Goal: Information Seeking & Learning: Check status

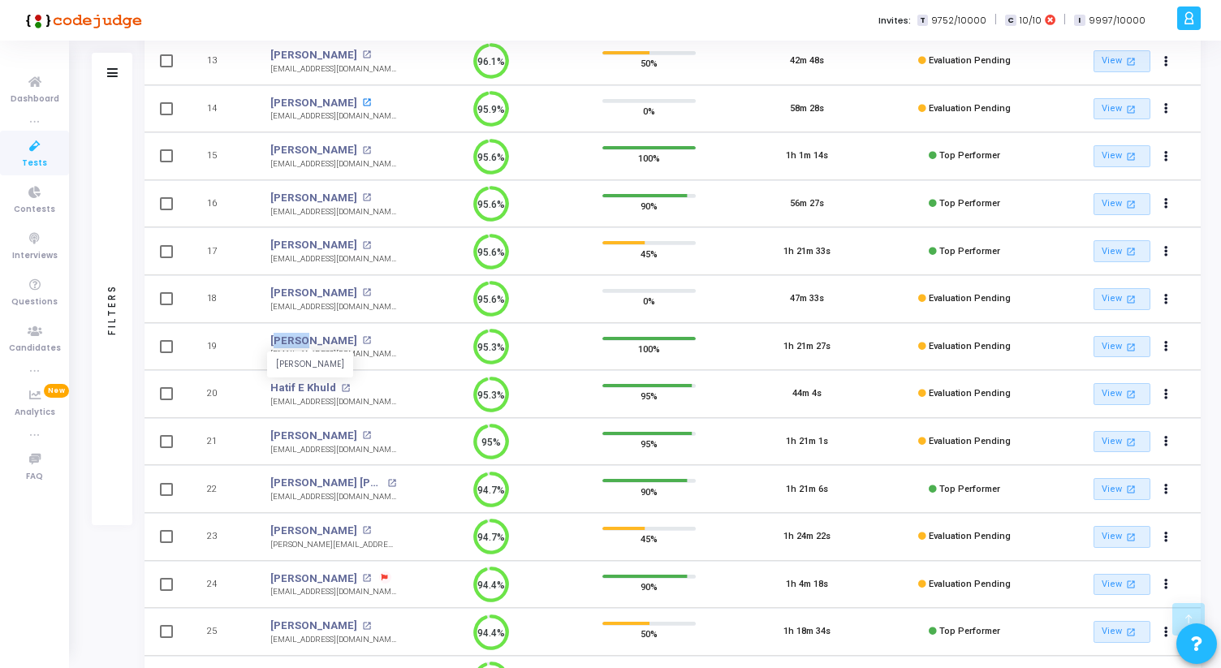
click at [362, 99] on mat-icon "open_in_new" at bounding box center [366, 102] width 9 height 9
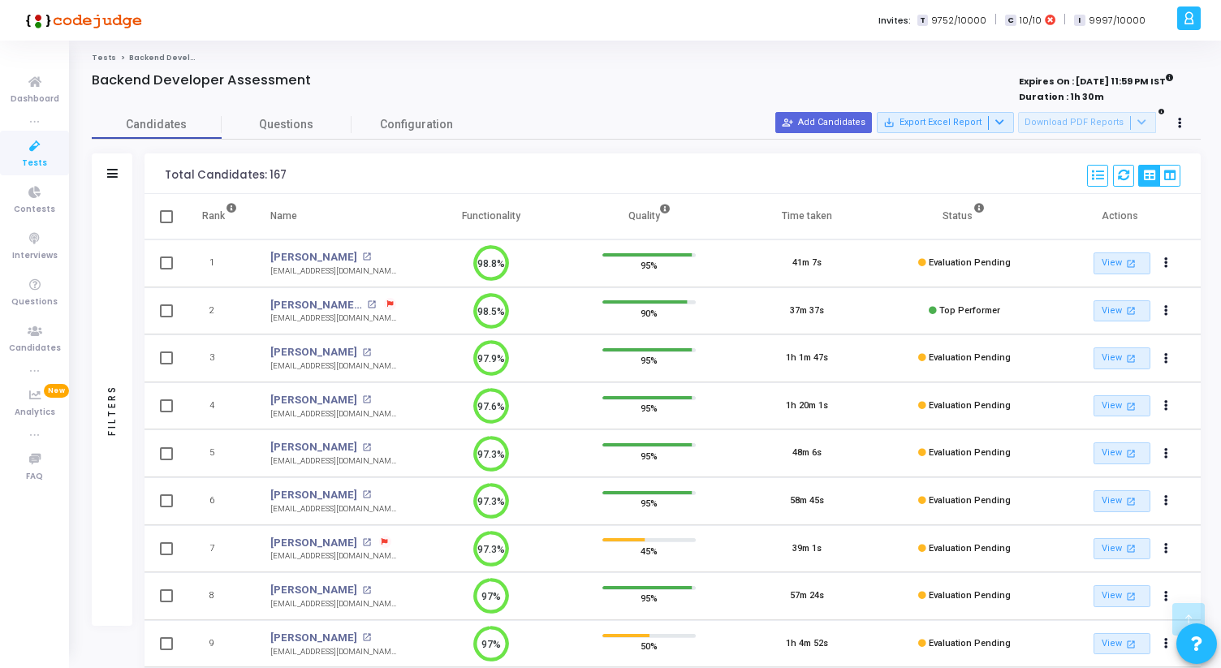
scroll to position [1683, 0]
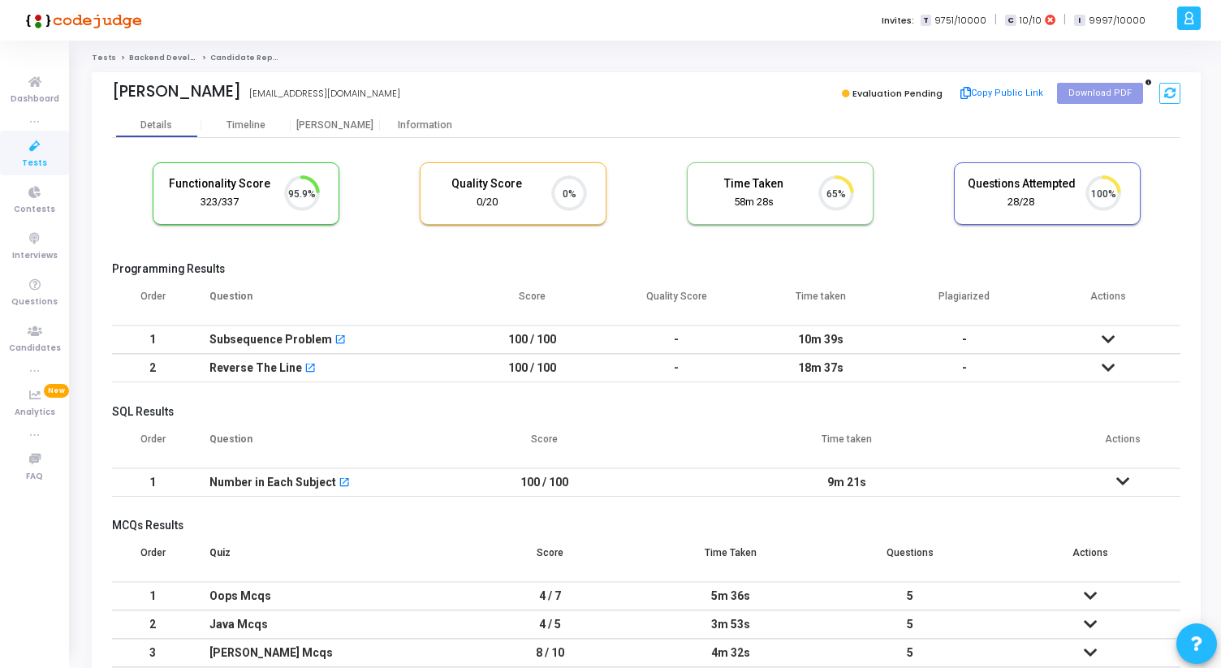
scroll to position [7, 7]
click at [343, 122] on div "Proctor" at bounding box center [335, 125] width 89 height 12
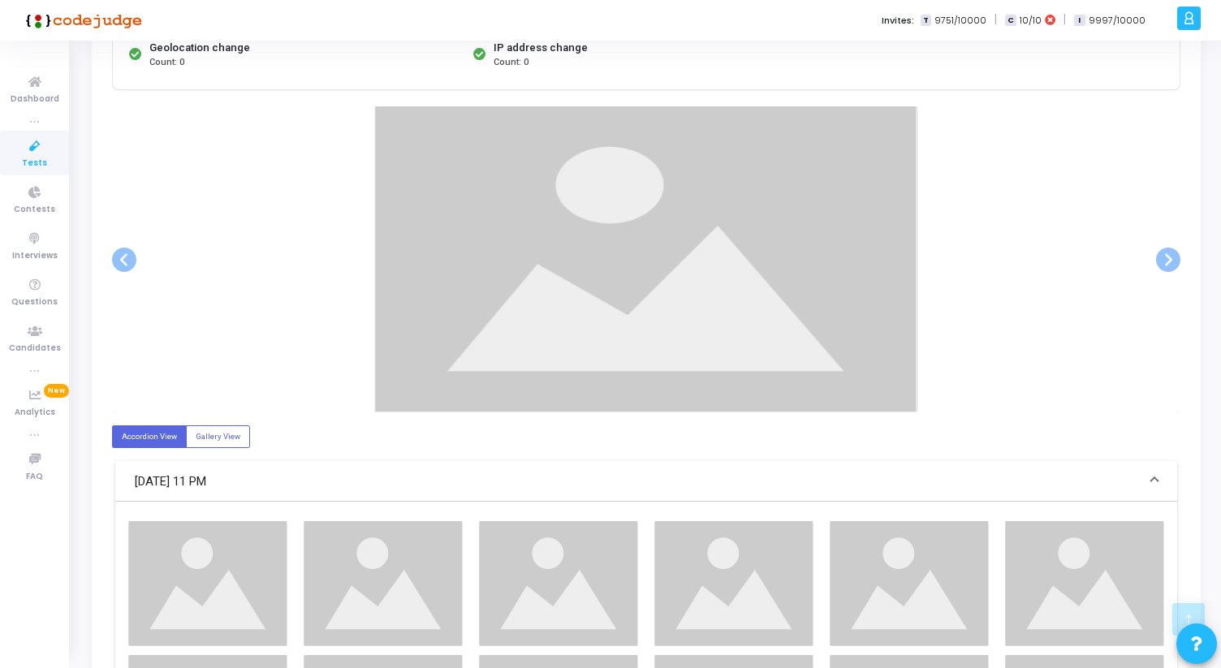
scroll to position [265, 0]
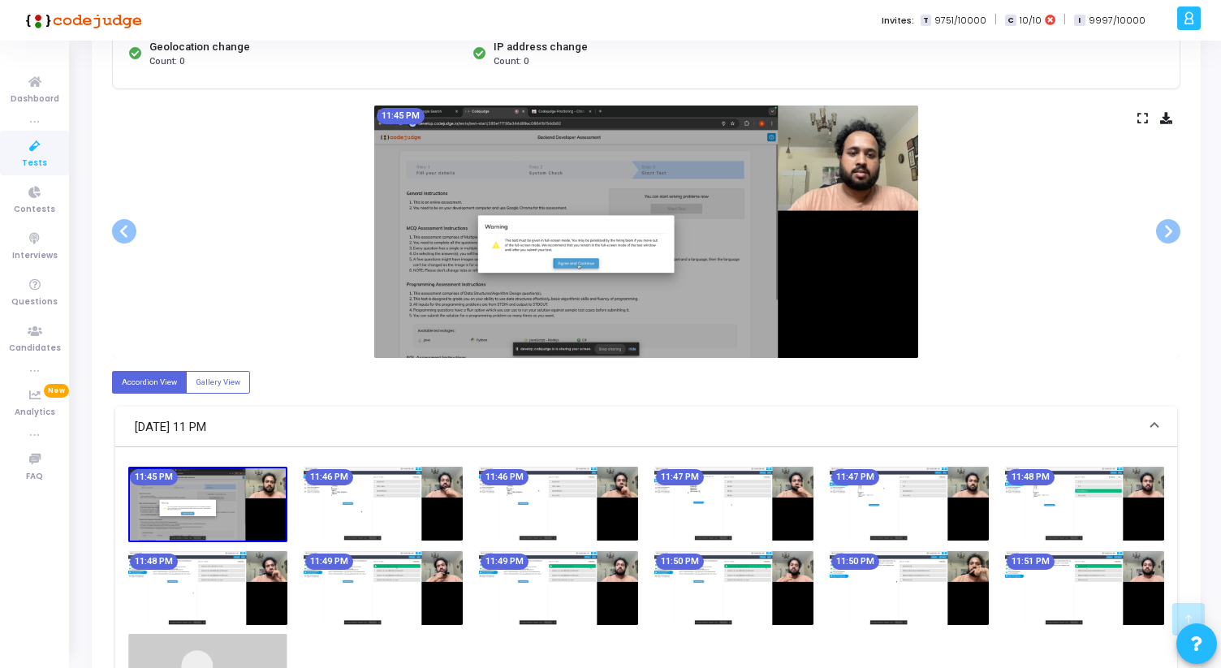
click at [1144, 115] on icon at bounding box center [1142, 118] width 11 height 9
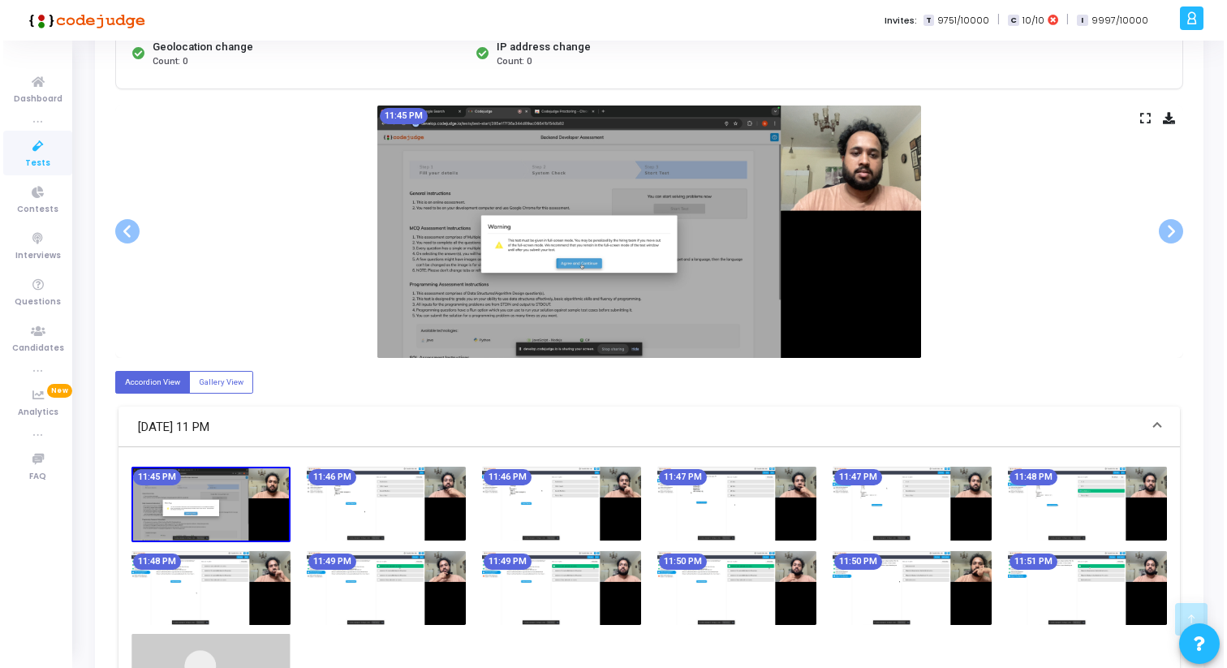
scroll to position [0, 0]
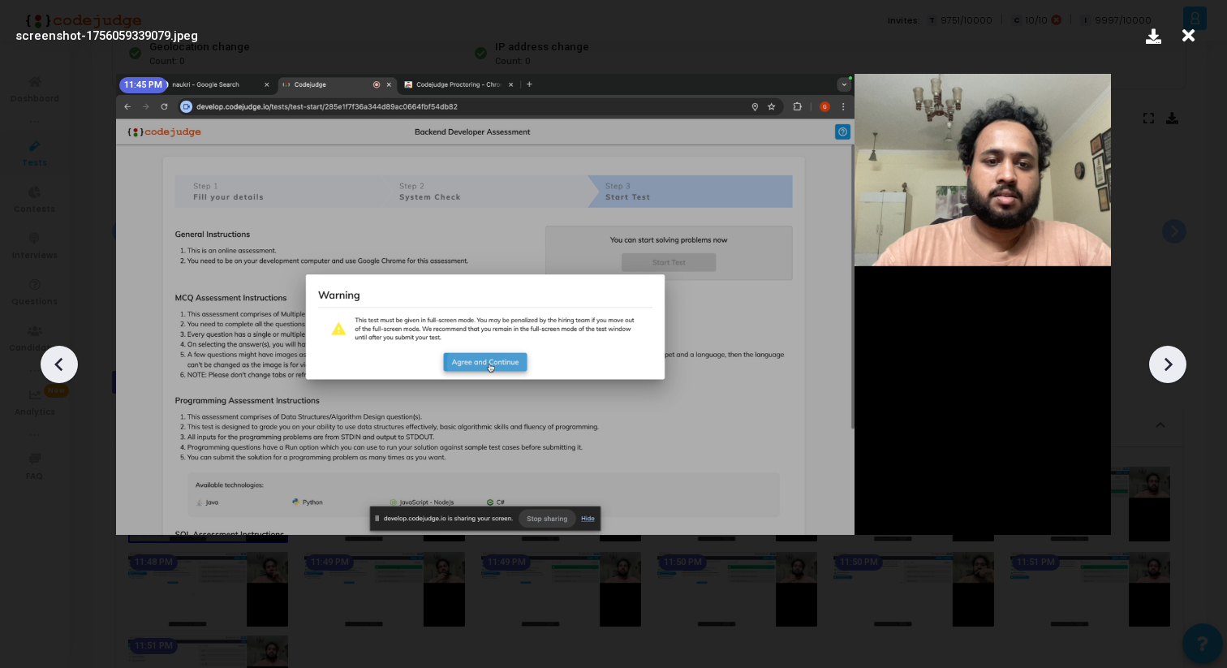
click at [1175, 346] on div at bounding box center [613, 358] width 1227 height 619
click at [1171, 357] on icon at bounding box center [1168, 364] width 24 height 24
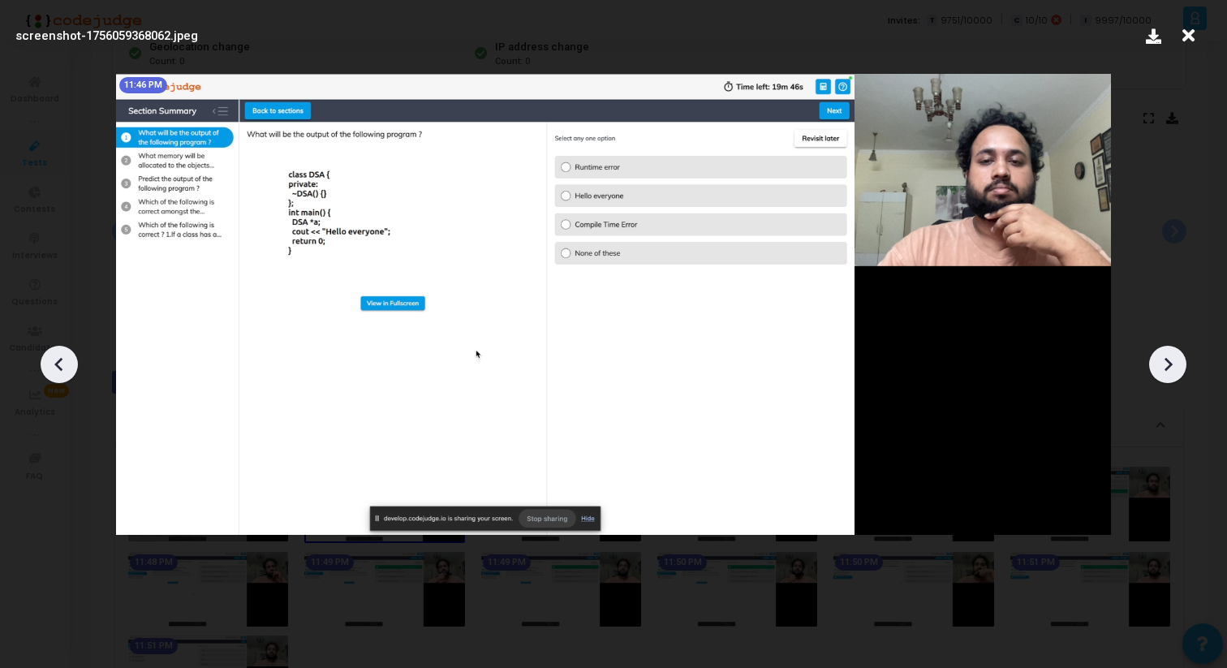
click at [1171, 357] on icon at bounding box center [1168, 364] width 24 height 24
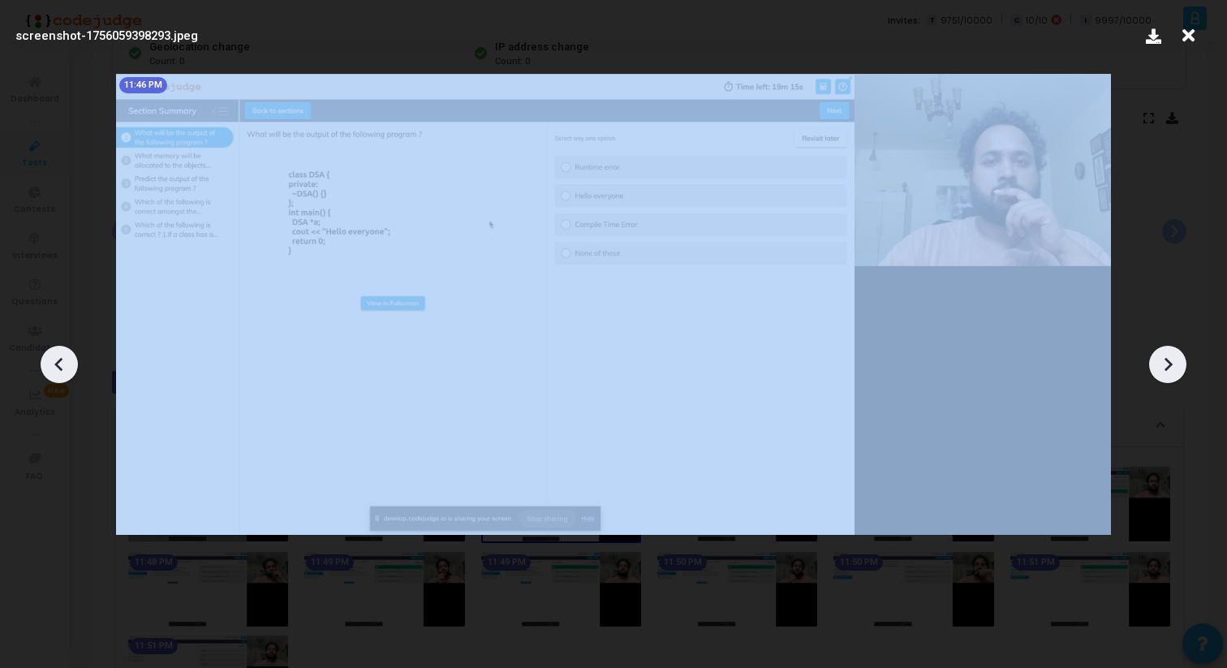
click at [1171, 357] on icon at bounding box center [1168, 364] width 24 height 24
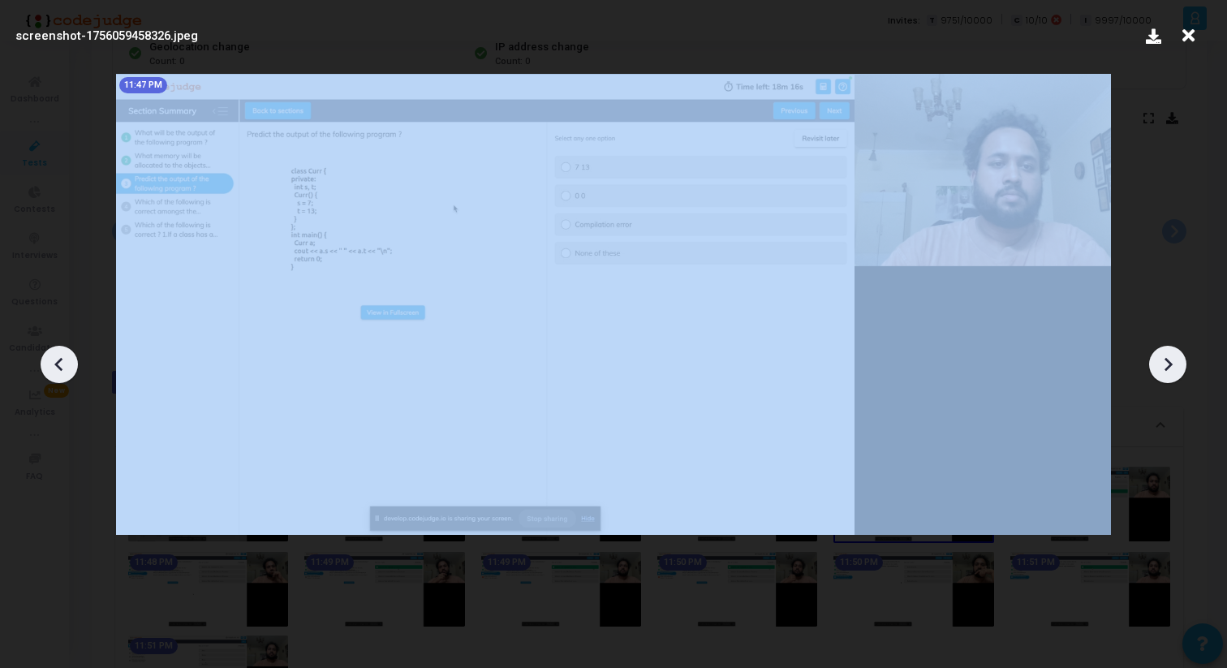
click at [1171, 357] on icon at bounding box center [1168, 364] width 24 height 24
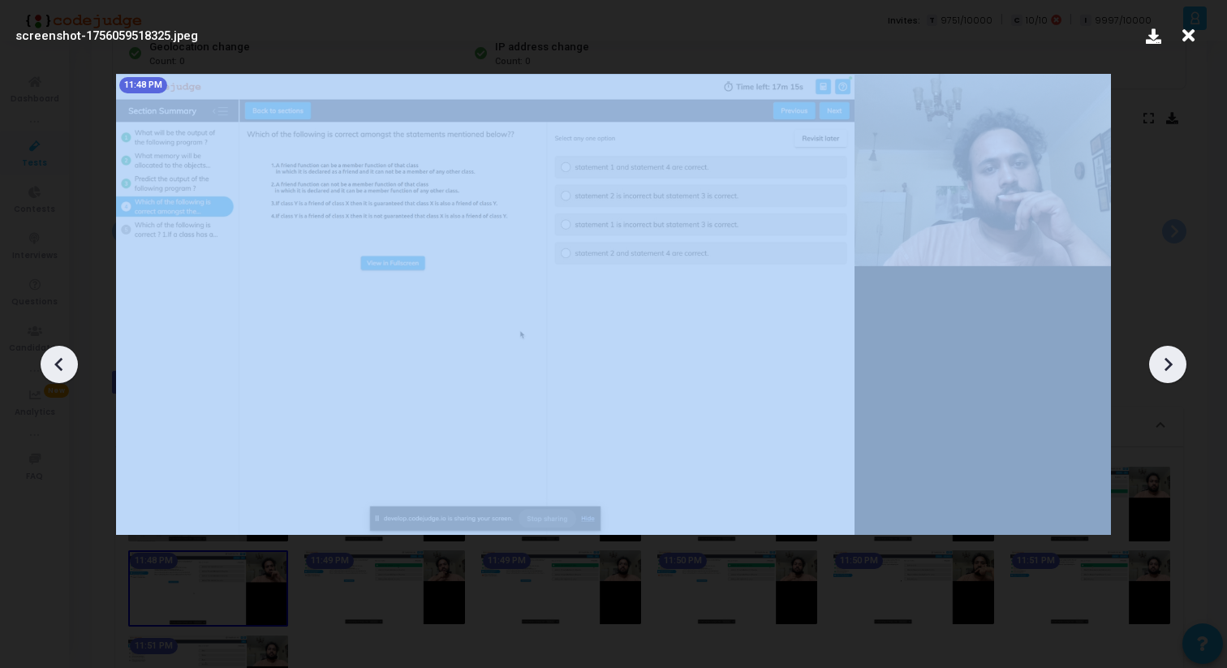
click at [1171, 357] on icon at bounding box center [1168, 364] width 24 height 24
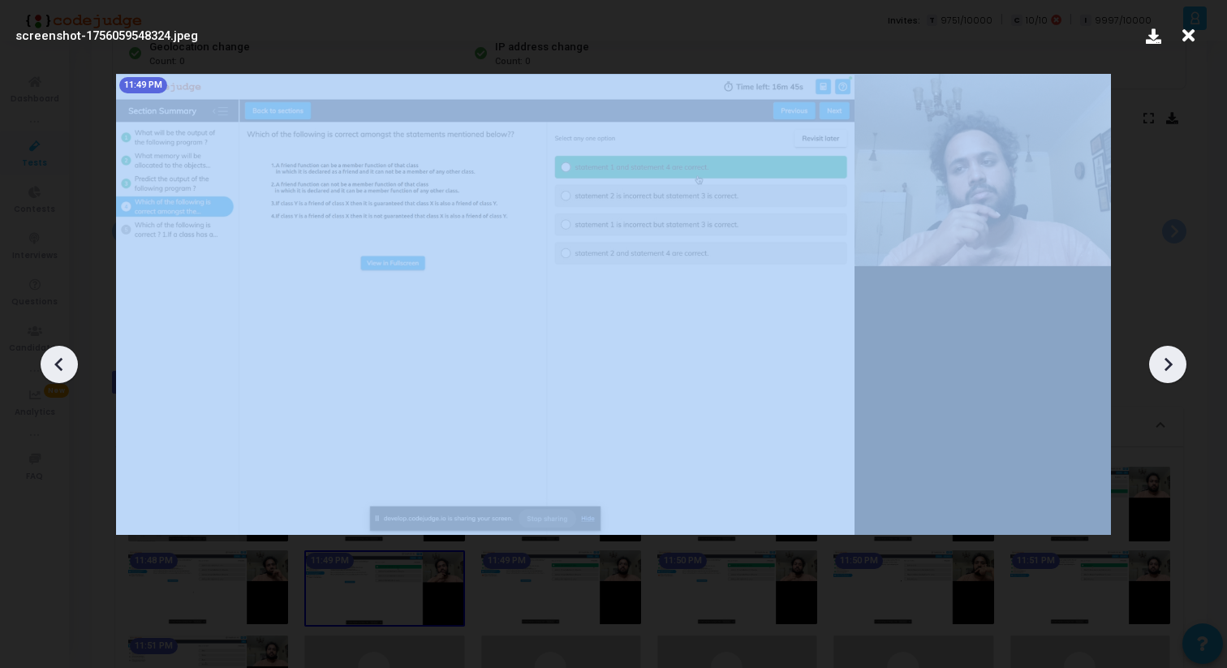
click at [1171, 357] on icon at bounding box center [1168, 364] width 24 height 24
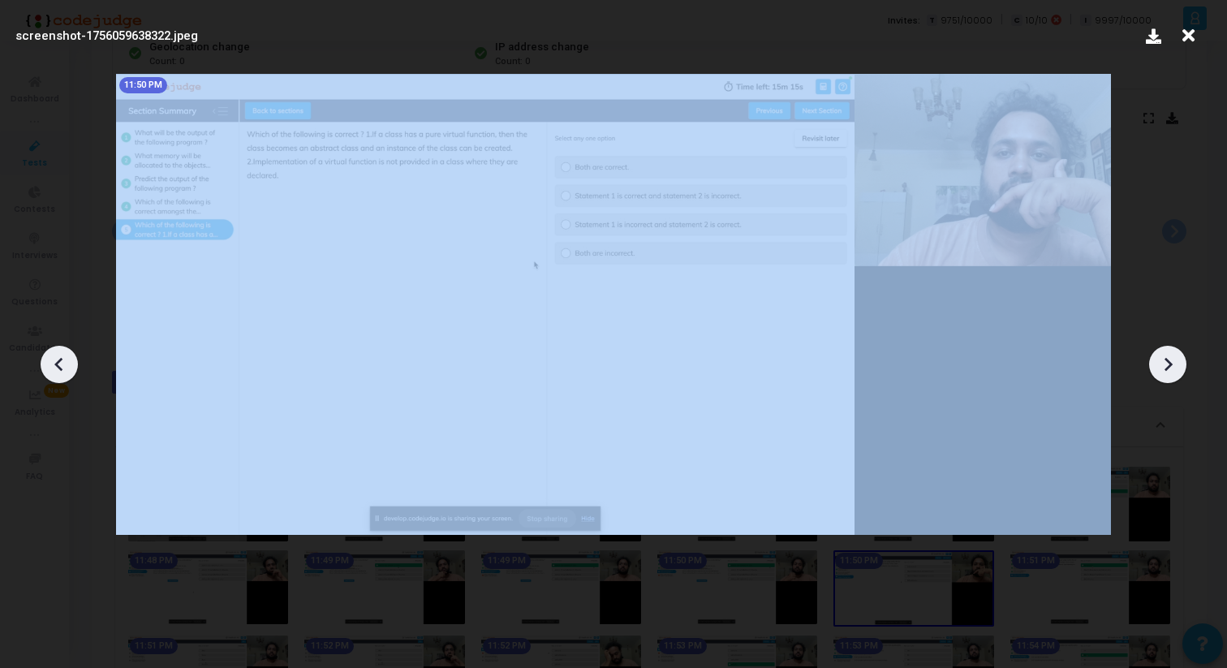
click at [1171, 357] on icon at bounding box center [1168, 364] width 24 height 24
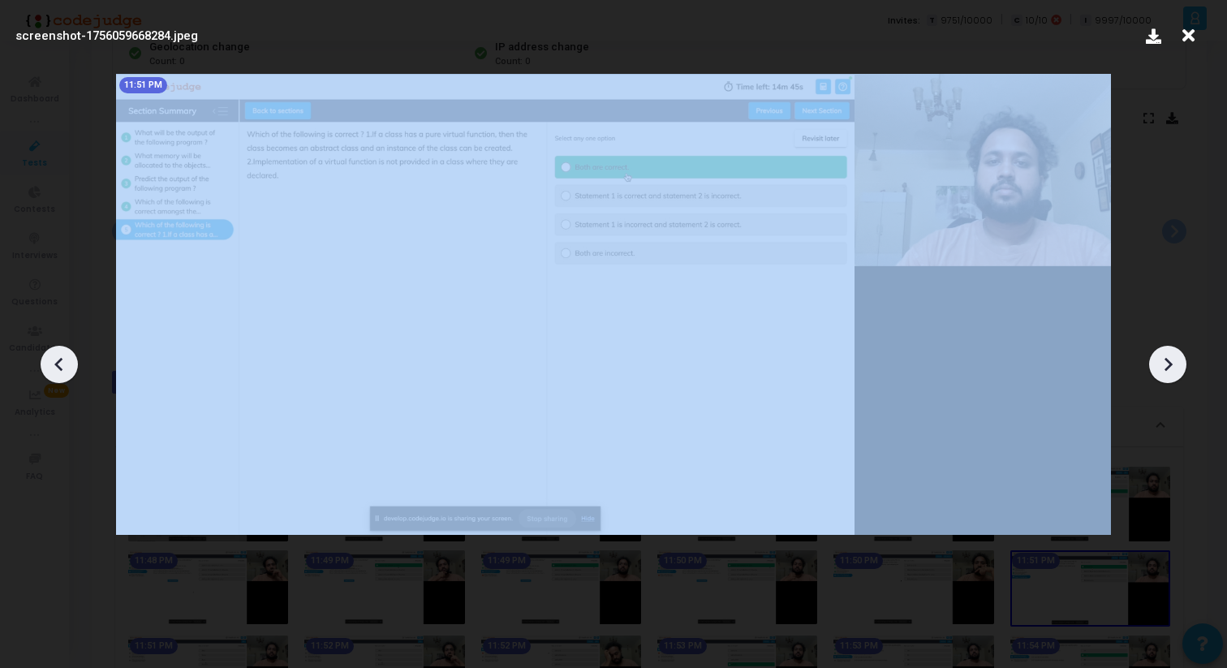
click at [1171, 357] on icon at bounding box center [1168, 364] width 24 height 24
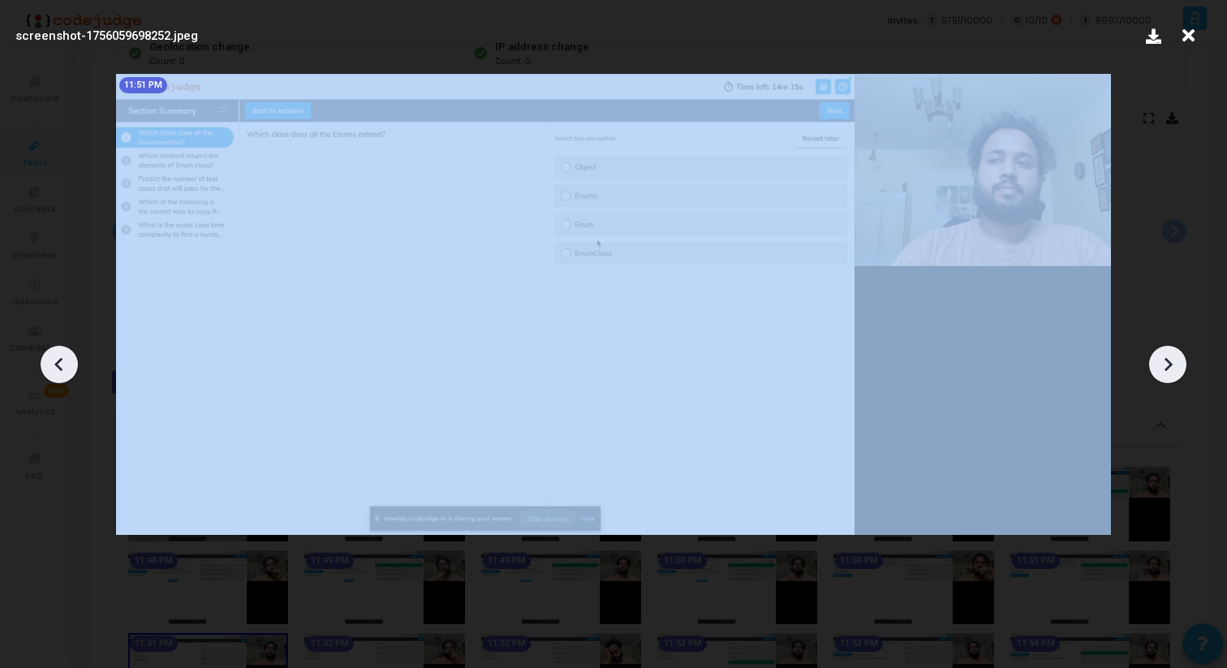
click at [1171, 357] on icon at bounding box center [1168, 364] width 24 height 24
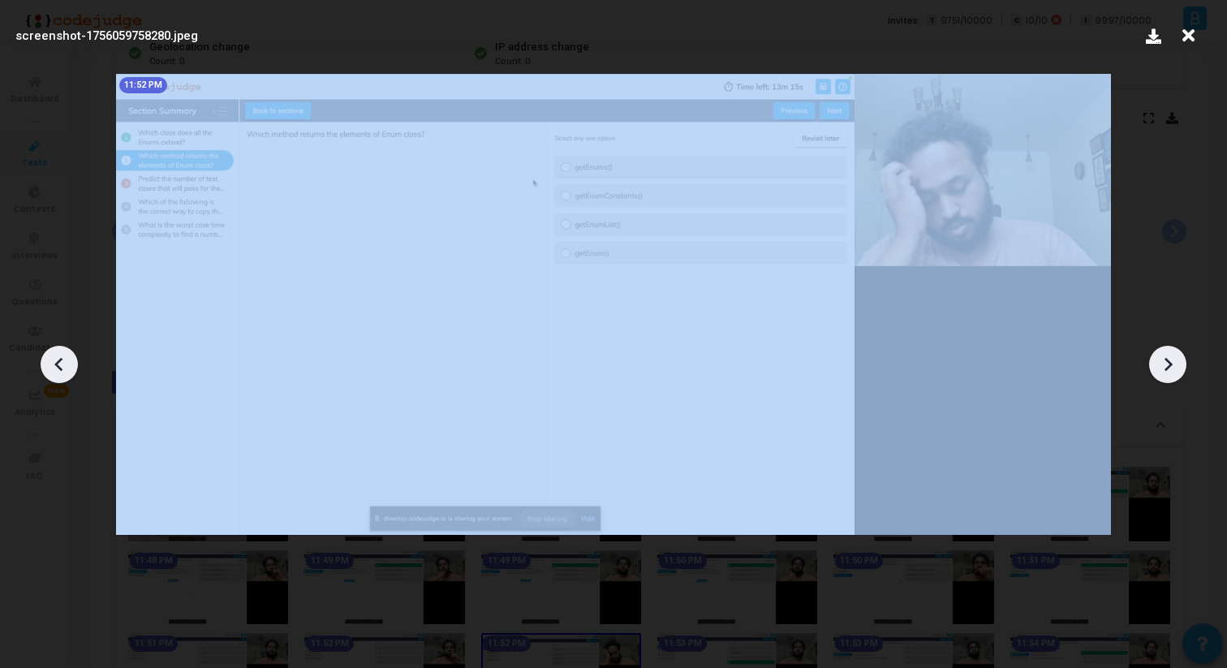
click at [1171, 357] on icon at bounding box center [1168, 364] width 24 height 24
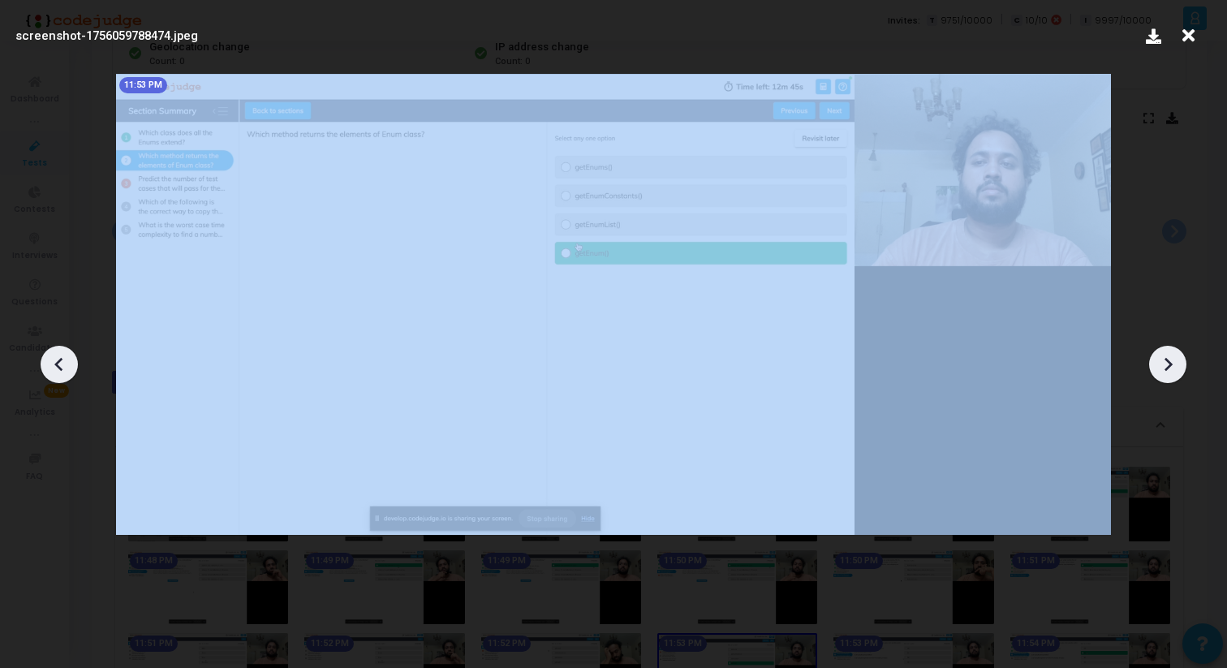
click at [1171, 357] on icon at bounding box center [1168, 364] width 24 height 24
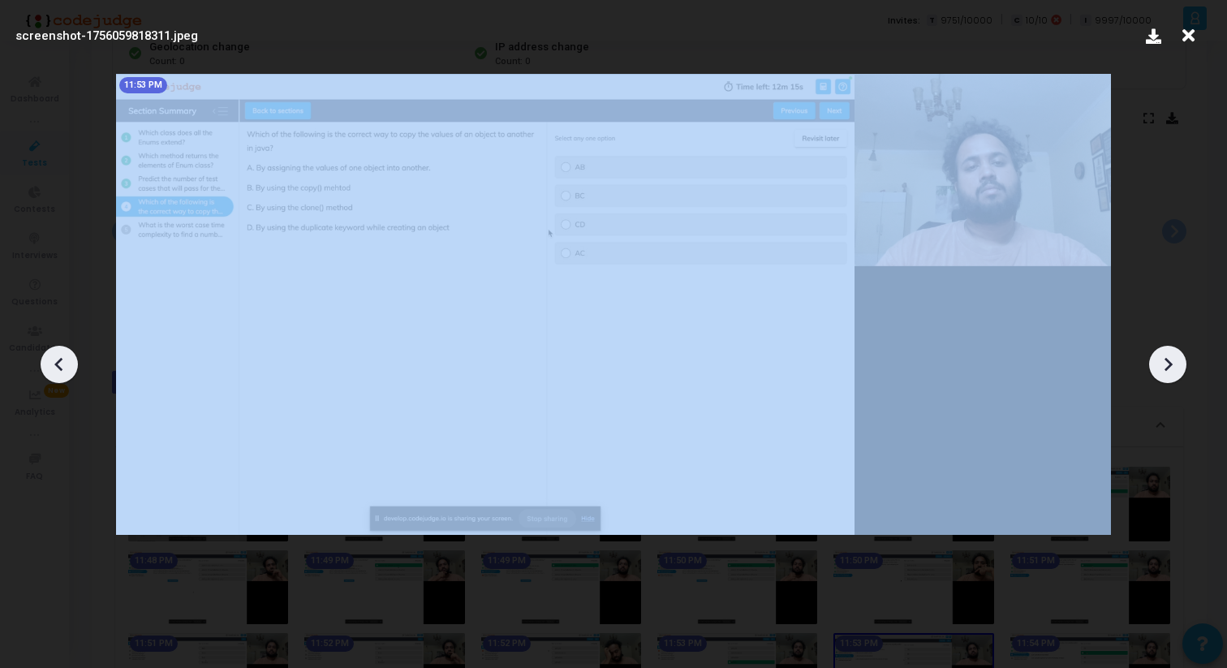
click at [1171, 357] on icon at bounding box center [1168, 364] width 24 height 24
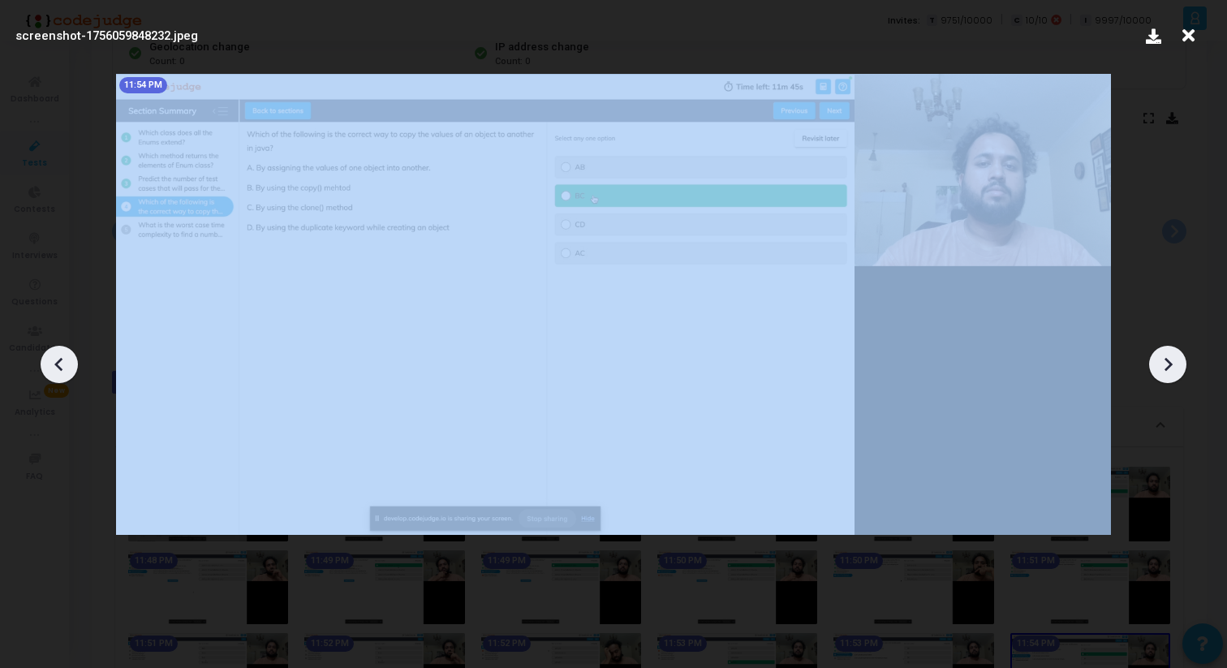
click at [1171, 357] on icon at bounding box center [1168, 364] width 24 height 24
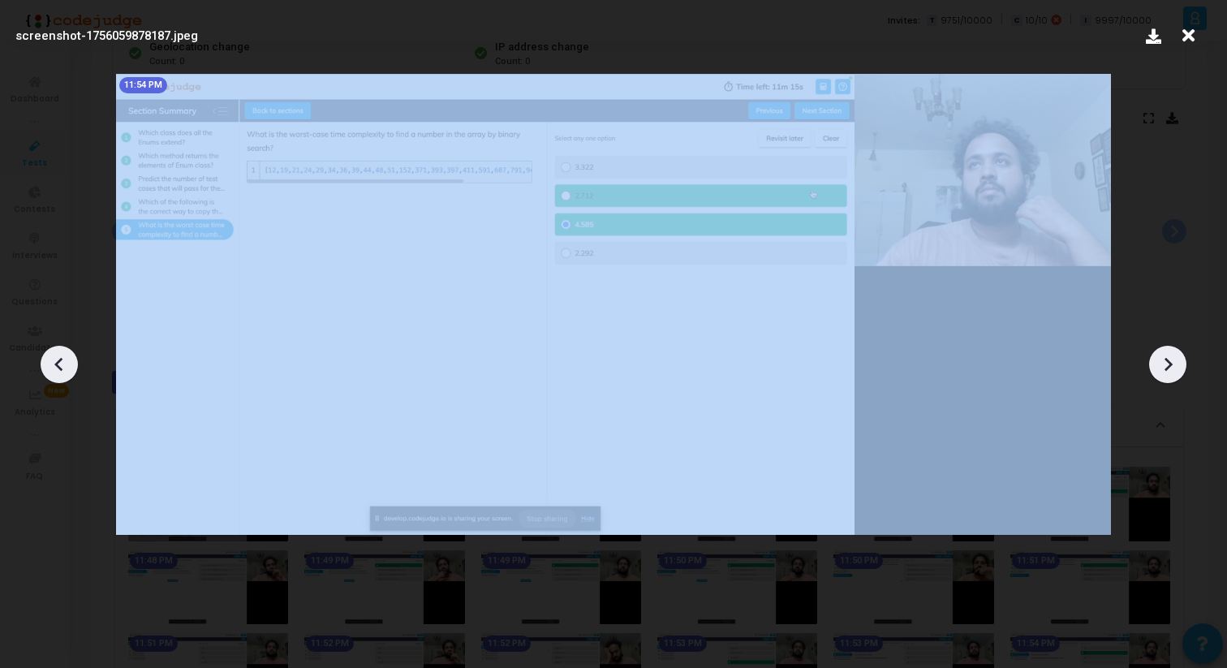
click at [1171, 357] on icon at bounding box center [1168, 364] width 24 height 24
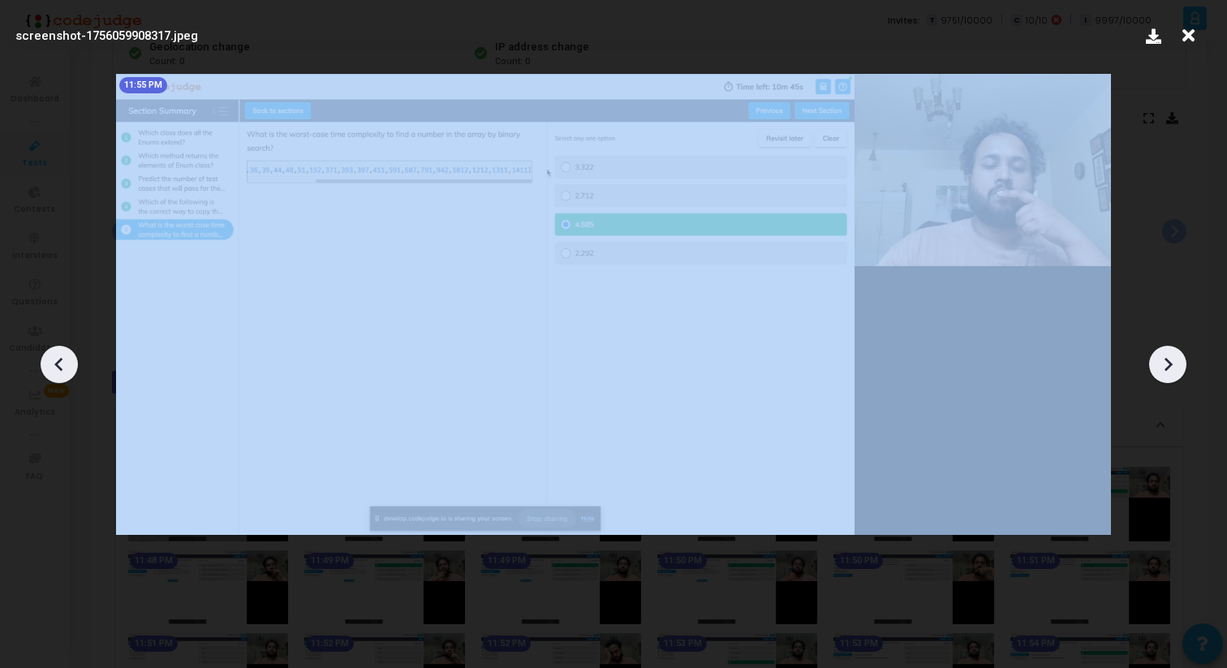
click at [1171, 357] on icon at bounding box center [1168, 364] width 24 height 24
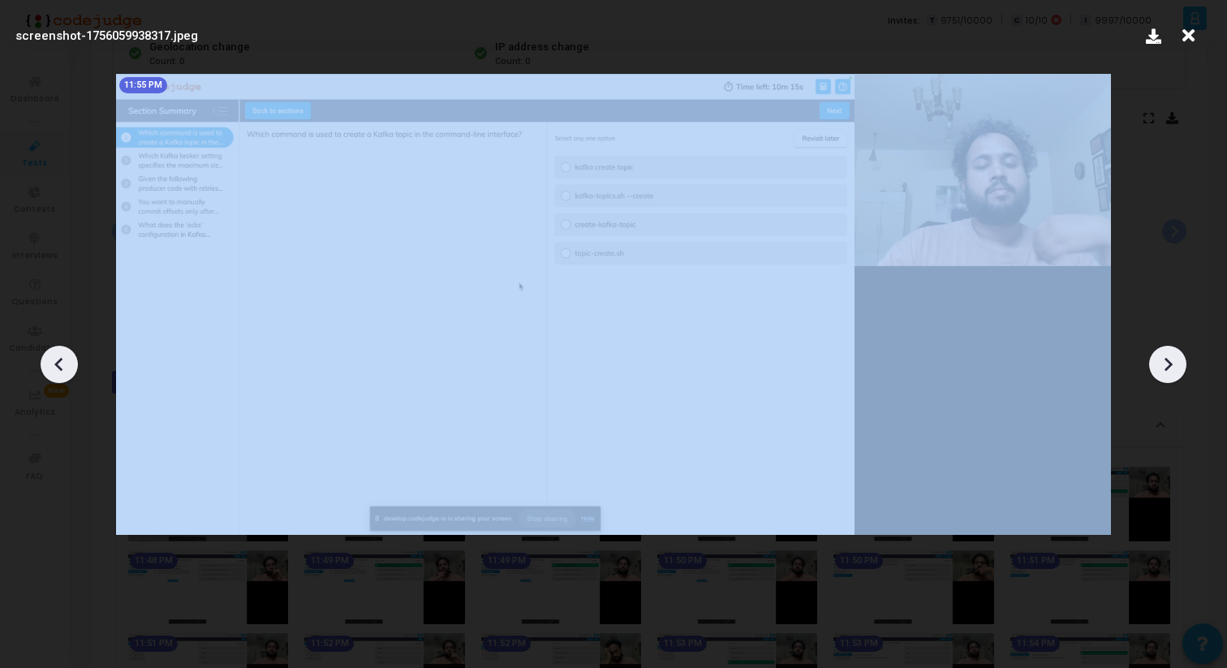
click at [1171, 357] on icon at bounding box center [1168, 364] width 24 height 24
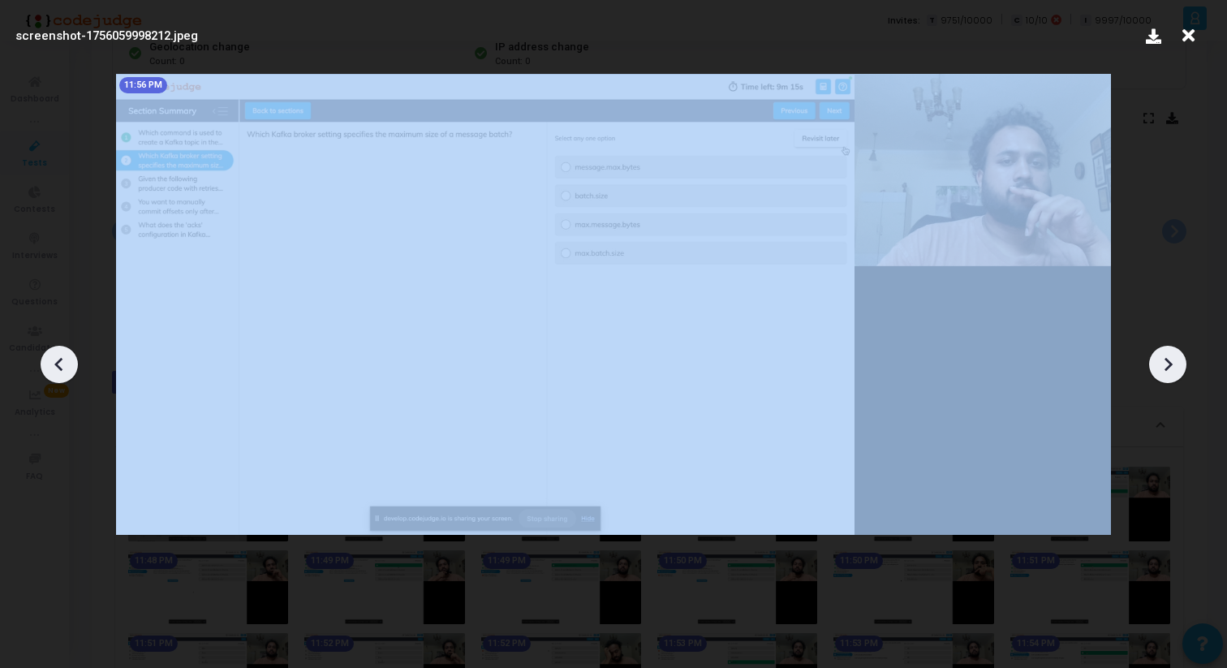
click at [1171, 357] on icon at bounding box center [1168, 364] width 24 height 24
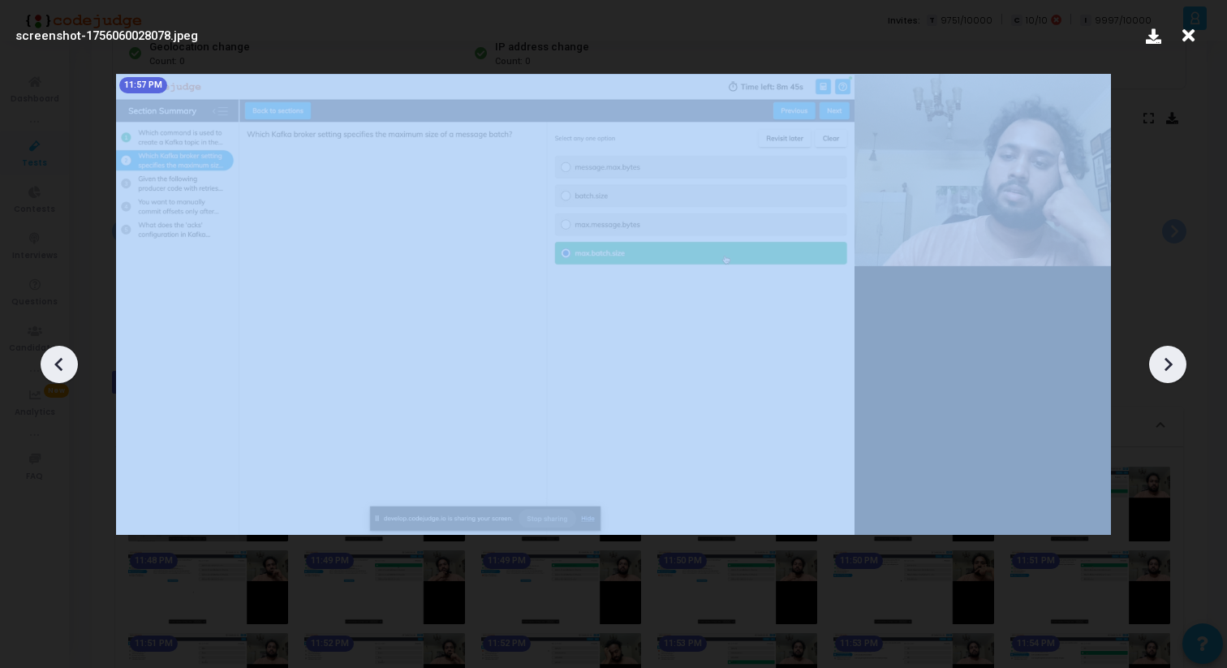
click at [1171, 357] on icon at bounding box center [1168, 364] width 24 height 24
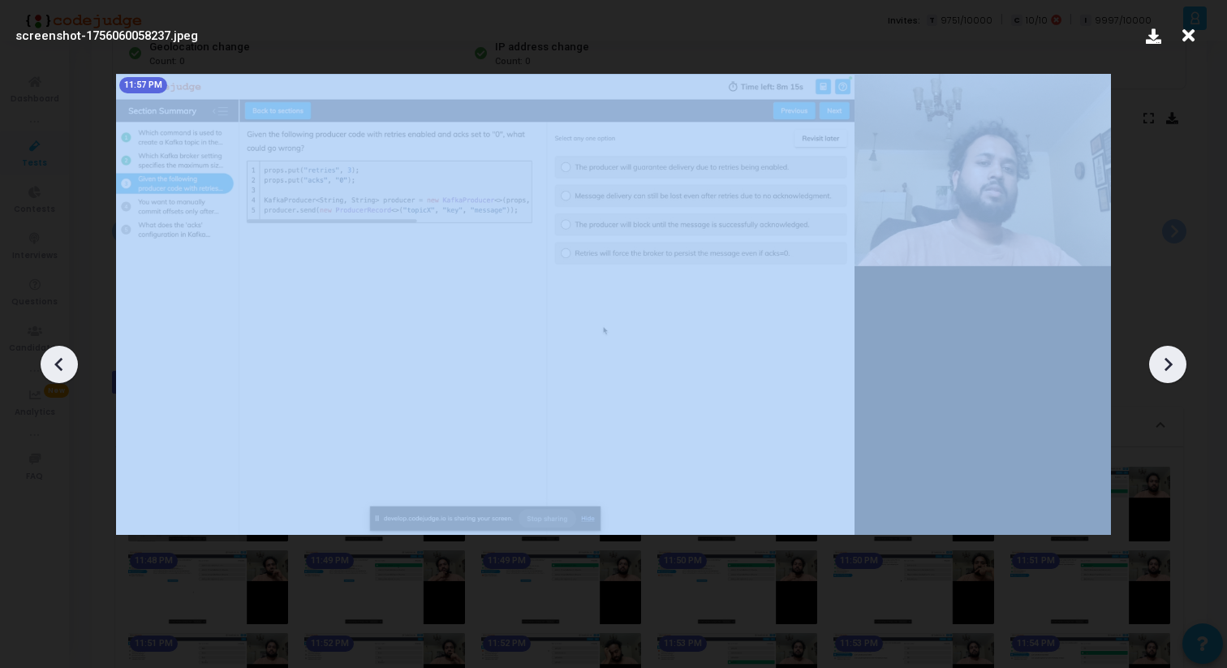
click at [1171, 357] on icon at bounding box center [1168, 364] width 24 height 24
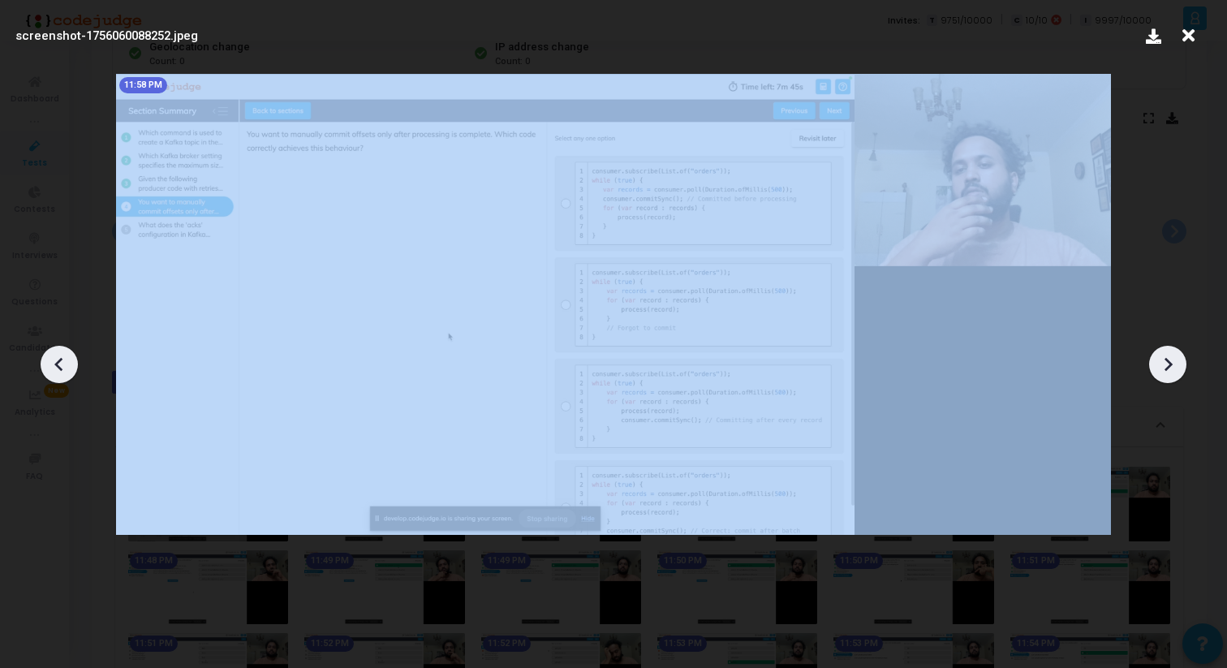
click at [1171, 357] on icon at bounding box center [1168, 364] width 24 height 24
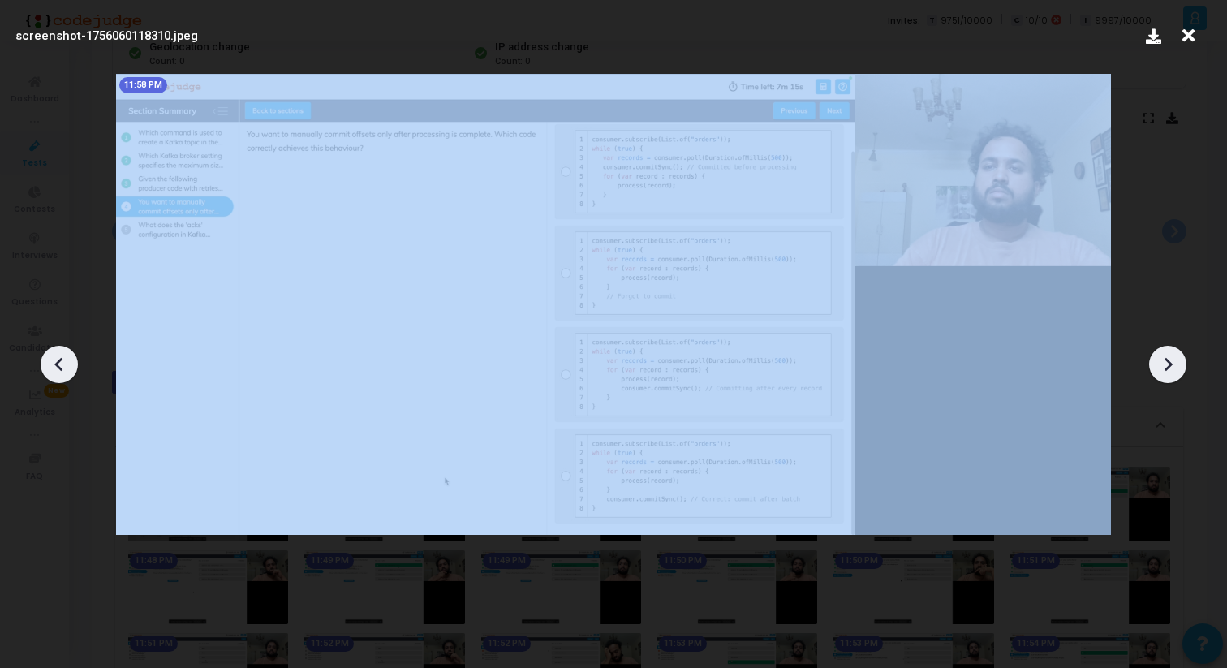
click at [1171, 357] on icon at bounding box center [1168, 364] width 24 height 24
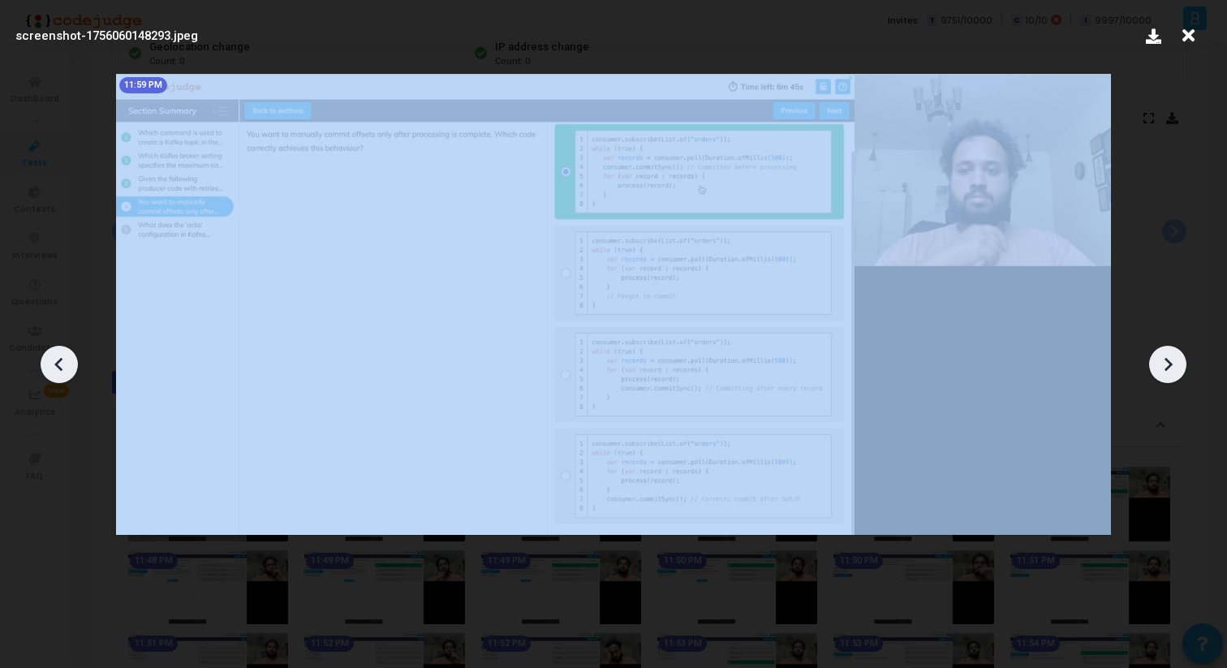
click at [1171, 357] on icon at bounding box center [1168, 364] width 24 height 24
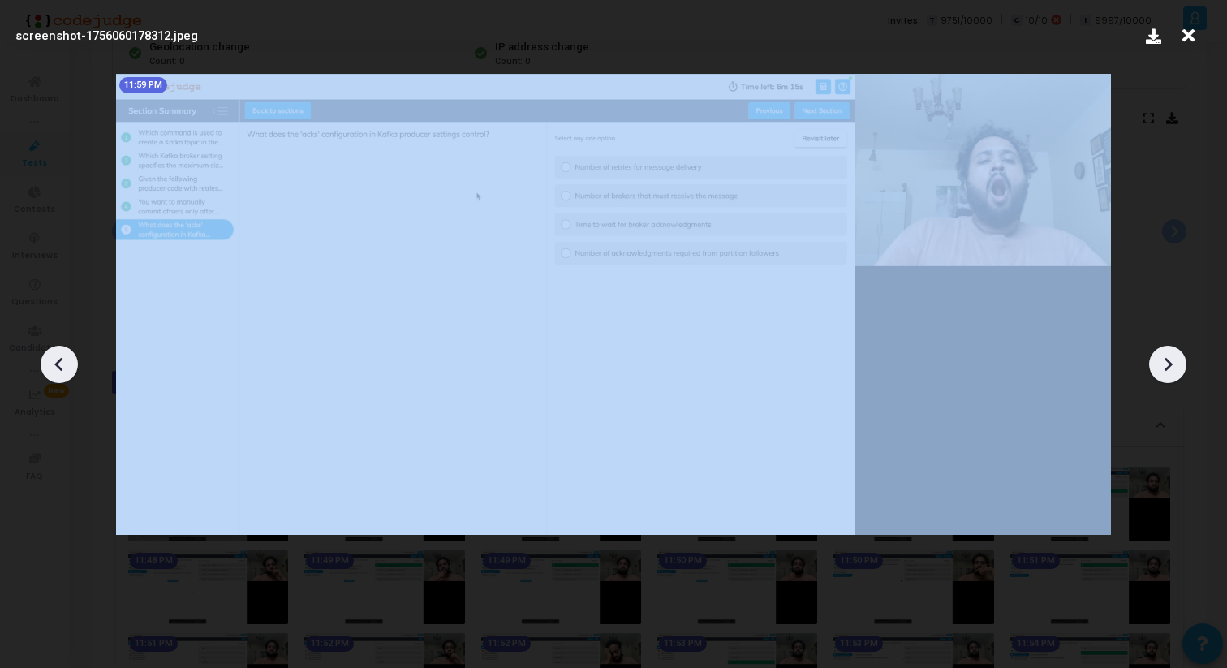
click at [1171, 357] on icon at bounding box center [1168, 364] width 24 height 24
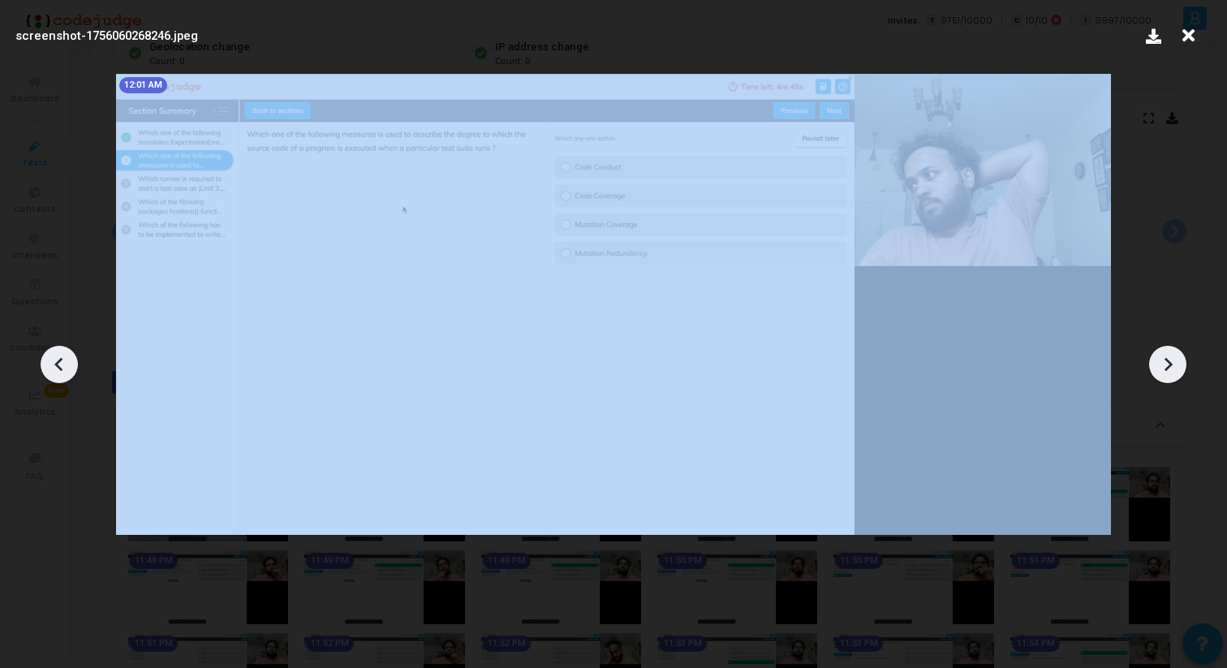
click at [1171, 357] on icon at bounding box center [1168, 364] width 24 height 24
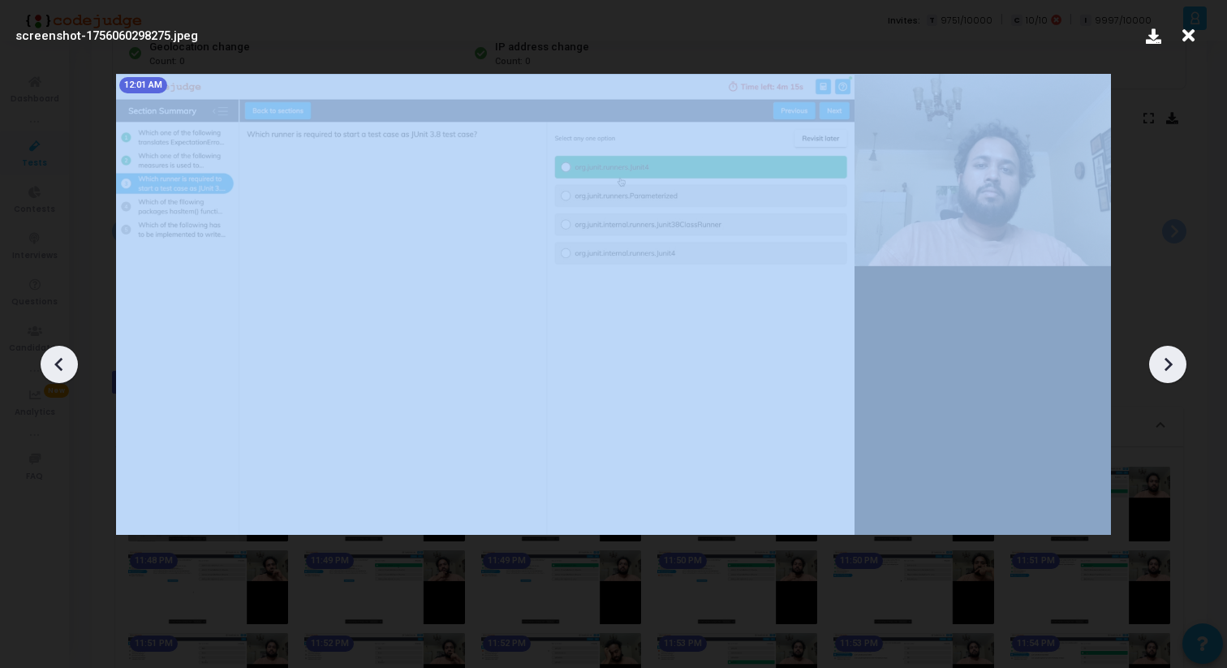
click at [1171, 357] on icon at bounding box center [1168, 364] width 24 height 24
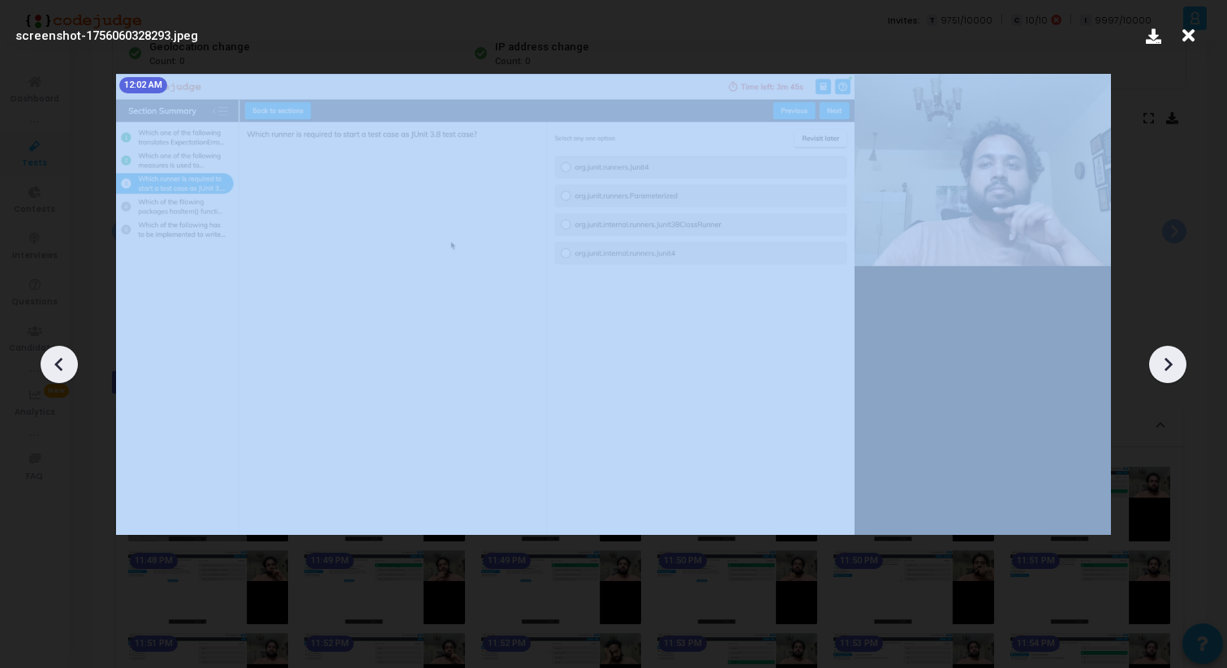
click at [1171, 357] on icon at bounding box center [1168, 364] width 24 height 24
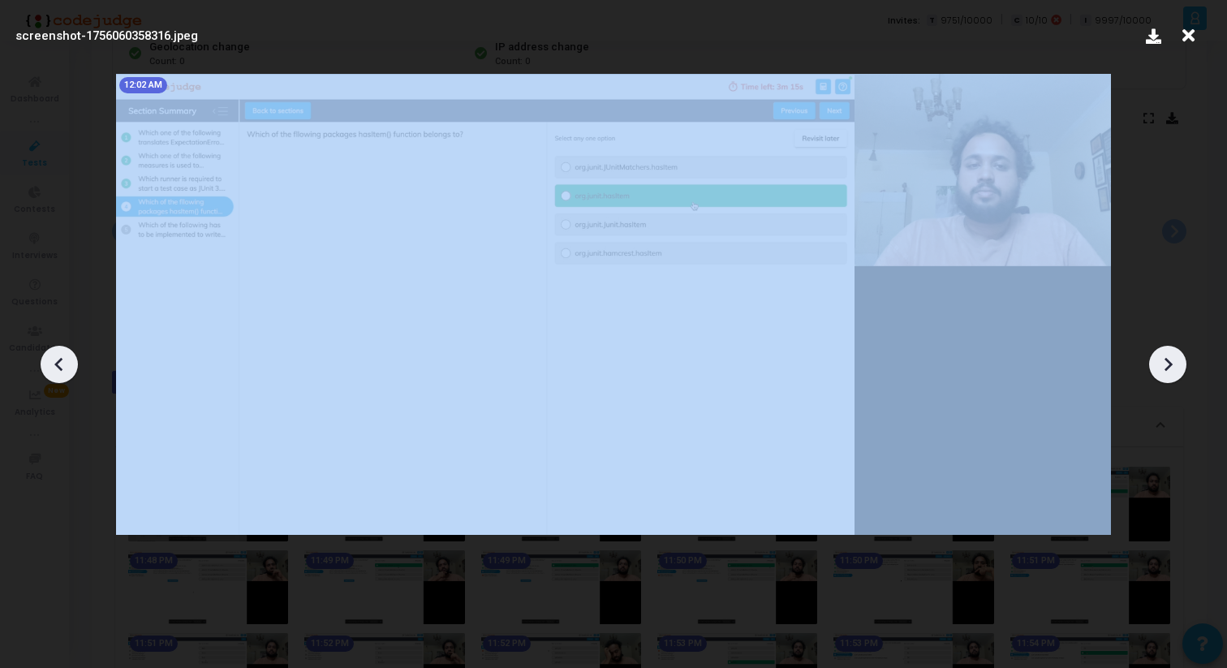
click at [1171, 357] on icon at bounding box center [1168, 364] width 24 height 24
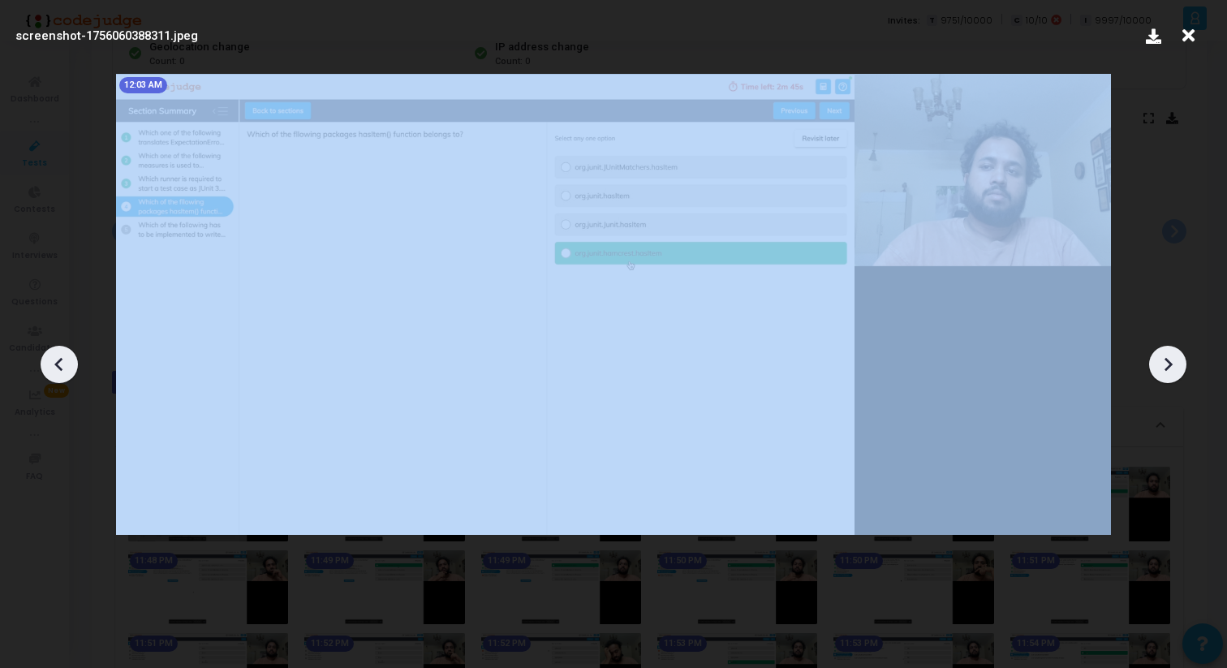
click at [1171, 357] on icon at bounding box center [1168, 364] width 24 height 24
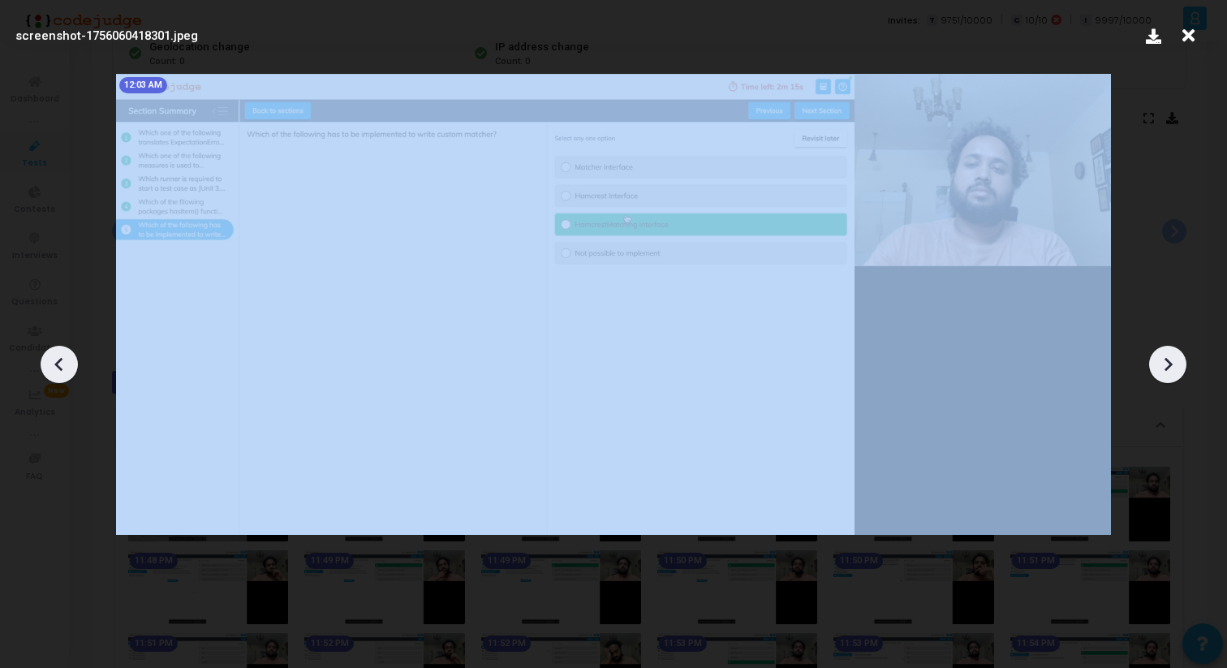
click at [1171, 357] on icon at bounding box center [1168, 364] width 24 height 24
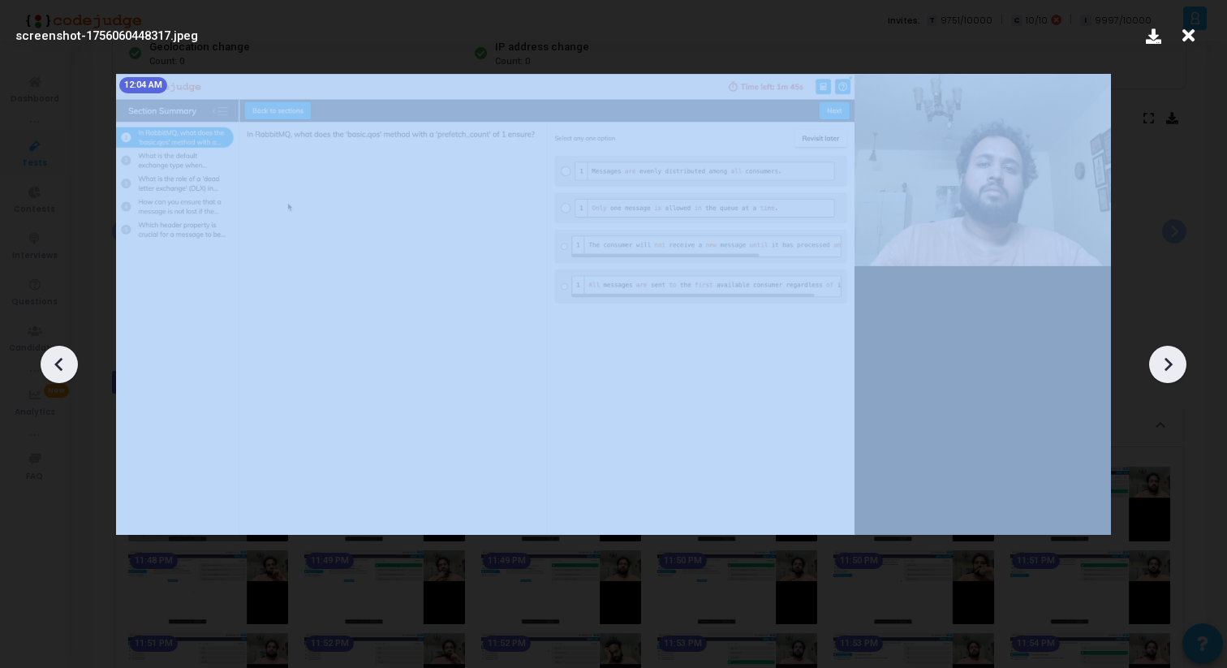
click at [1171, 357] on icon at bounding box center [1168, 364] width 24 height 24
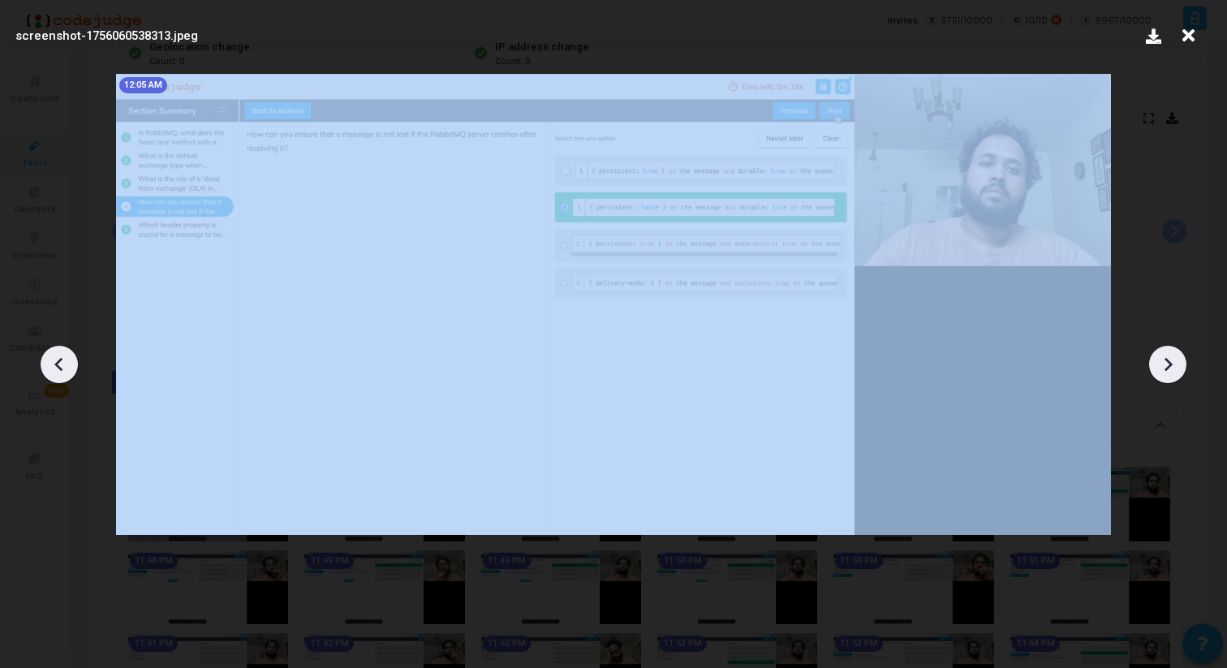
click at [1171, 357] on icon at bounding box center [1168, 364] width 24 height 24
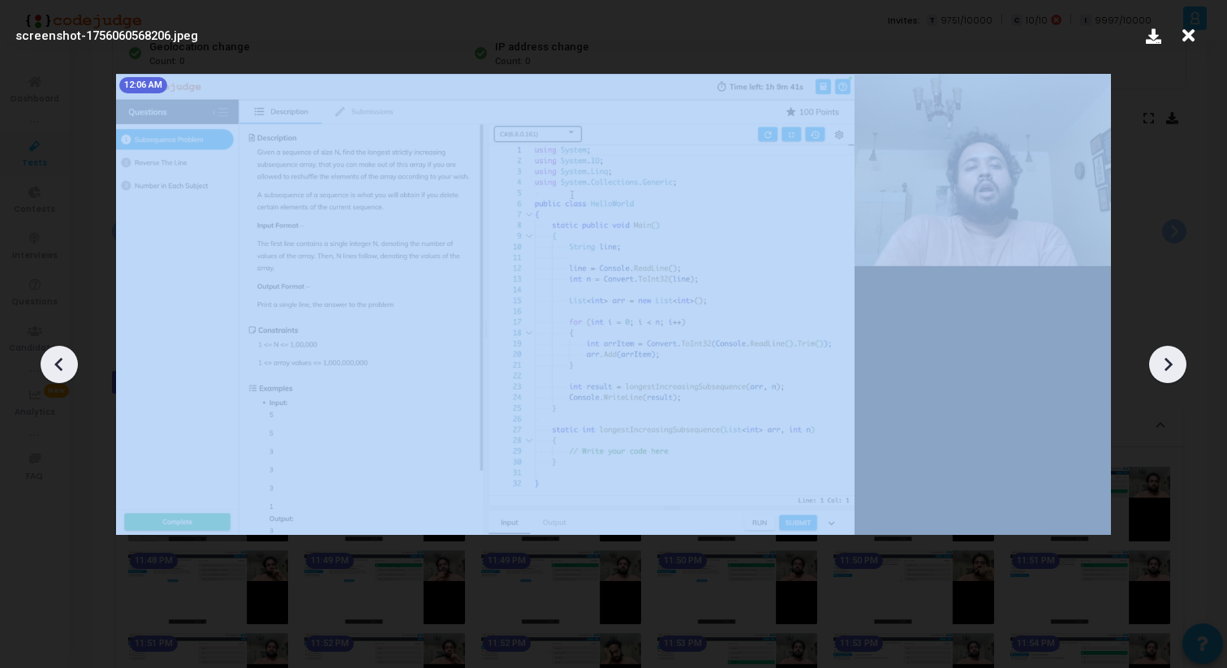
click at [1171, 357] on icon at bounding box center [1168, 364] width 24 height 24
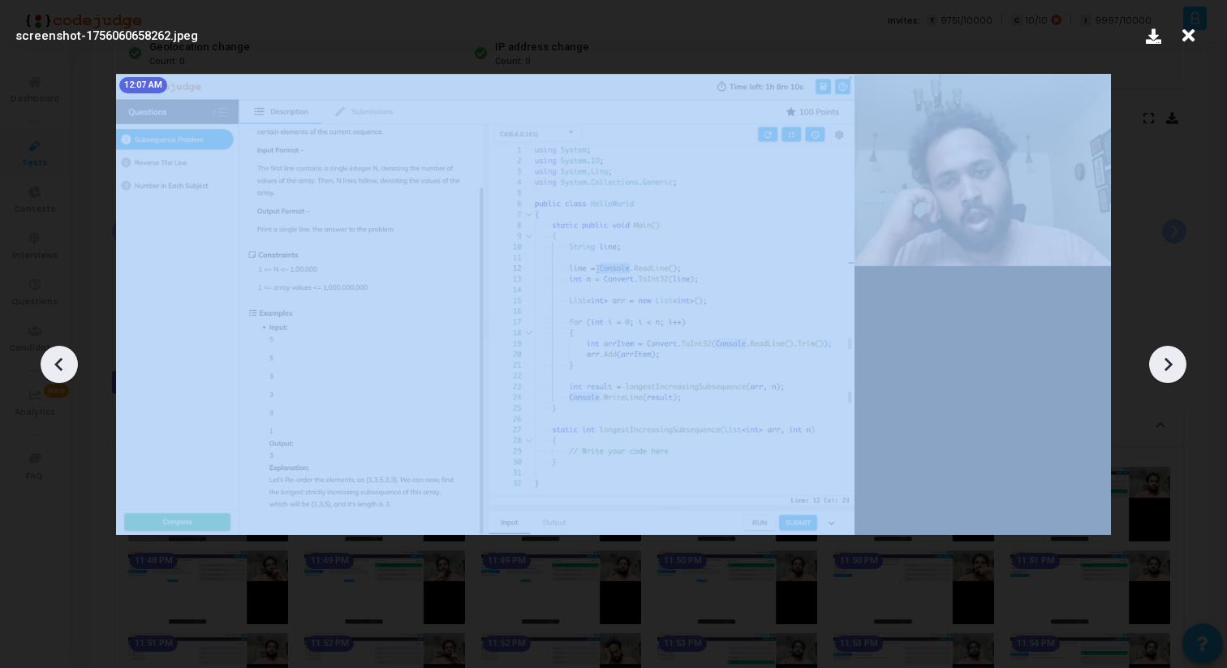
click at [1171, 357] on icon at bounding box center [1168, 364] width 24 height 24
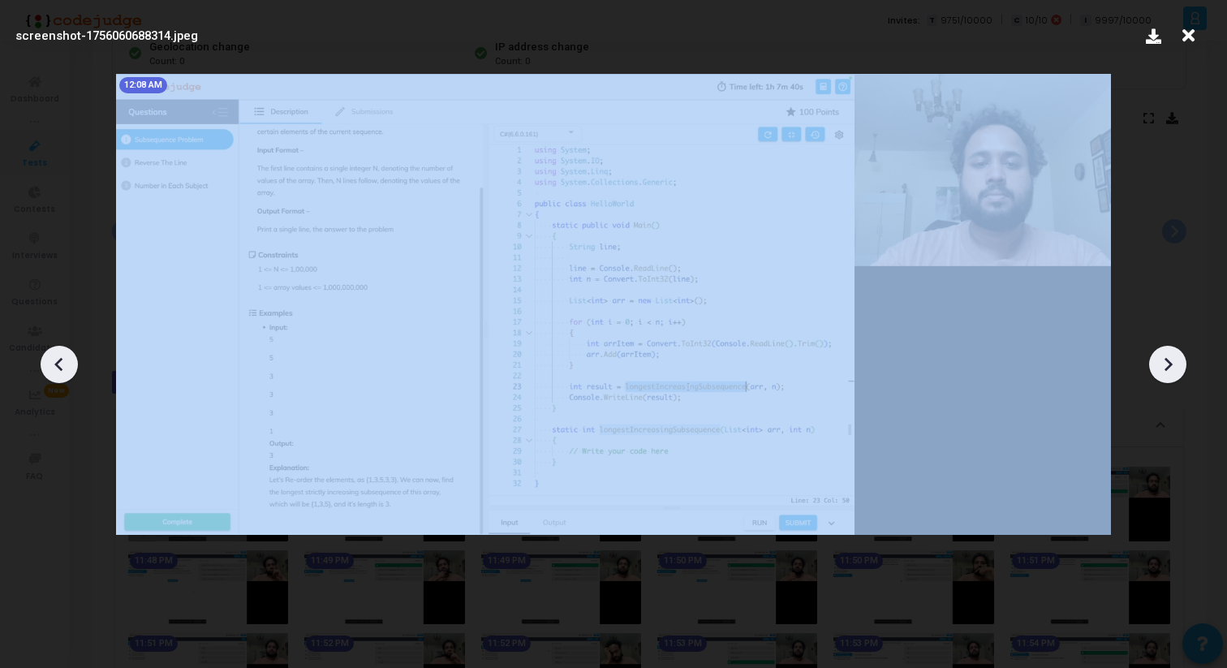
click at [1171, 357] on icon at bounding box center [1168, 364] width 24 height 24
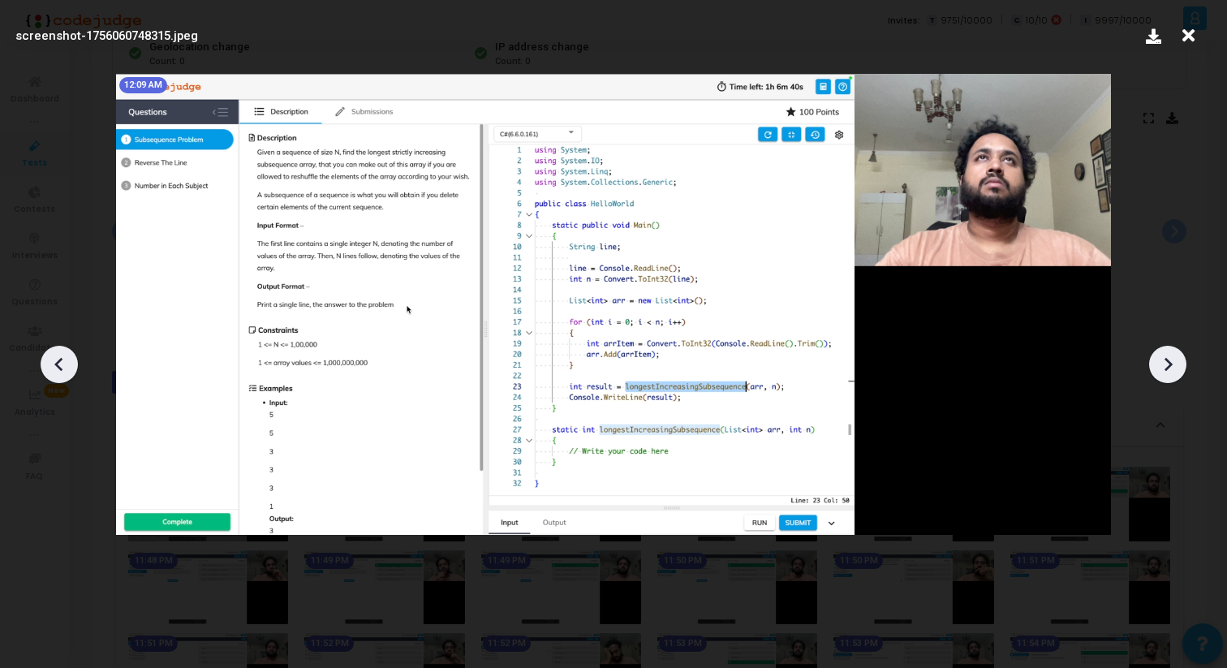
click at [71, 366] on icon at bounding box center [59, 364] width 24 height 24
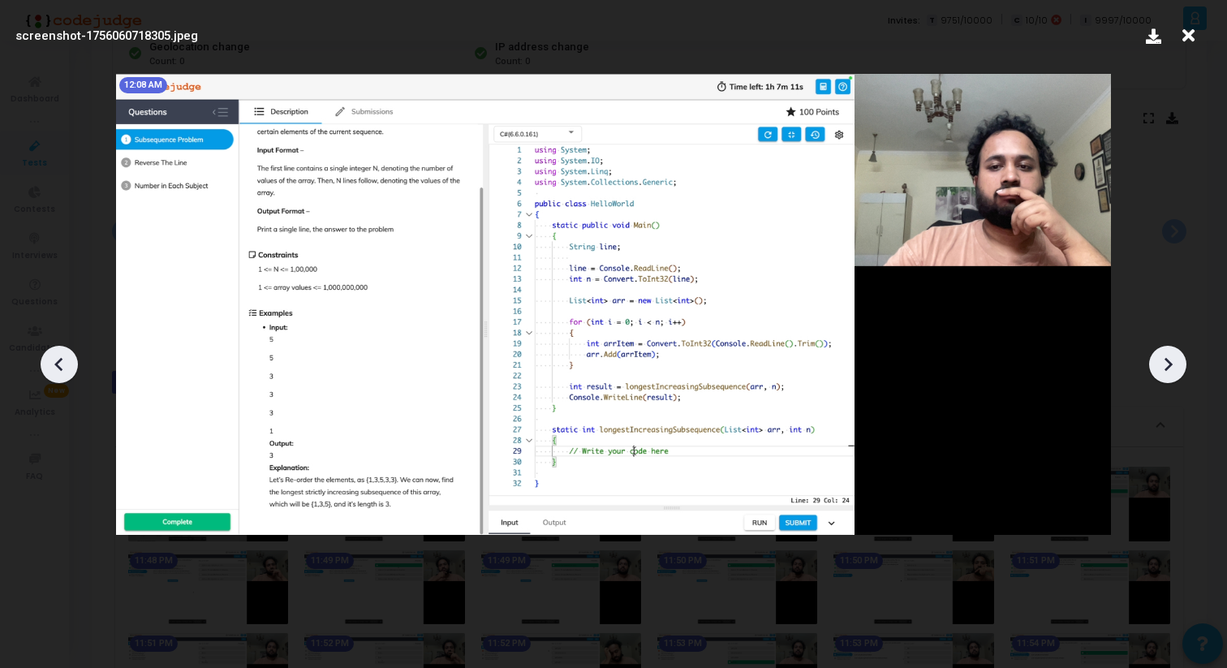
click at [71, 366] on icon at bounding box center [59, 364] width 24 height 24
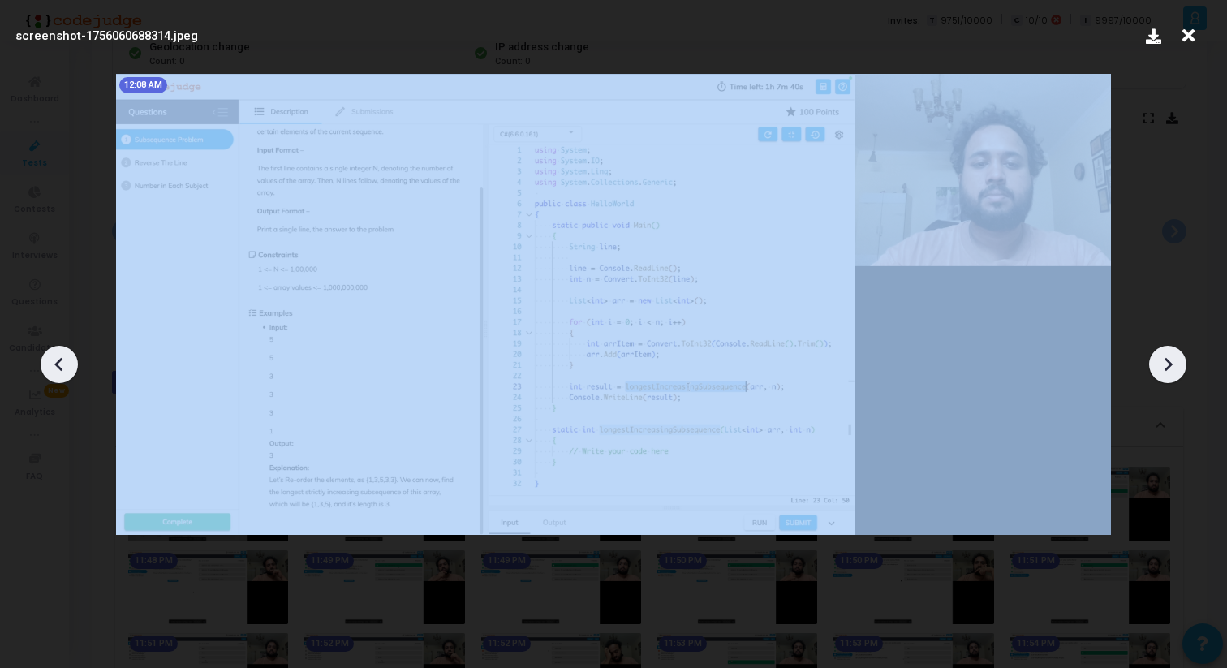
click at [71, 366] on icon at bounding box center [59, 364] width 24 height 24
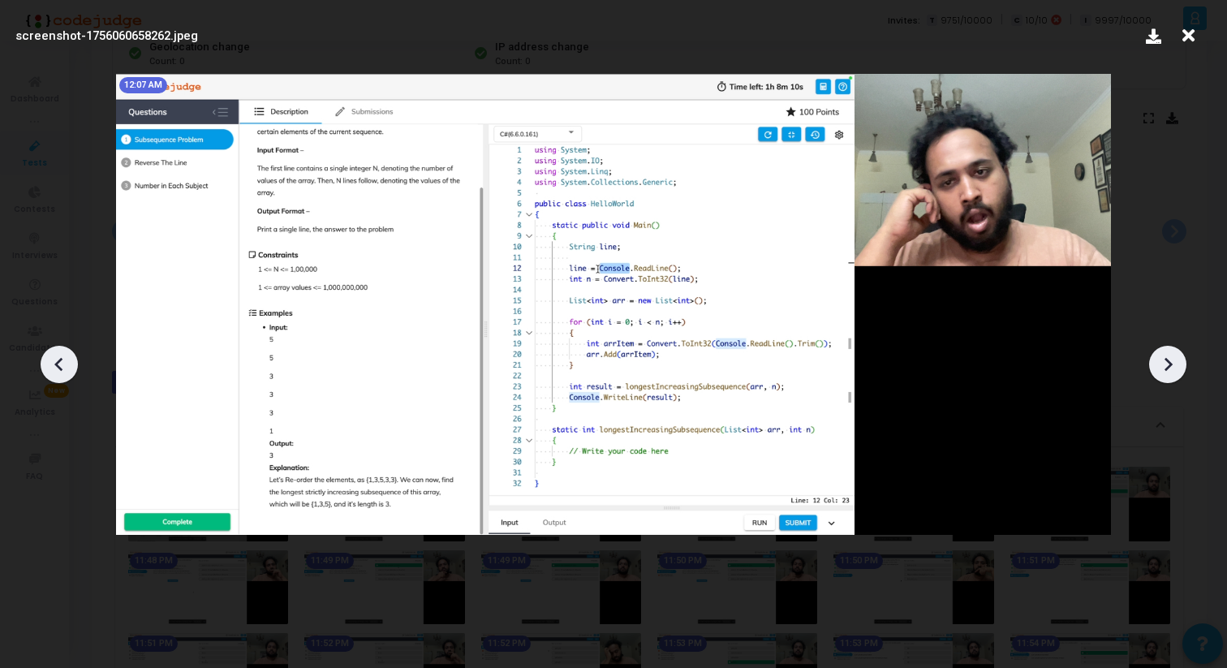
click at [71, 366] on icon at bounding box center [59, 364] width 24 height 24
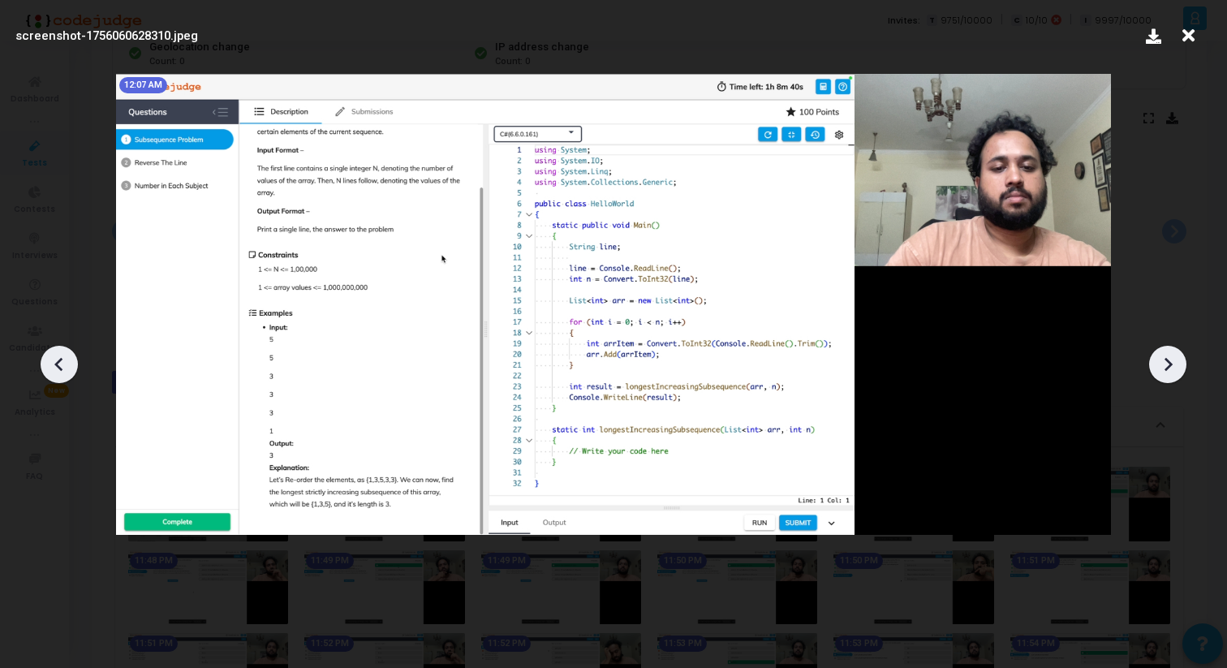
click at [71, 366] on icon at bounding box center [59, 364] width 24 height 24
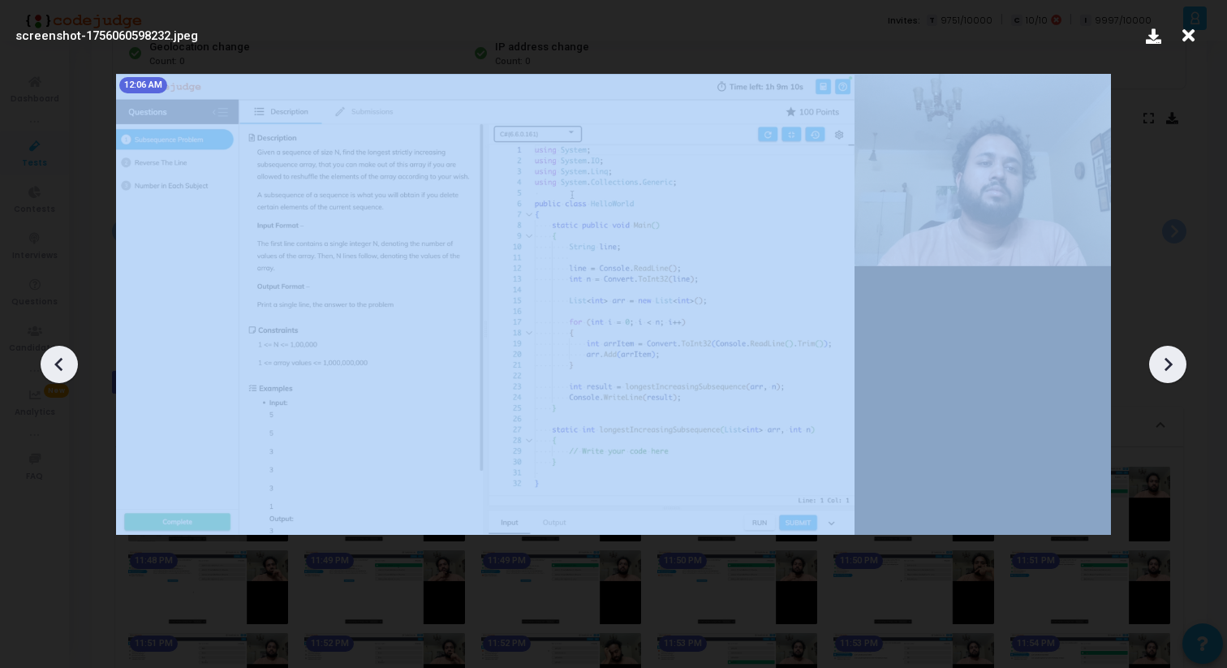
click at [71, 366] on icon at bounding box center [59, 364] width 24 height 24
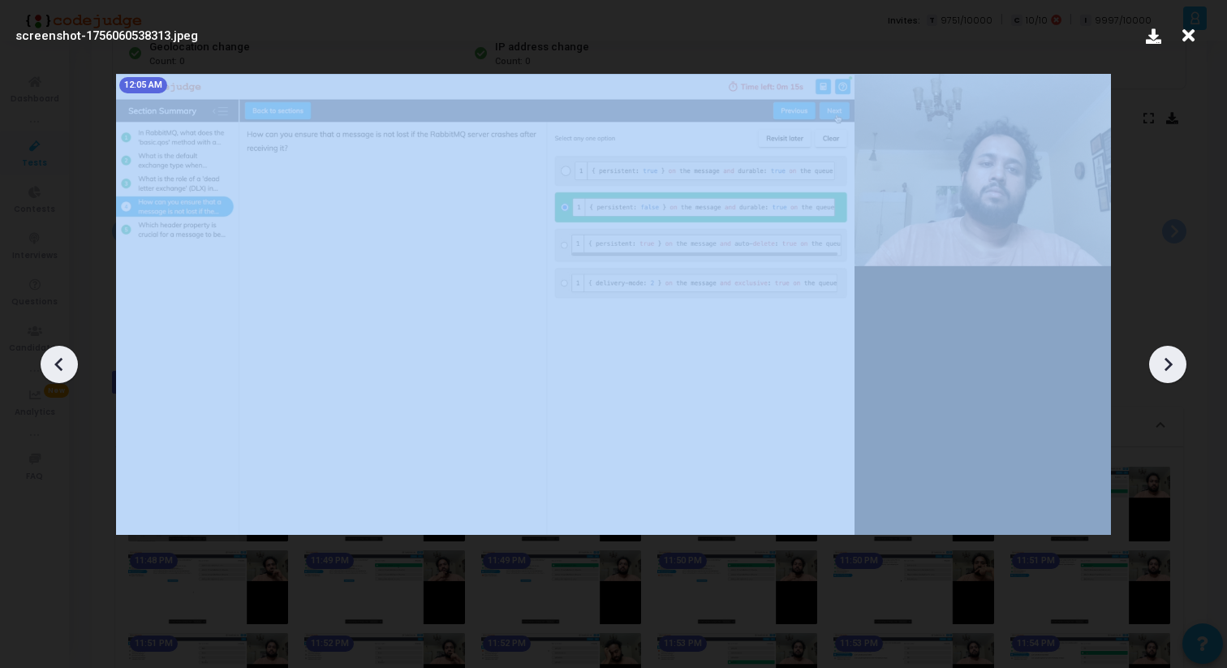
click at [71, 366] on icon at bounding box center [59, 364] width 24 height 24
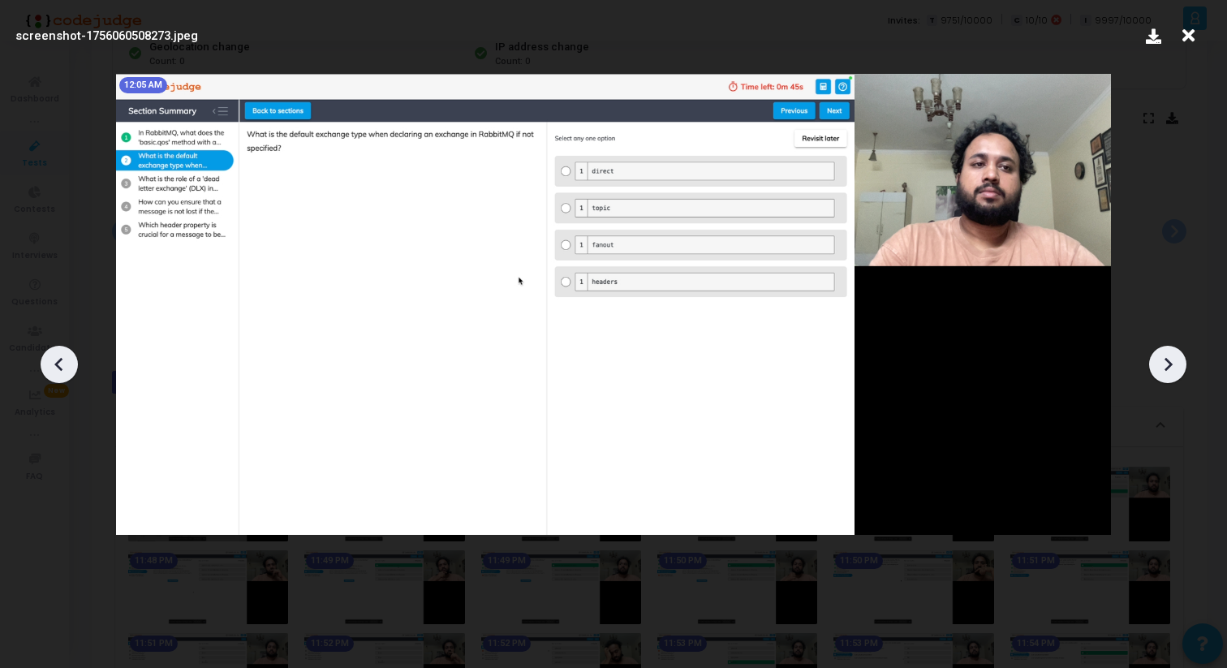
click at [1166, 360] on icon at bounding box center [1169, 364] width 8 height 14
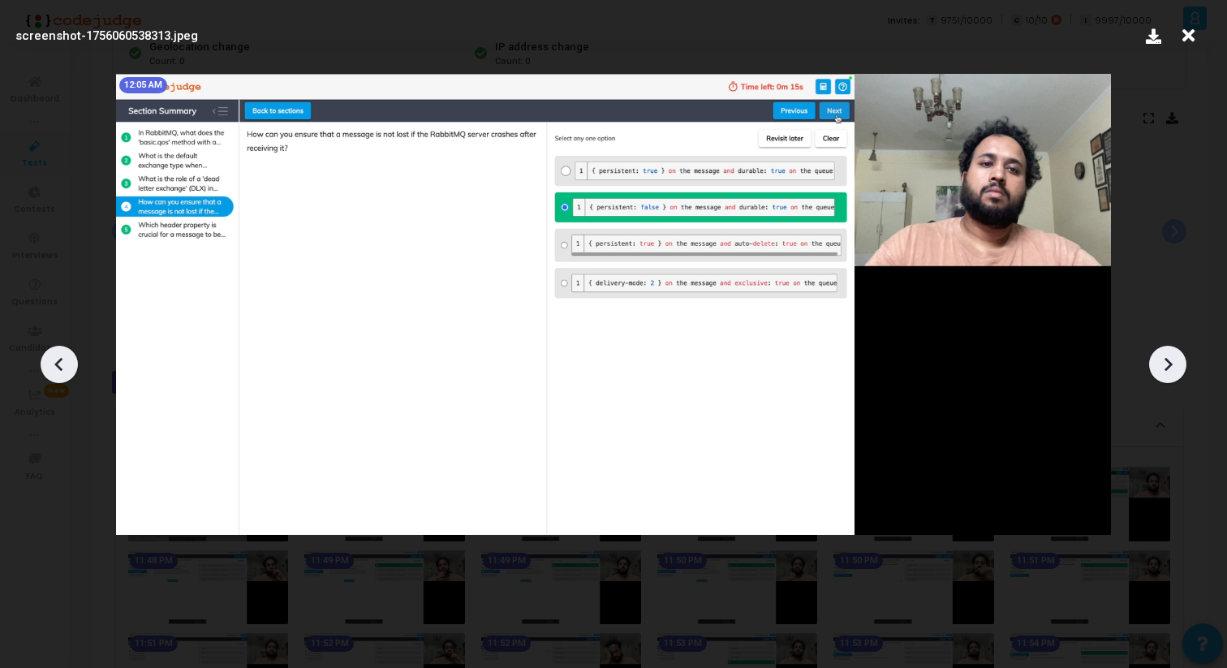
click at [1166, 360] on icon at bounding box center [1169, 364] width 8 height 14
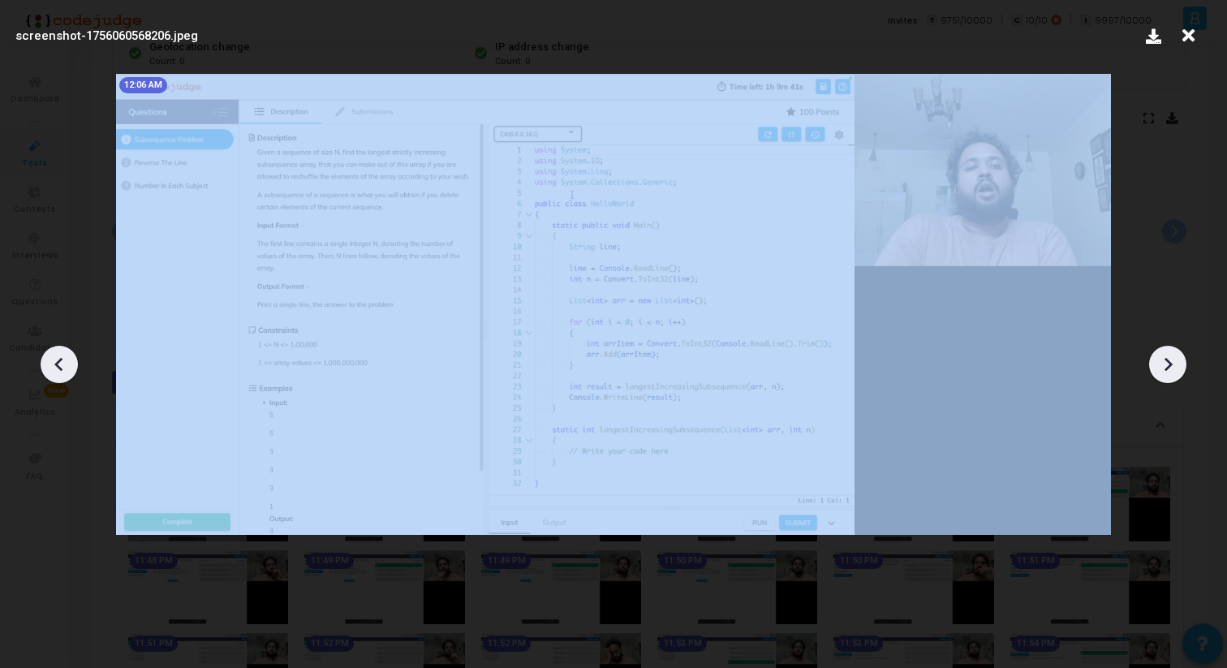
click at [1166, 360] on icon at bounding box center [1169, 364] width 8 height 14
click at [1167, 360] on icon at bounding box center [1169, 364] width 8 height 14
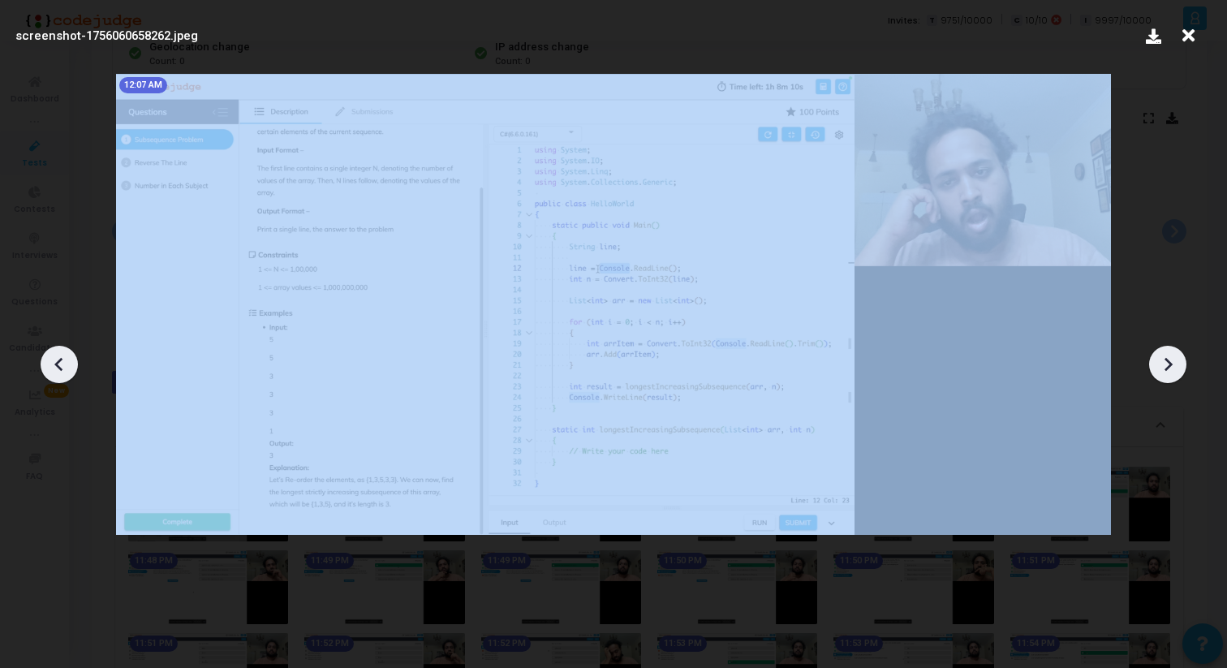
click at [1167, 360] on icon at bounding box center [1169, 364] width 8 height 14
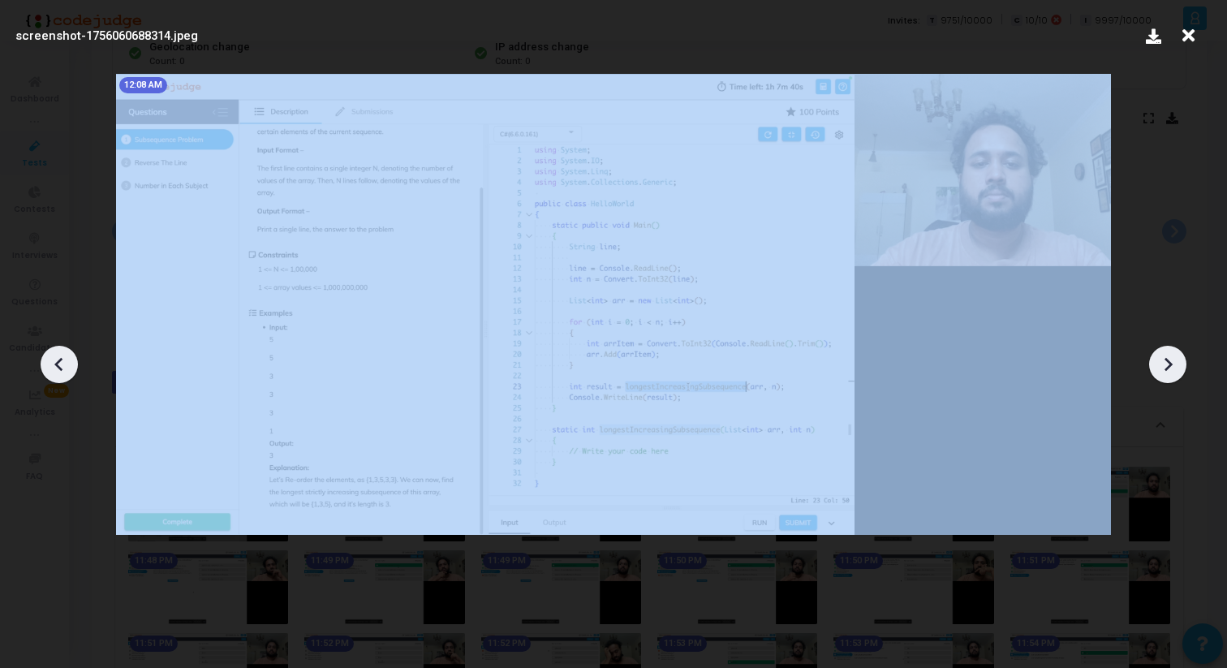
click at [1167, 360] on icon at bounding box center [1169, 364] width 8 height 14
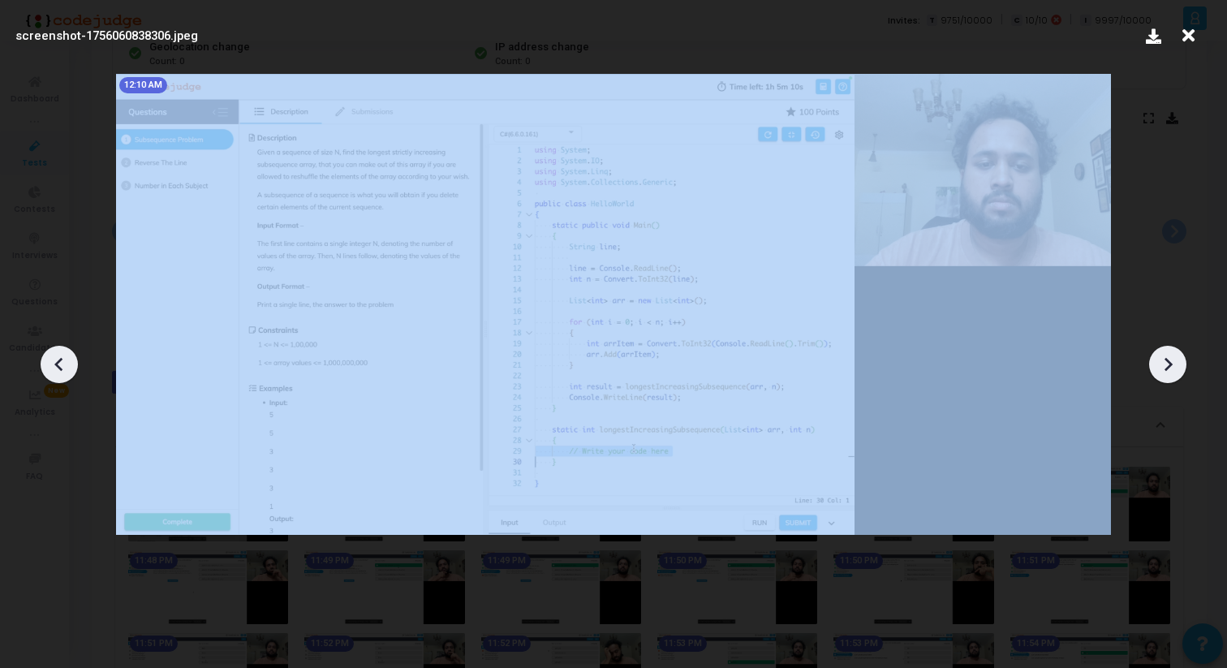
click at [1167, 360] on icon at bounding box center [1169, 364] width 8 height 14
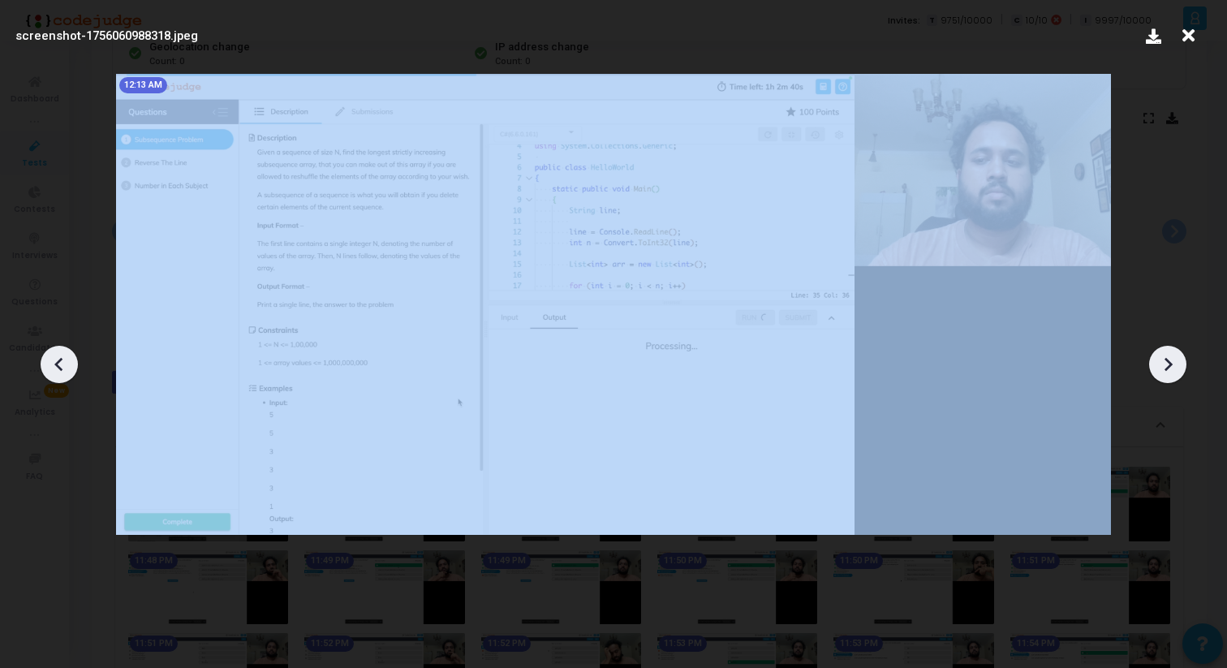
click at [1167, 360] on icon at bounding box center [1169, 364] width 8 height 14
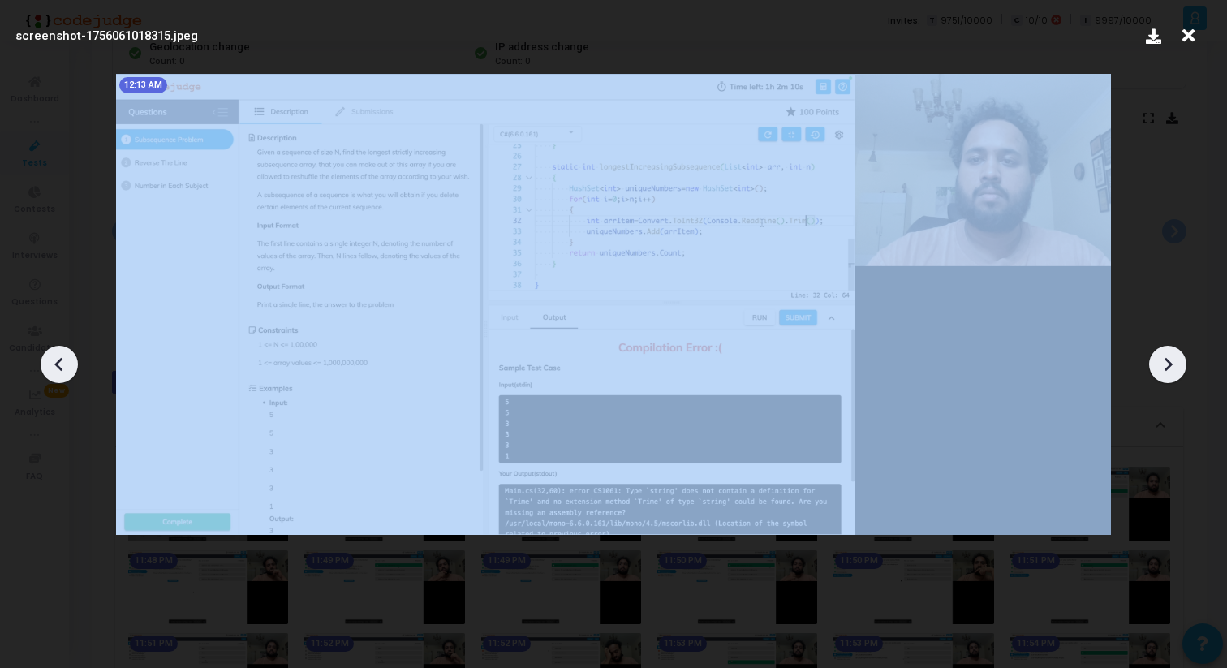
click at [1167, 360] on icon at bounding box center [1169, 364] width 8 height 14
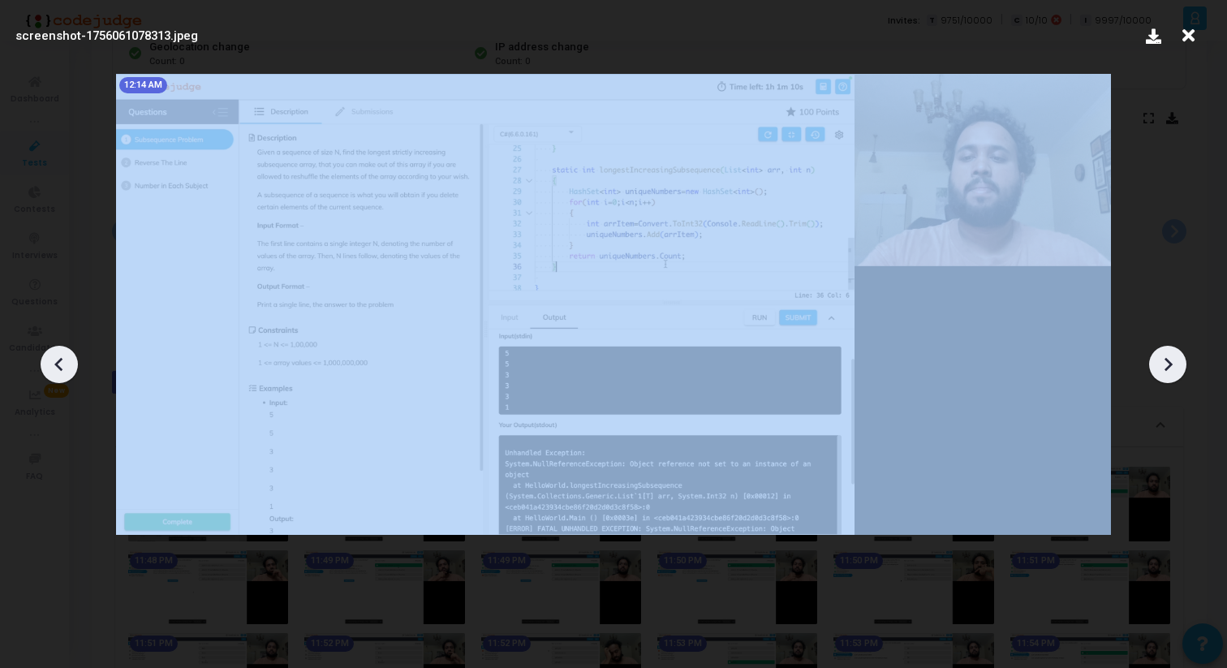
click at [1167, 360] on icon at bounding box center [1169, 364] width 8 height 14
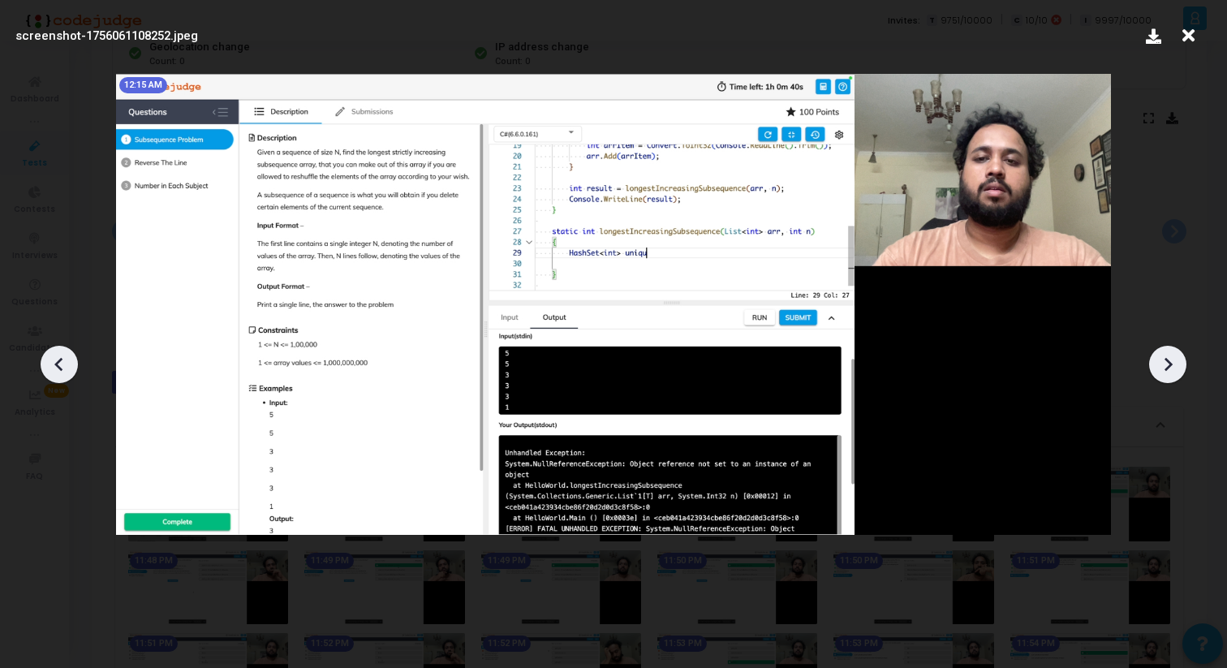
click at [1167, 360] on icon at bounding box center [1169, 364] width 8 height 14
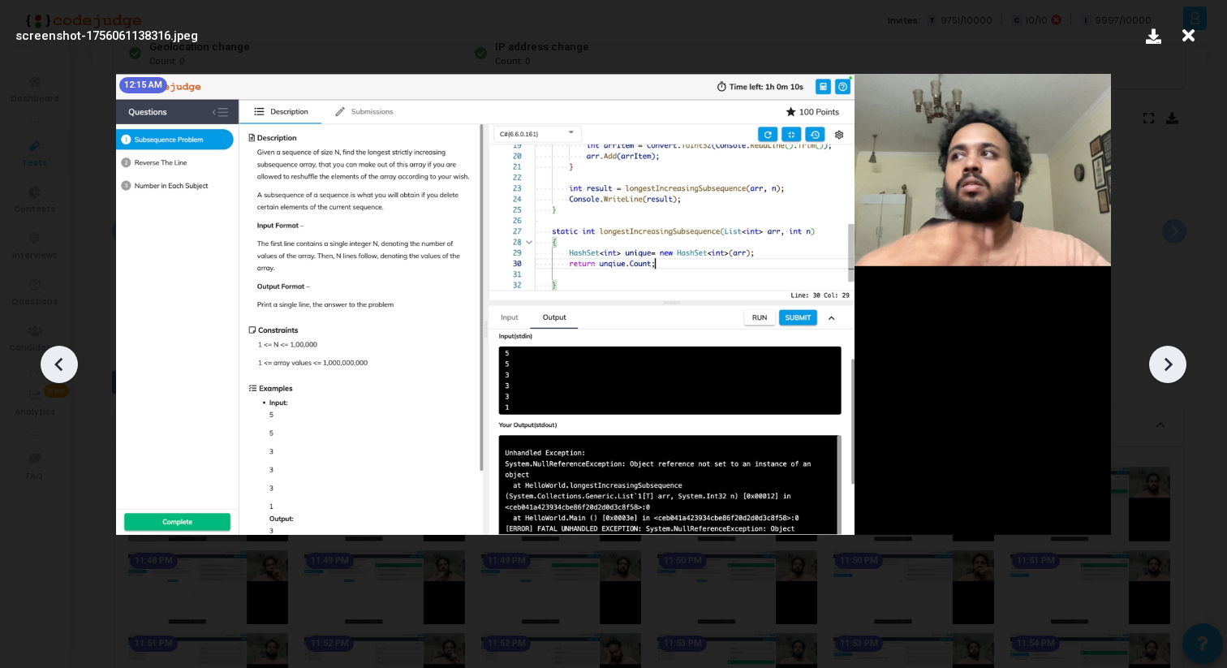
click at [1167, 360] on icon at bounding box center [1169, 364] width 8 height 14
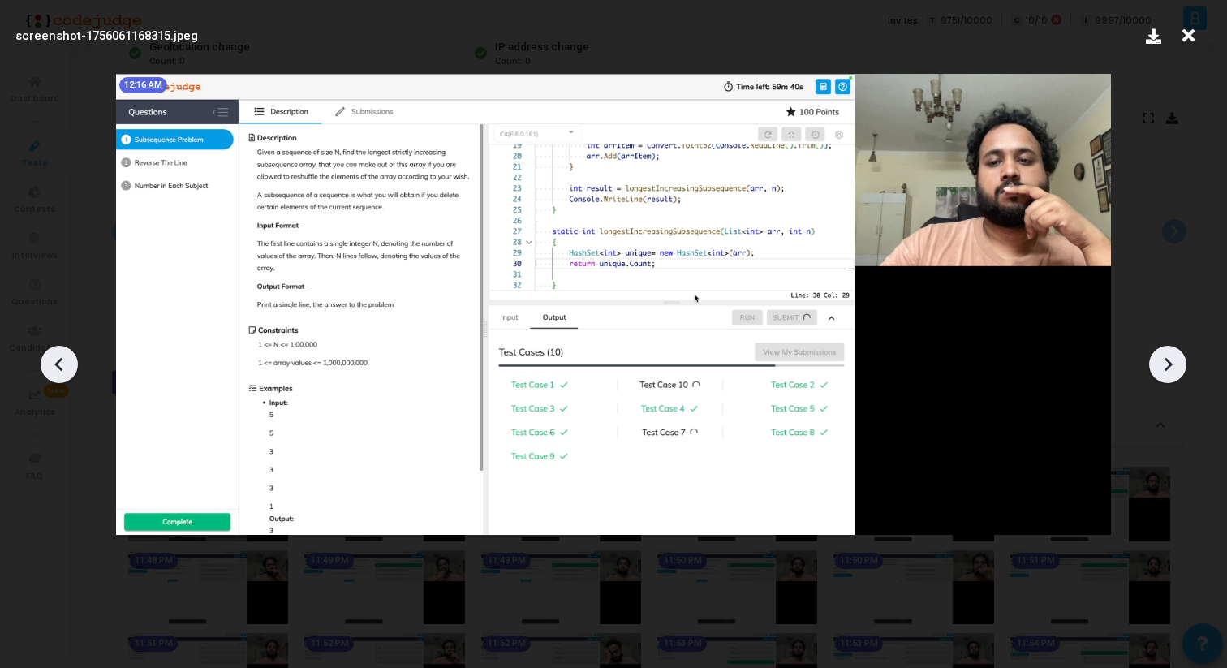
click at [1167, 360] on icon at bounding box center [1169, 364] width 8 height 14
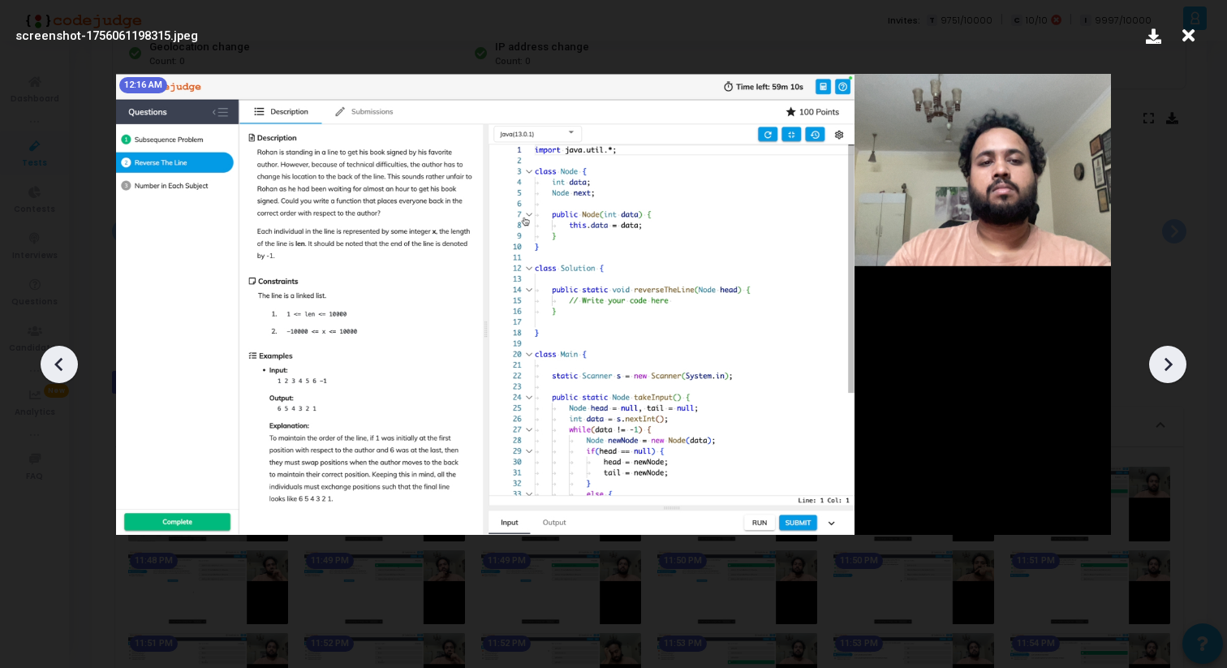
click at [1167, 360] on icon at bounding box center [1169, 364] width 8 height 14
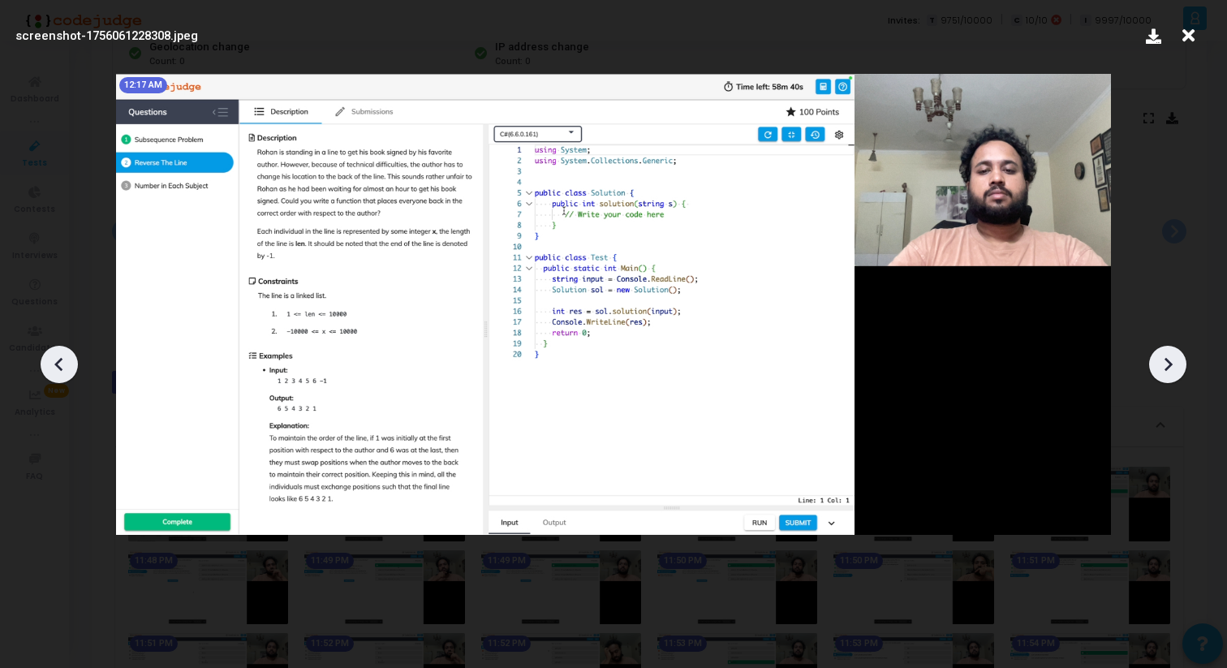
click at [1167, 360] on icon at bounding box center [1169, 364] width 8 height 14
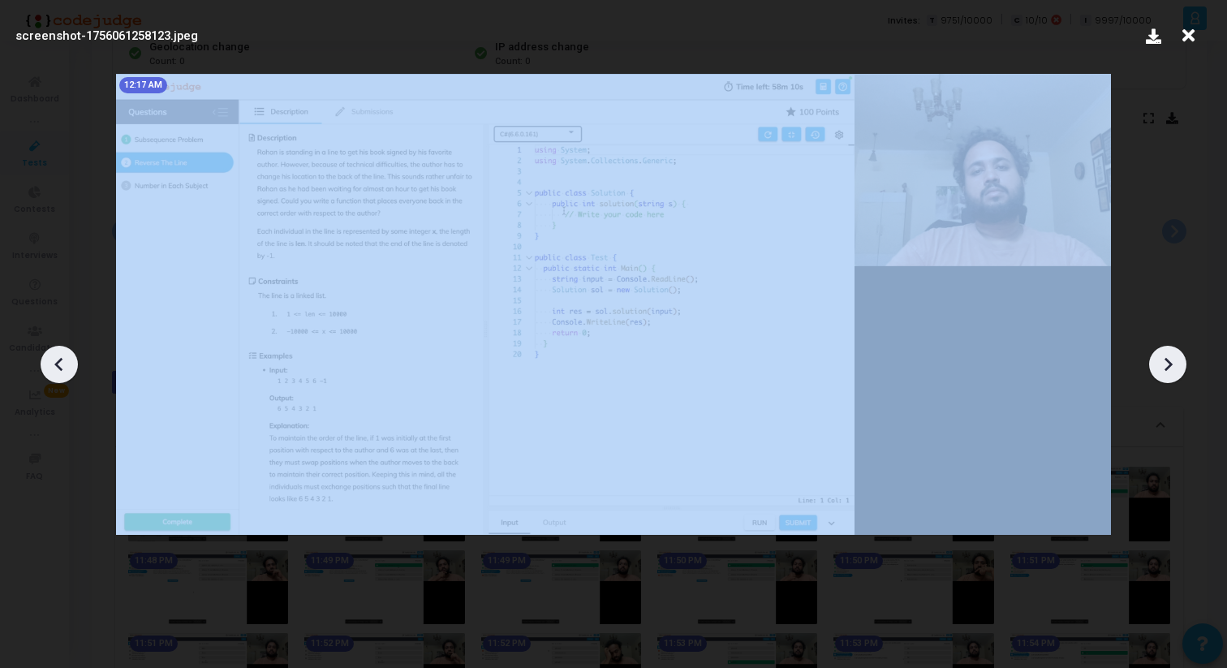
click at [1167, 360] on icon at bounding box center [1169, 364] width 8 height 14
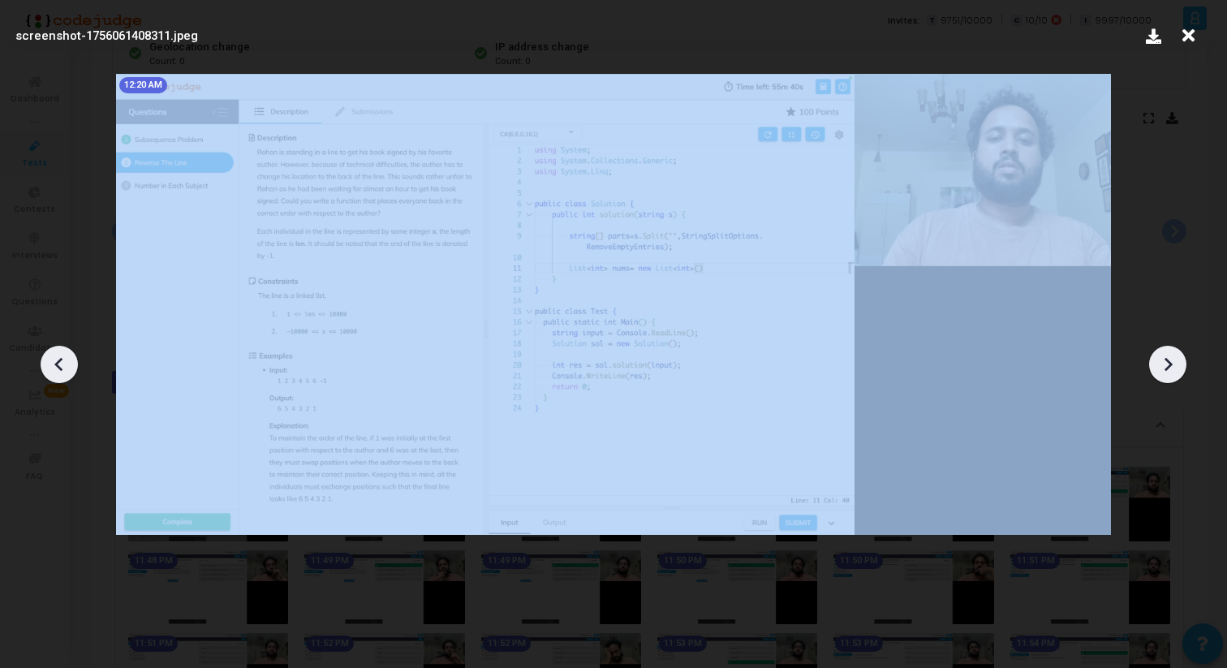
click at [1167, 360] on icon at bounding box center [1169, 364] width 8 height 14
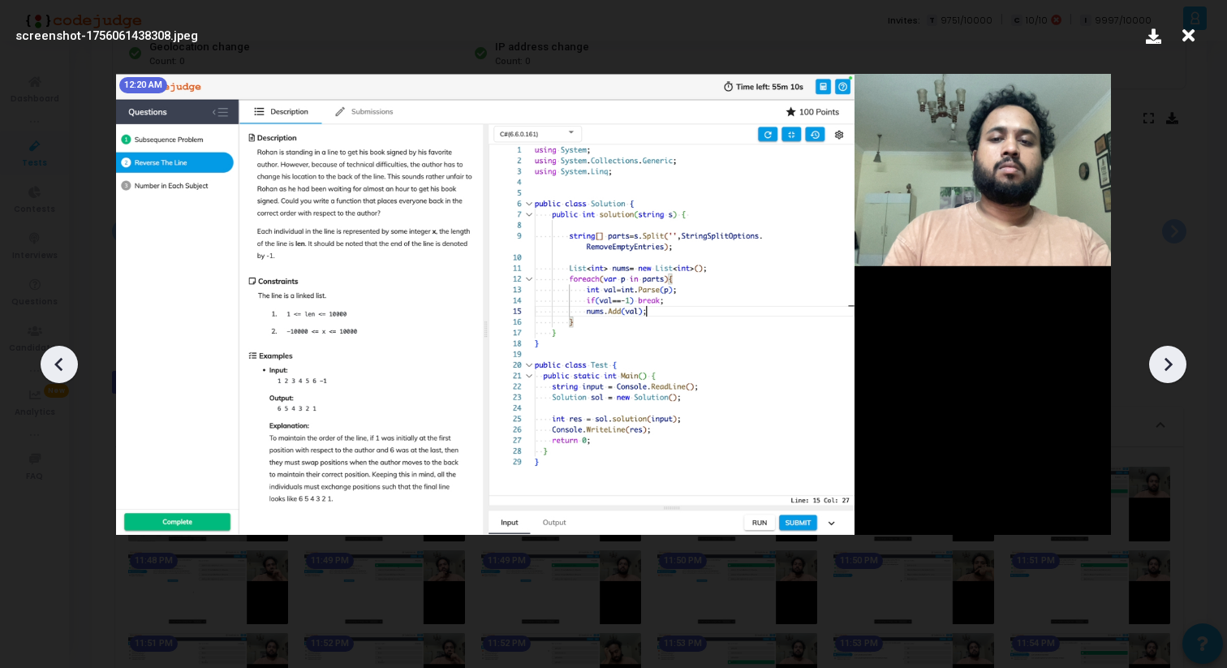
click at [1167, 360] on icon at bounding box center [1169, 364] width 8 height 14
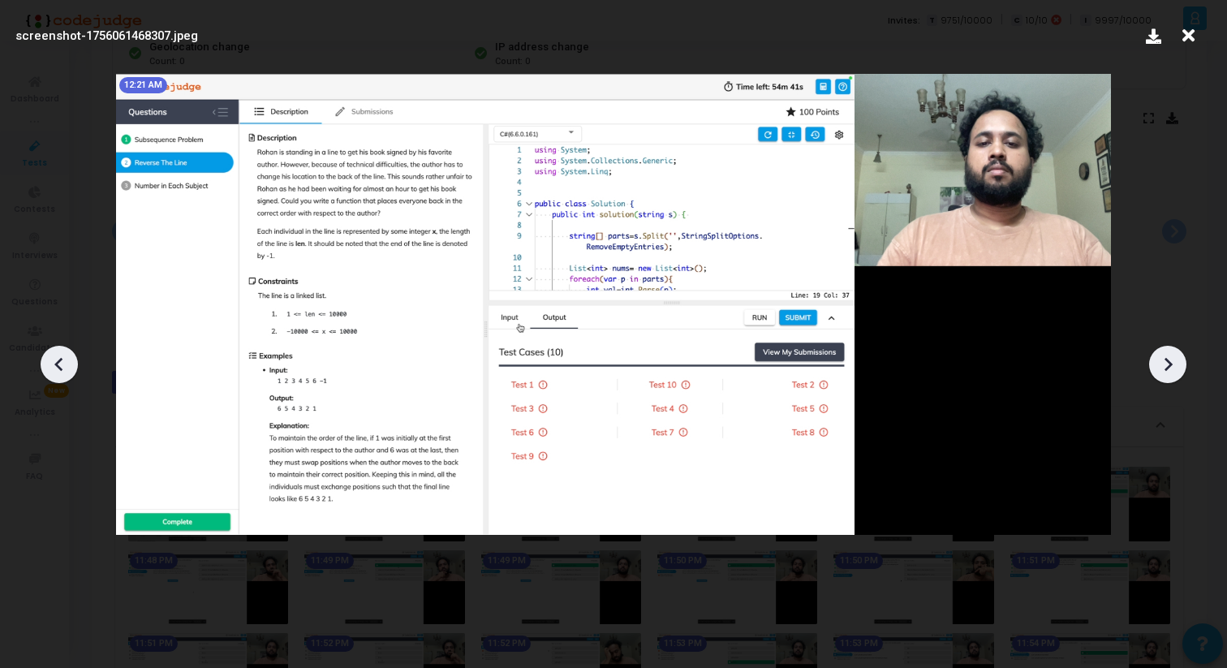
click at [1167, 360] on icon at bounding box center [1169, 364] width 8 height 14
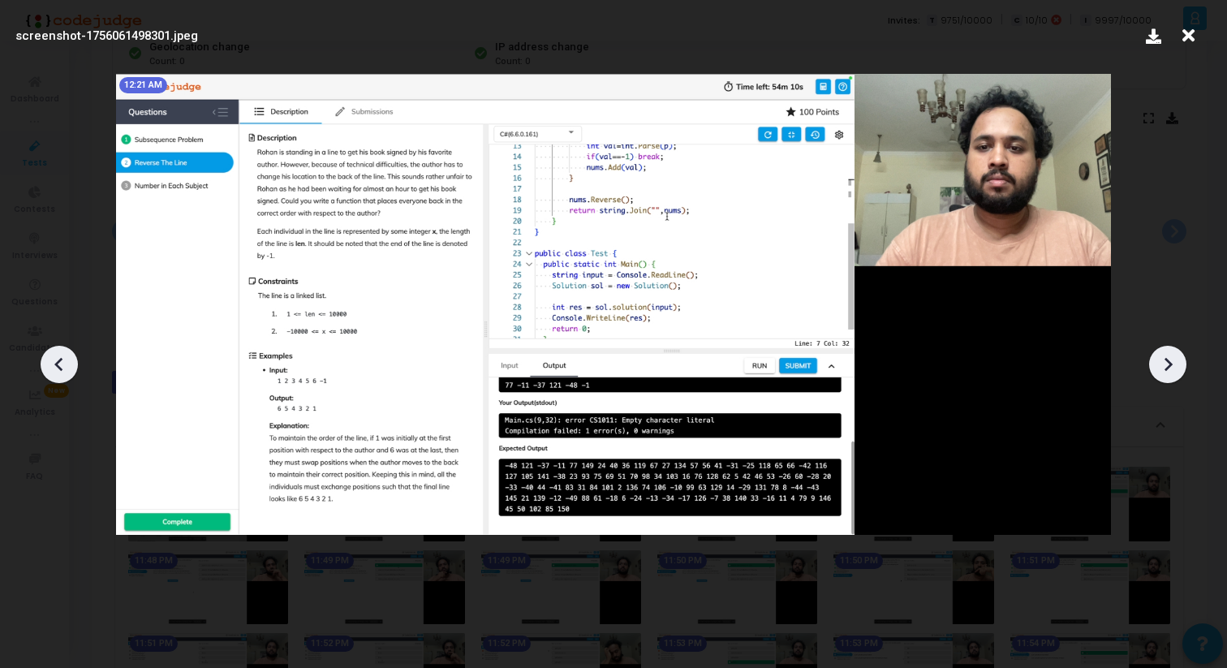
click at [53, 360] on icon at bounding box center [59, 364] width 24 height 24
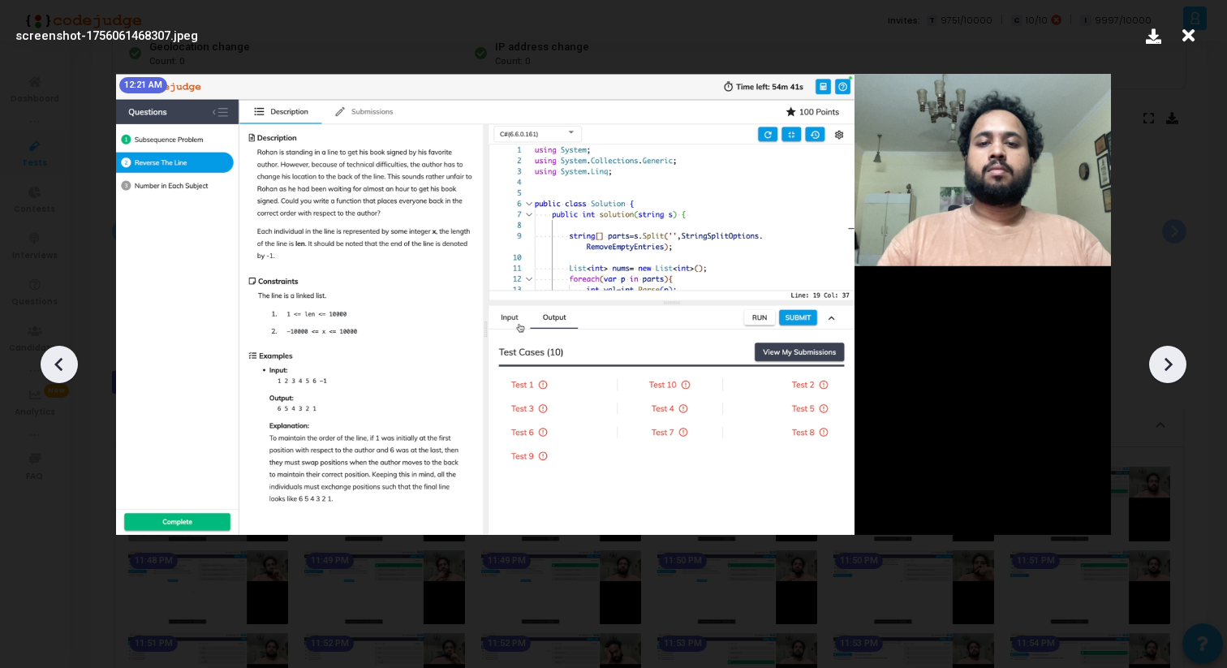
click at [1174, 361] on icon at bounding box center [1168, 364] width 24 height 24
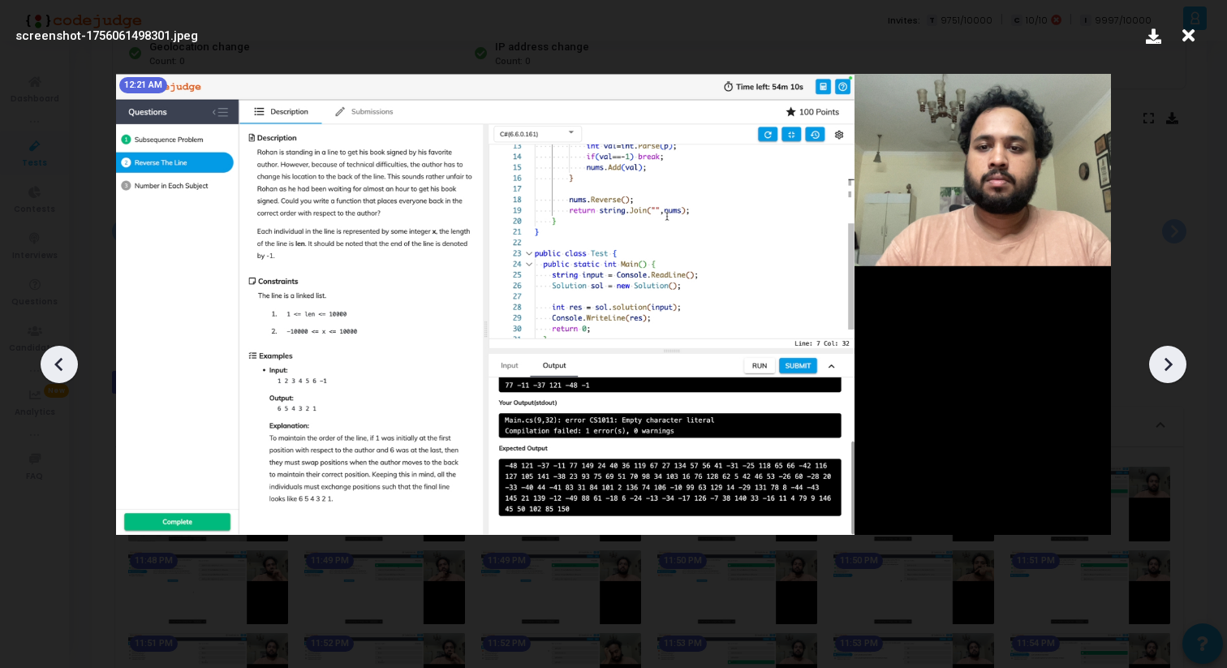
click at [1174, 361] on icon at bounding box center [1168, 364] width 24 height 24
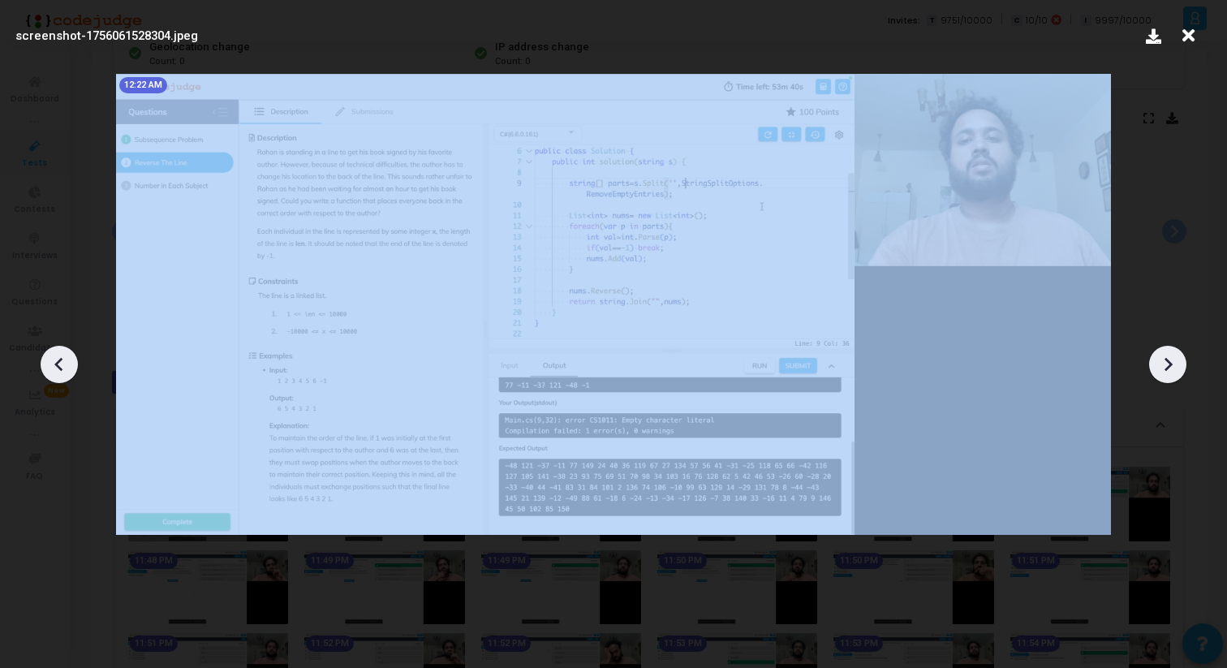
click at [1174, 361] on icon at bounding box center [1168, 364] width 24 height 24
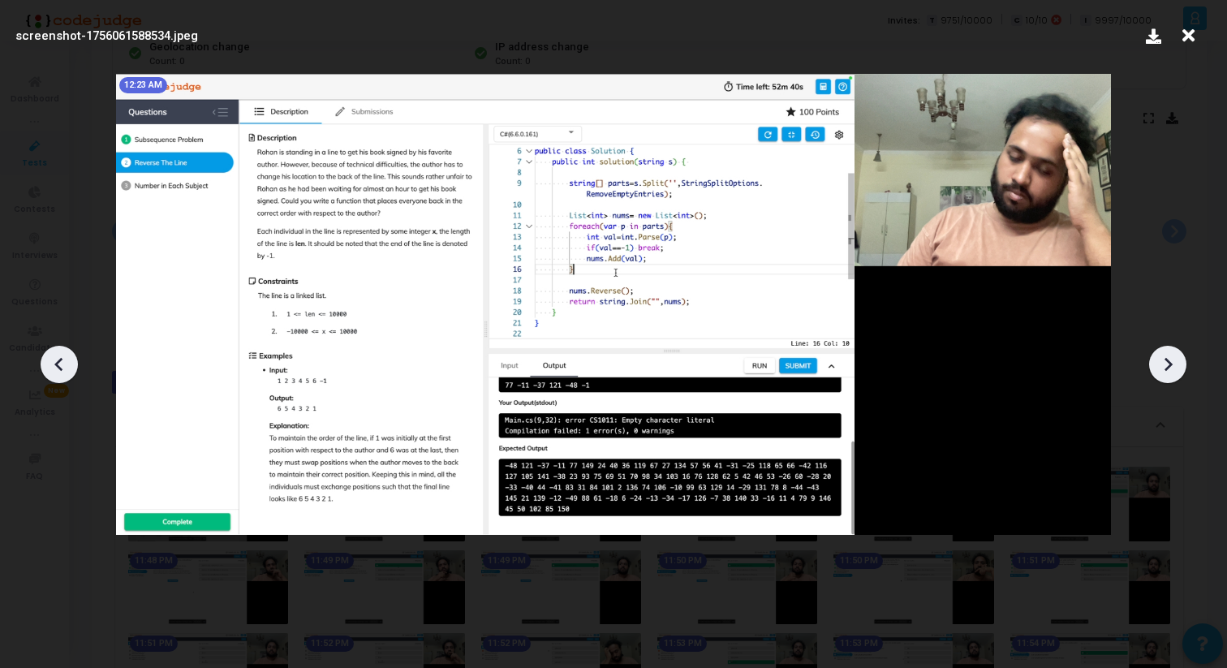
click at [1174, 361] on icon at bounding box center [1168, 364] width 24 height 24
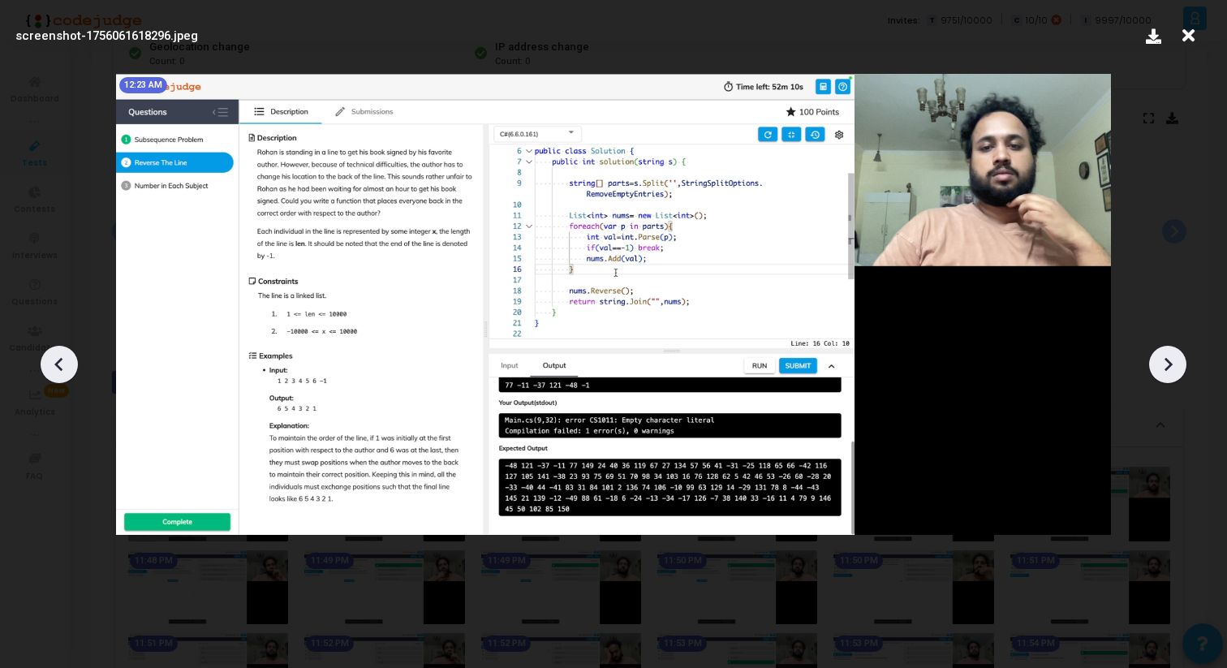
click at [1174, 361] on icon at bounding box center [1168, 364] width 24 height 24
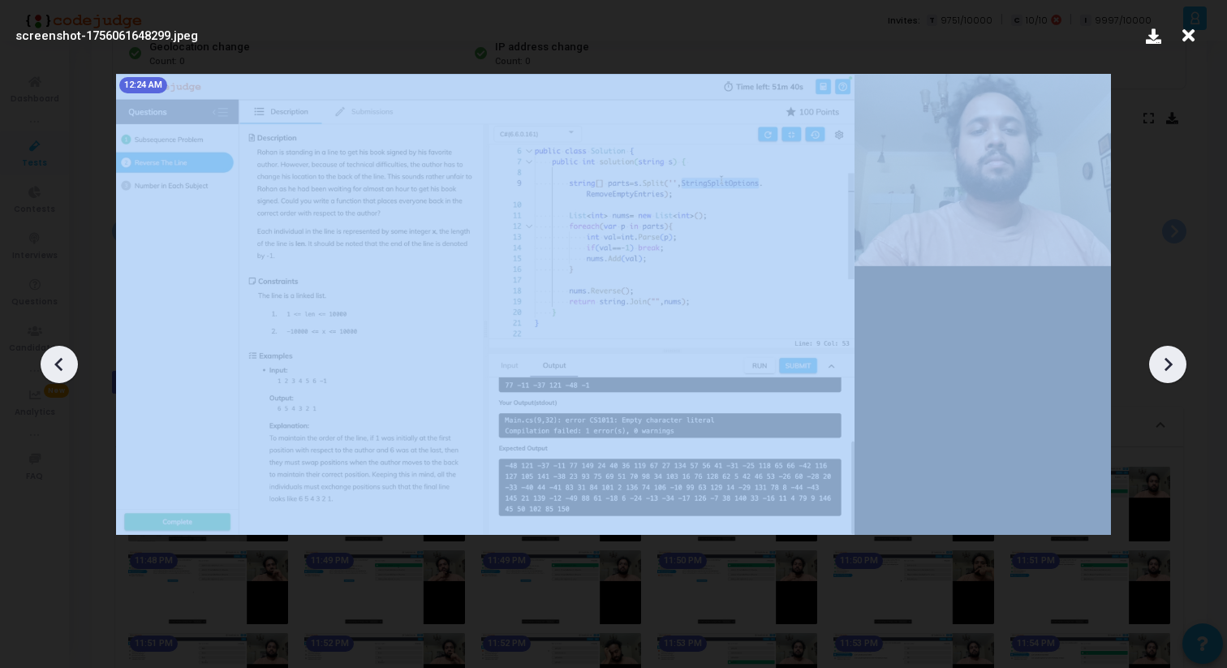
click at [1174, 361] on icon at bounding box center [1168, 364] width 24 height 24
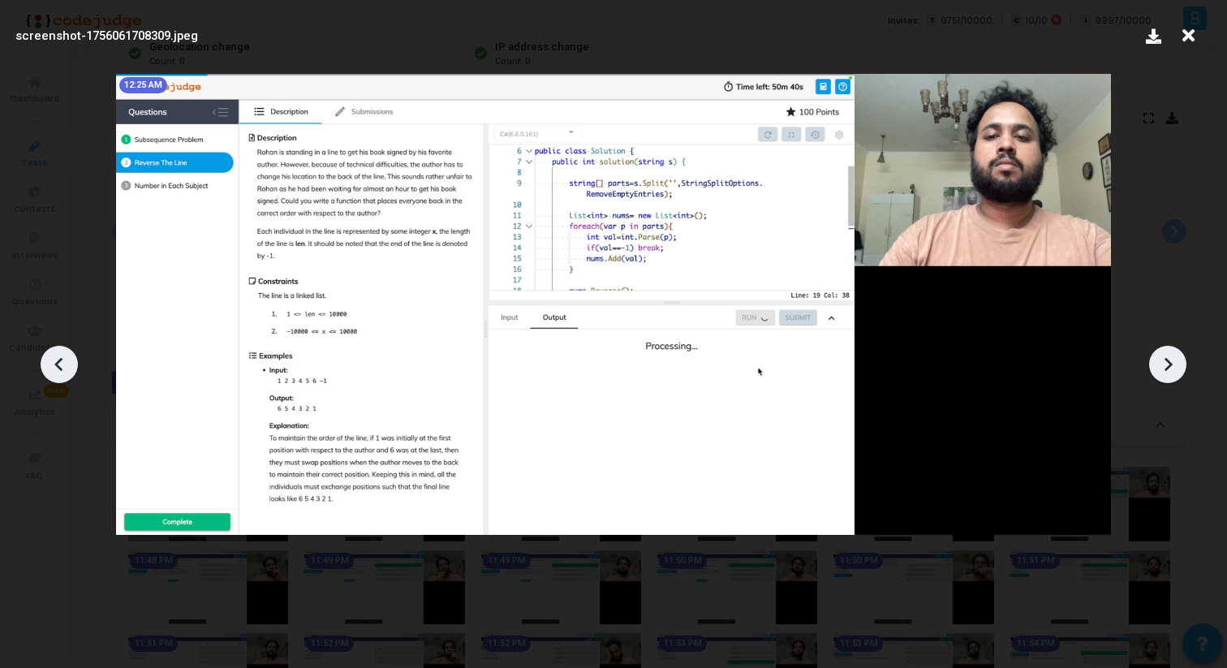
click at [1174, 361] on icon at bounding box center [1168, 364] width 24 height 24
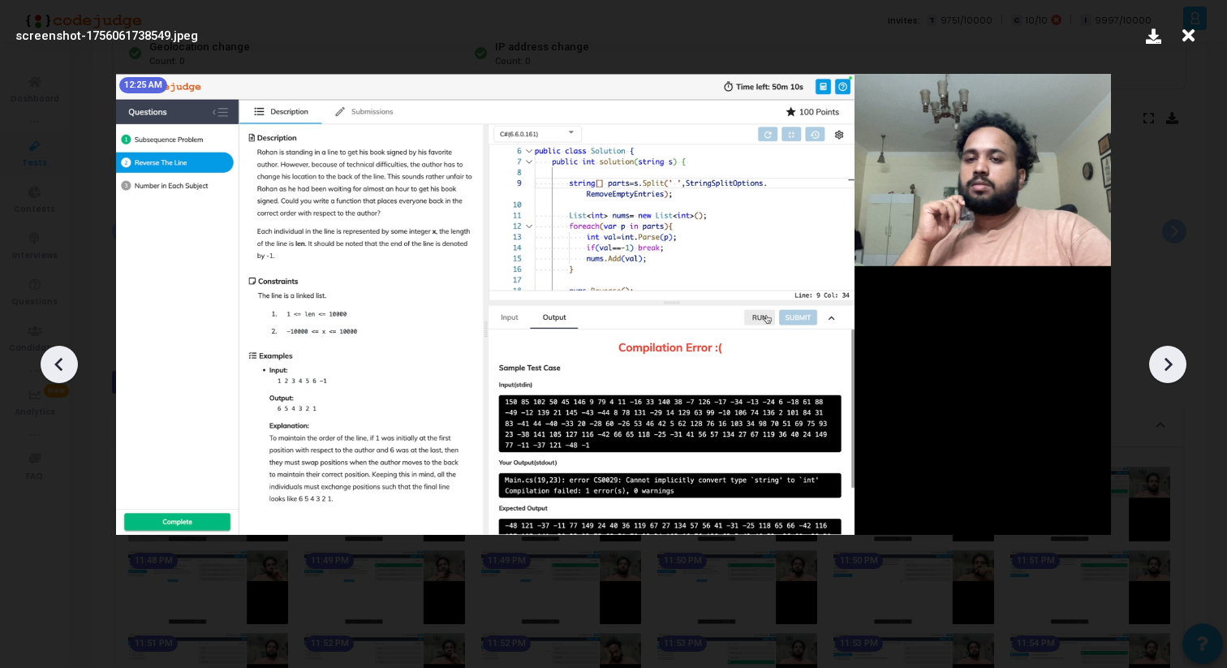
click at [1174, 361] on icon at bounding box center [1168, 364] width 24 height 24
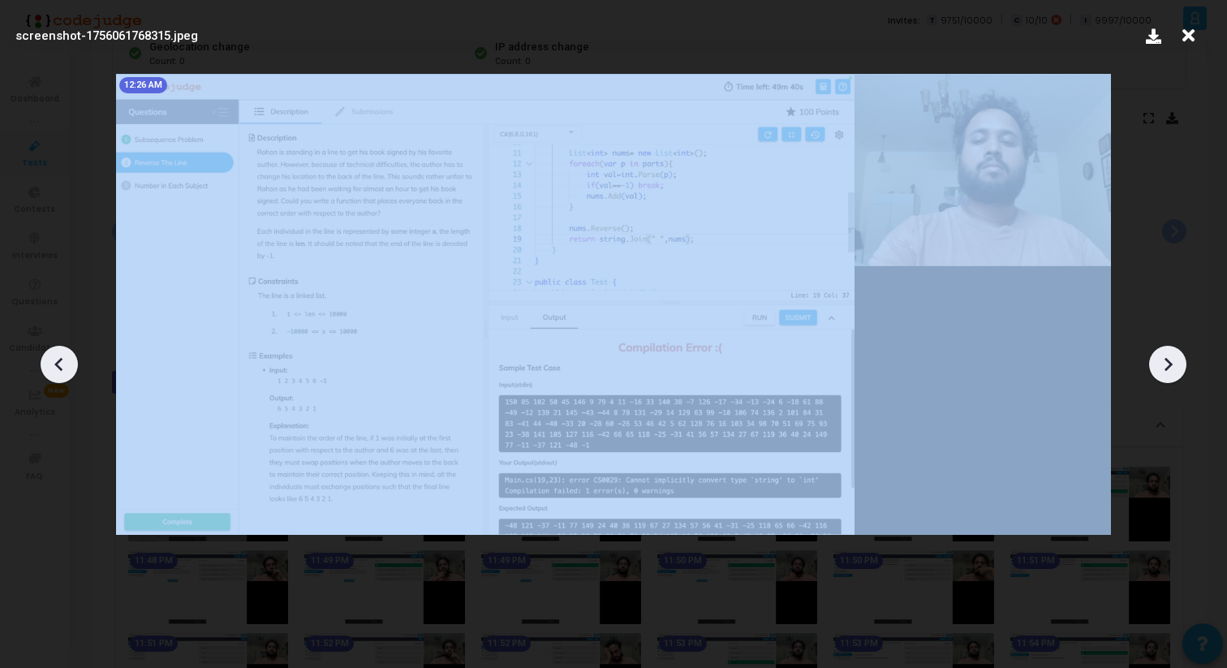
click at [1174, 361] on icon at bounding box center [1168, 364] width 24 height 24
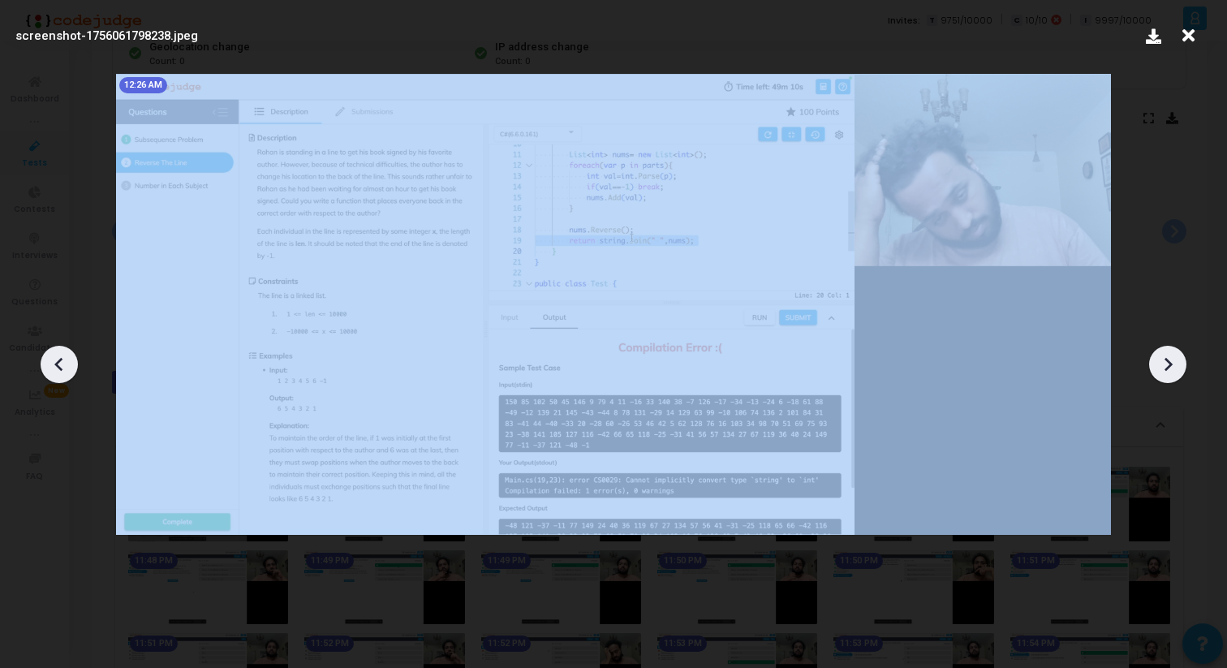
click at [1174, 361] on icon at bounding box center [1168, 364] width 24 height 24
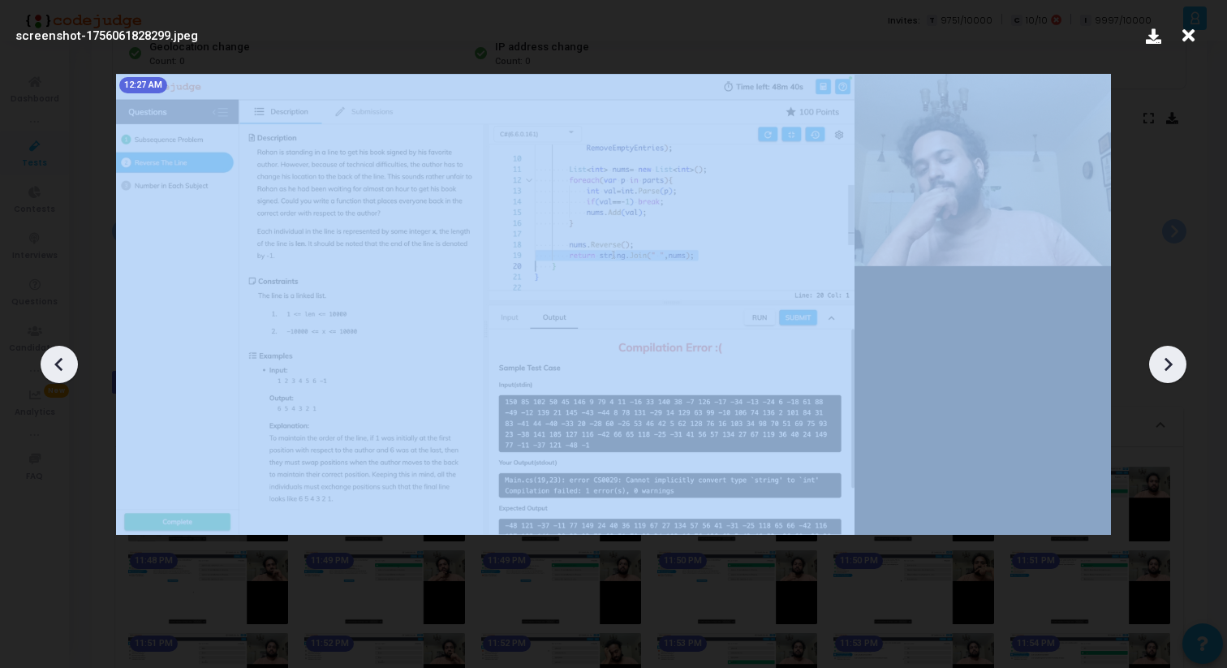
click at [1174, 361] on icon at bounding box center [1168, 364] width 24 height 24
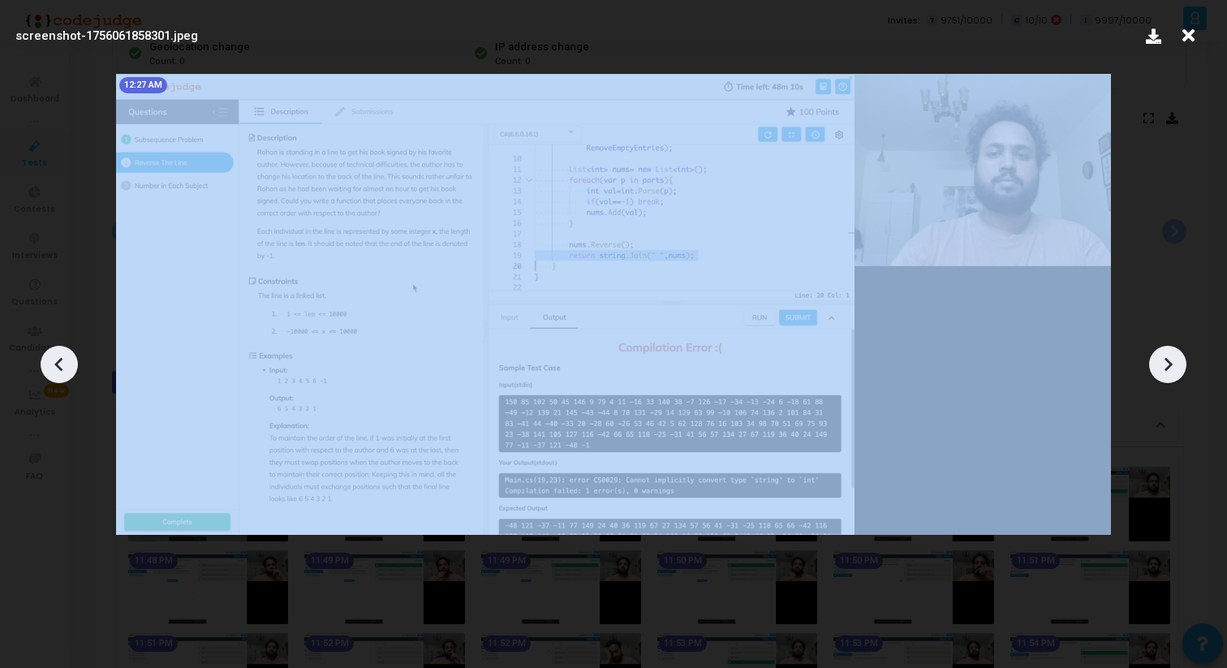
click at [1174, 361] on icon at bounding box center [1168, 364] width 24 height 24
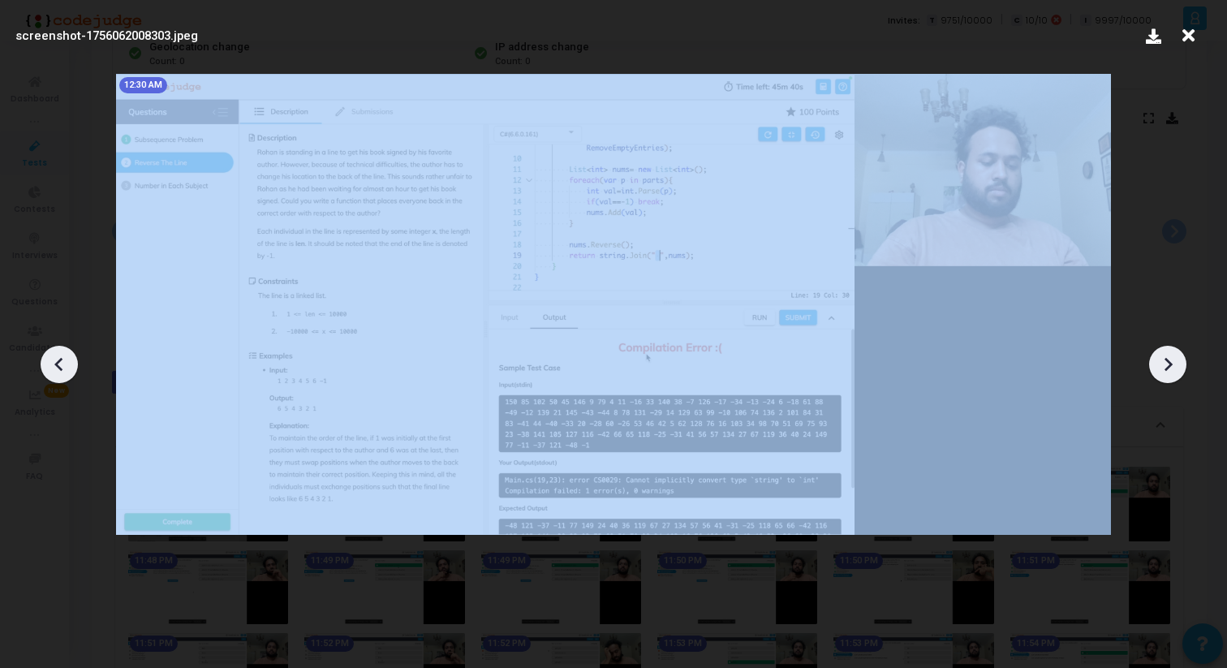
click at [1174, 361] on icon at bounding box center [1168, 364] width 24 height 24
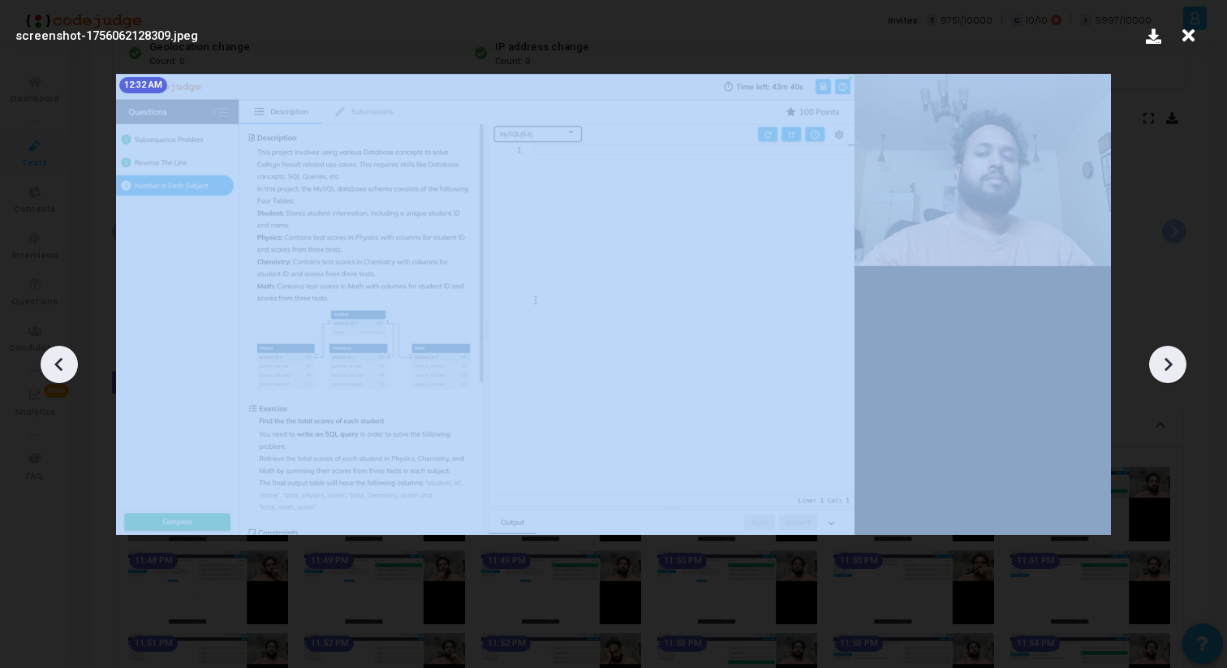
click at [1174, 361] on icon at bounding box center [1168, 364] width 24 height 24
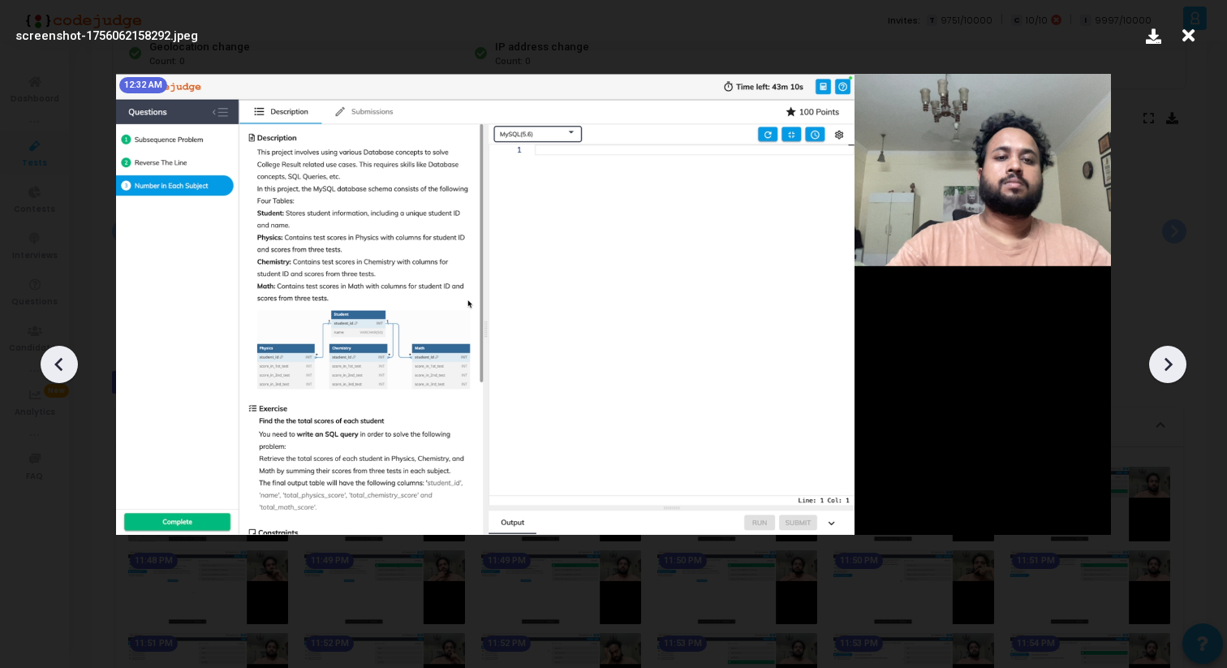
click at [1174, 361] on icon at bounding box center [1168, 364] width 24 height 24
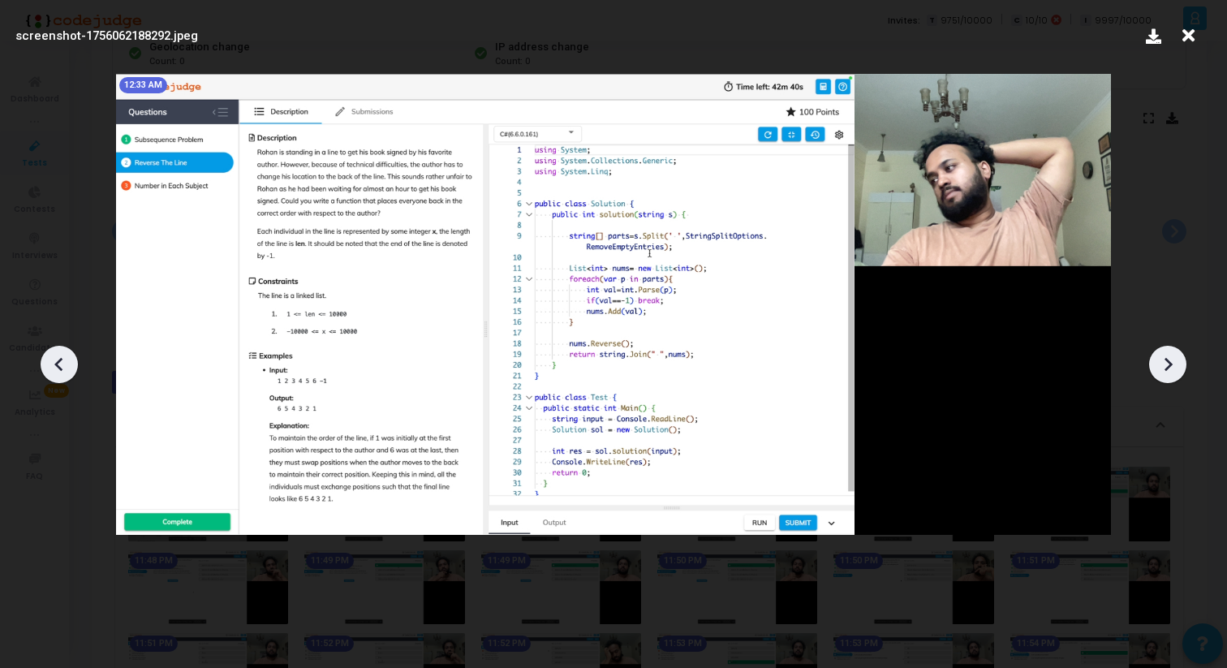
click at [1174, 361] on icon at bounding box center [1168, 364] width 24 height 24
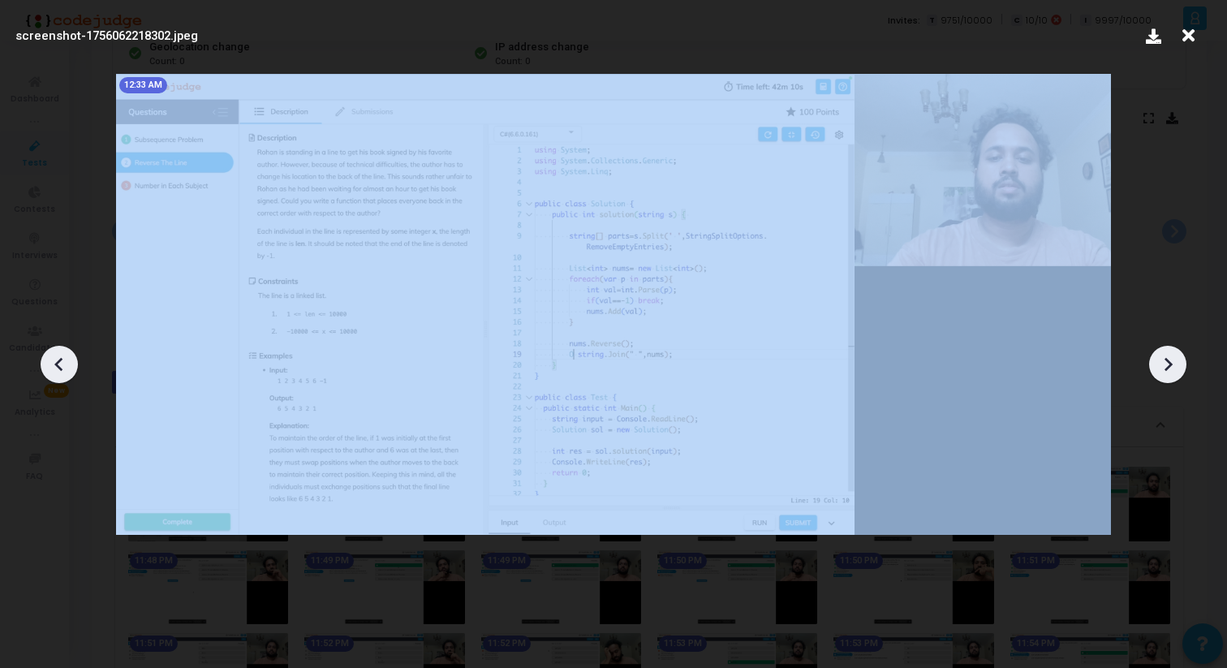
click at [1174, 361] on icon at bounding box center [1168, 364] width 24 height 24
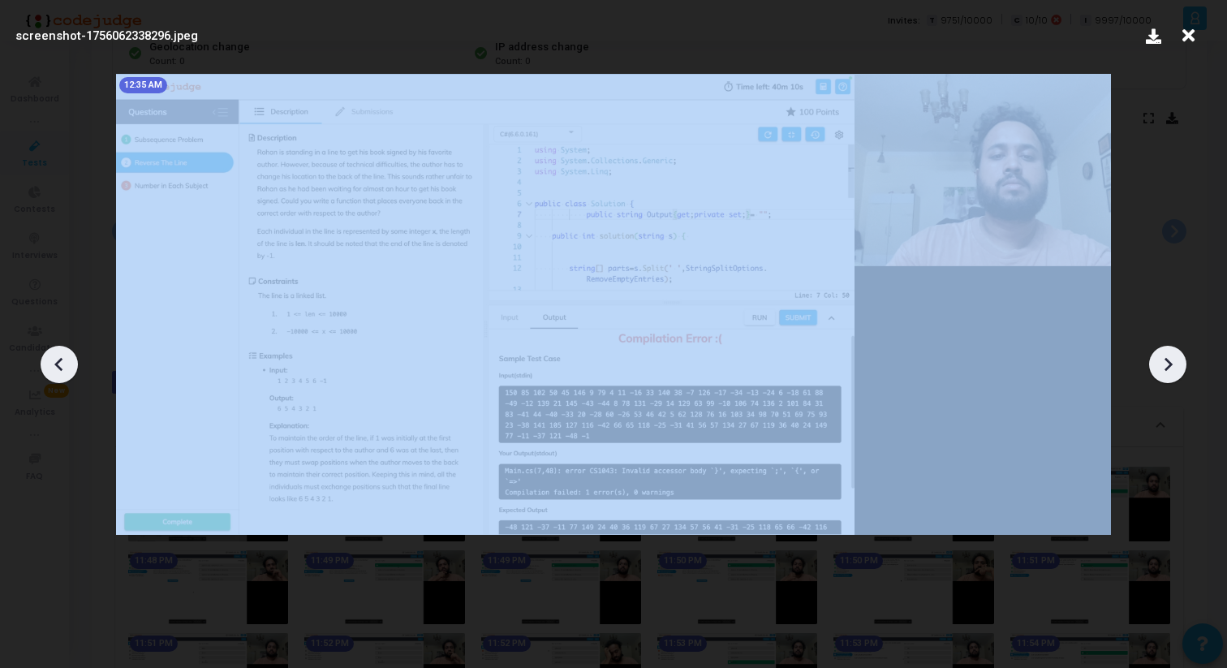
click at [1174, 361] on icon at bounding box center [1168, 364] width 24 height 24
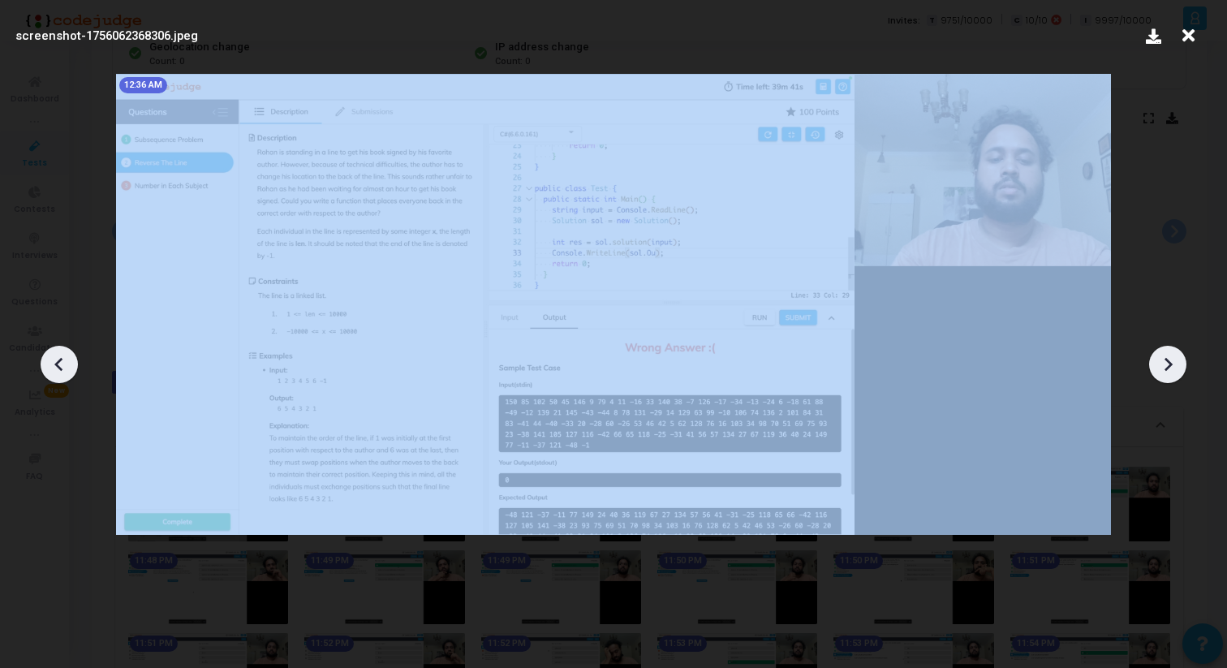
click at [1174, 361] on icon at bounding box center [1168, 364] width 24 height 24
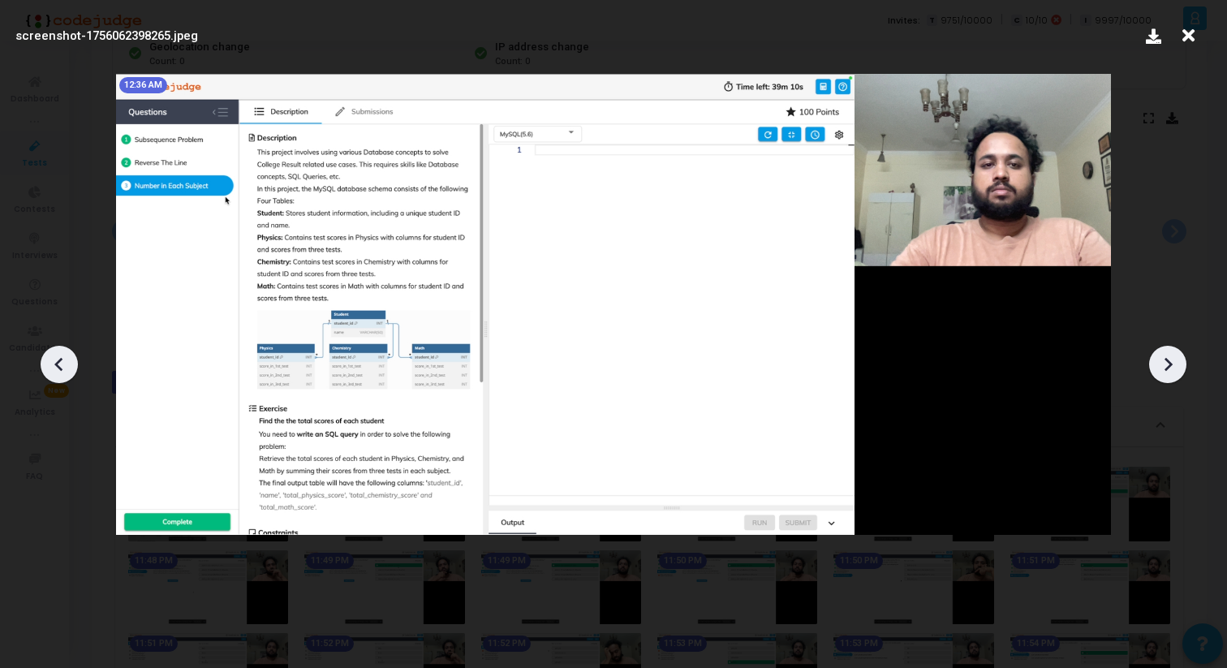
click at [1194, 33] on icon at bounding box center [1188, 35] width 25 height 31
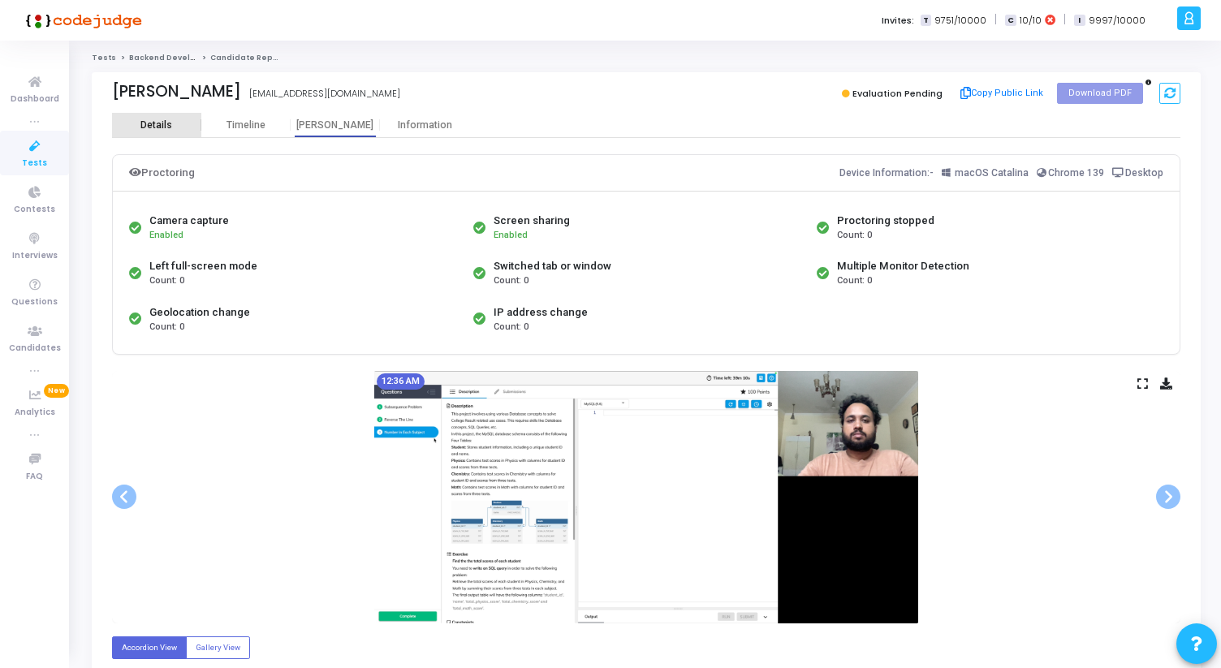
click at [144, 131] on div "Details" at bounding box center [156, 125] width 89 height 24
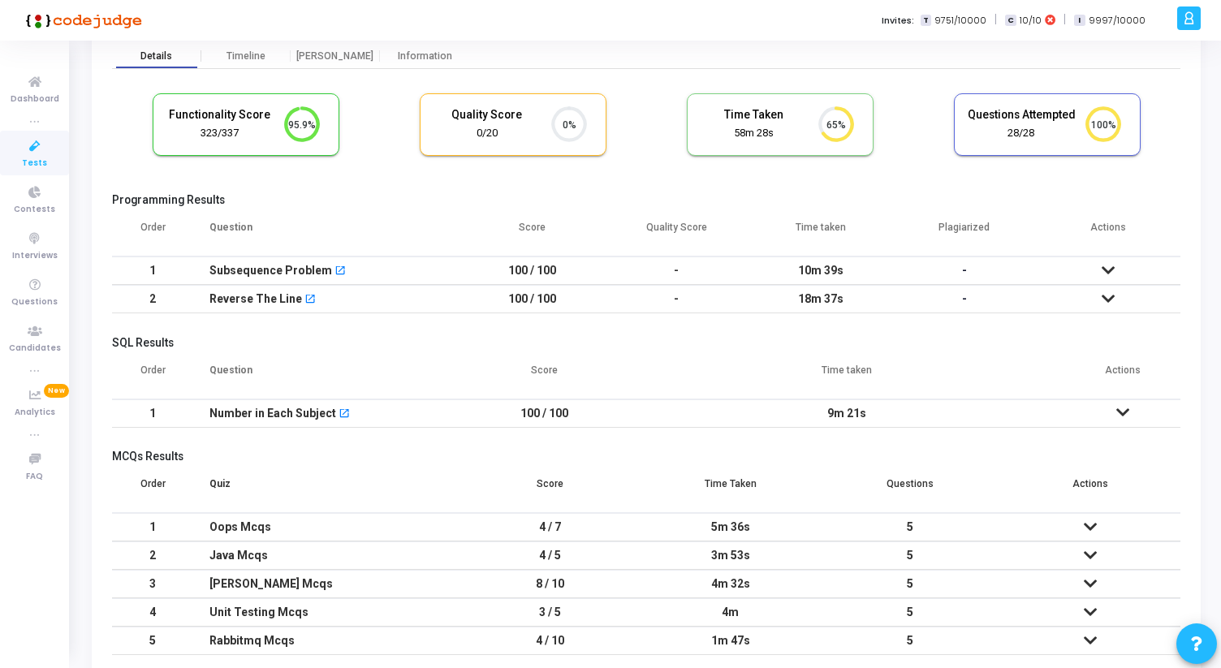
scroll to position [74, 0]
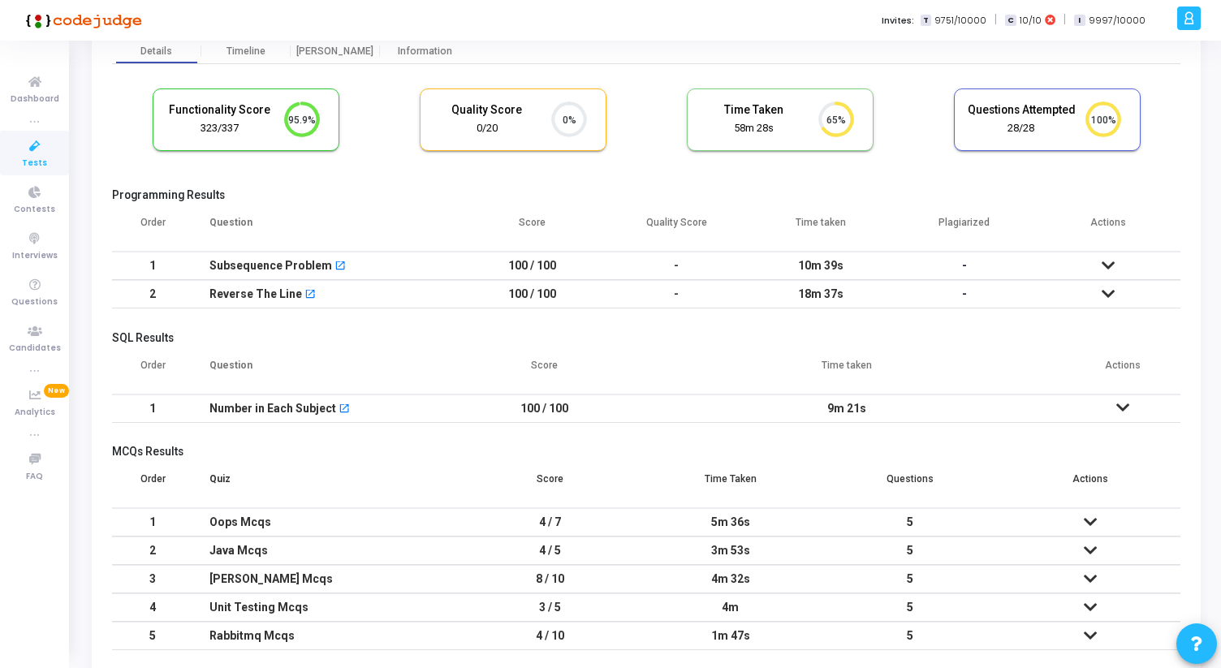
click at [1110, 290] on icon at bounding box center [1107, 293] width 13 height 11
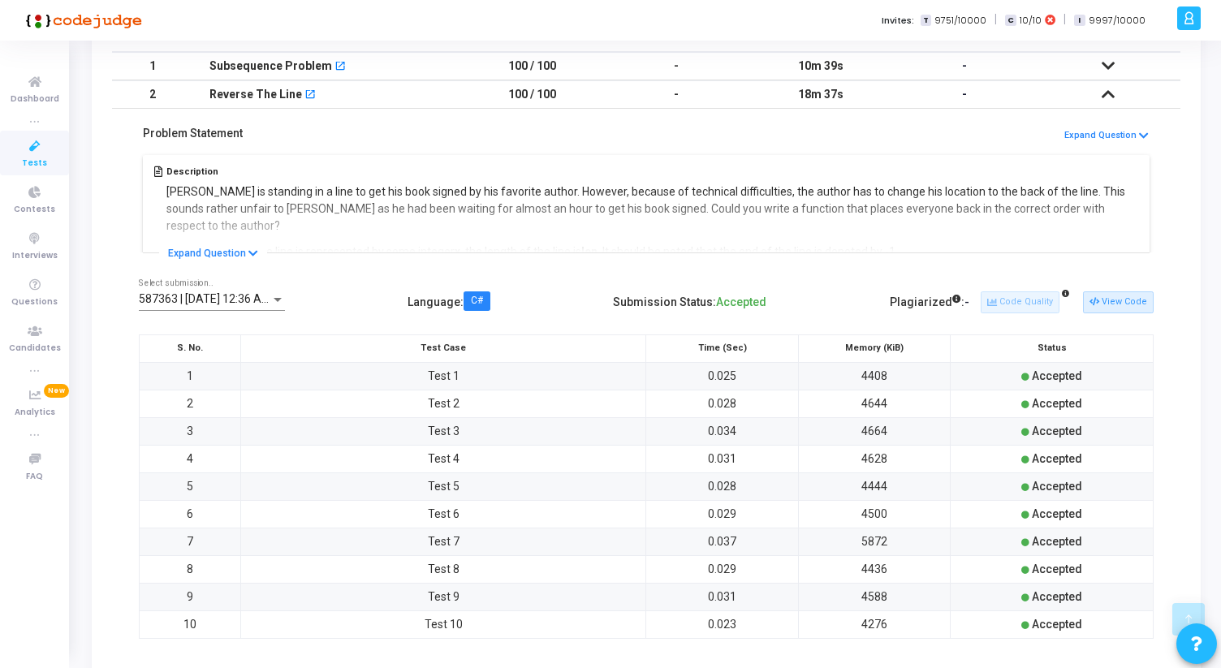
scroll to position [275, 0]
click at [1105, 91] on icon at bounding box center [1107, 92] width 13 height 11
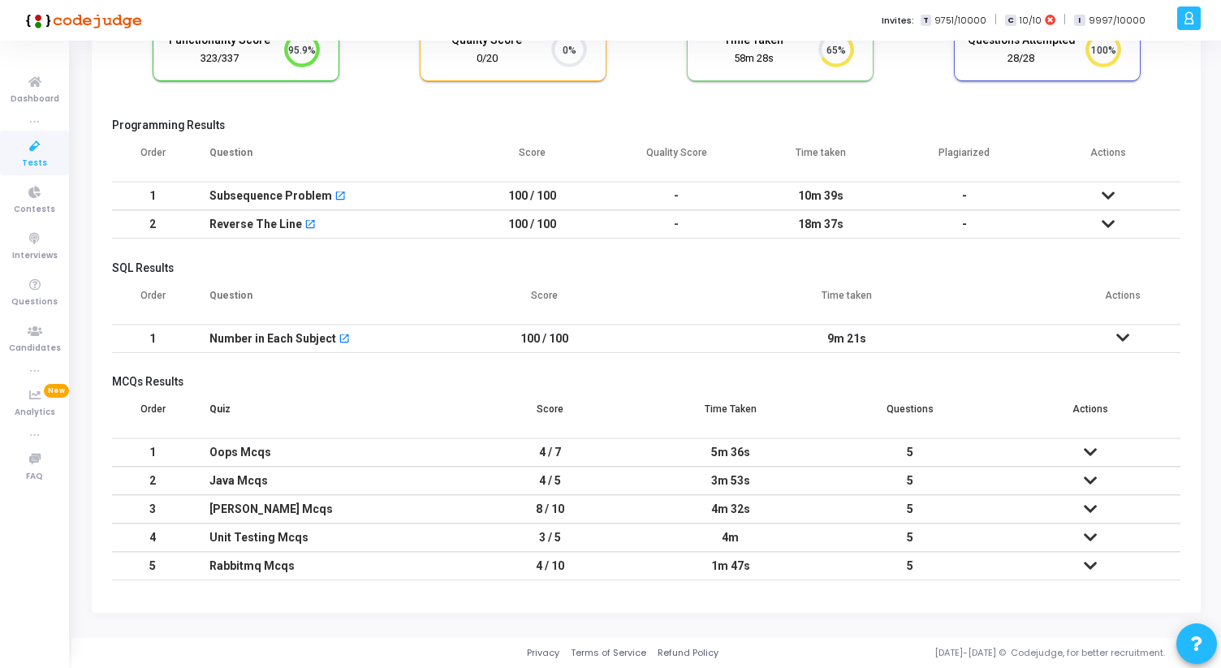
click at [1107, 198] on icon at bounding box center [1107, 195] width 13 height 11
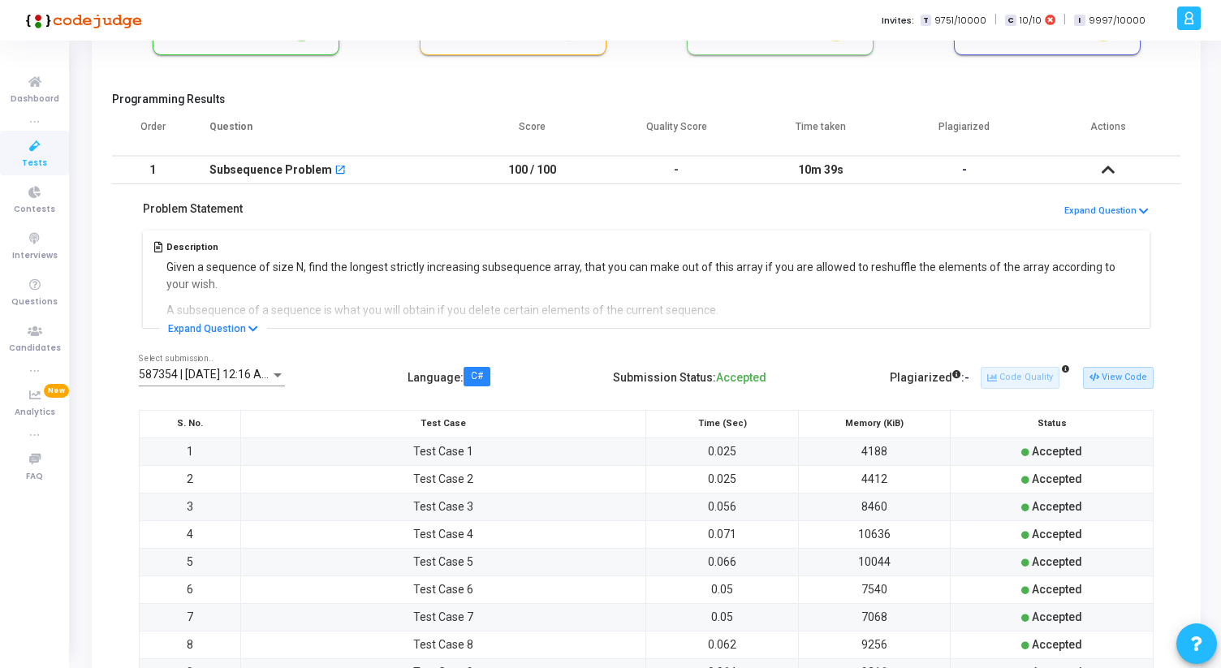
scroll to position [165, 0]
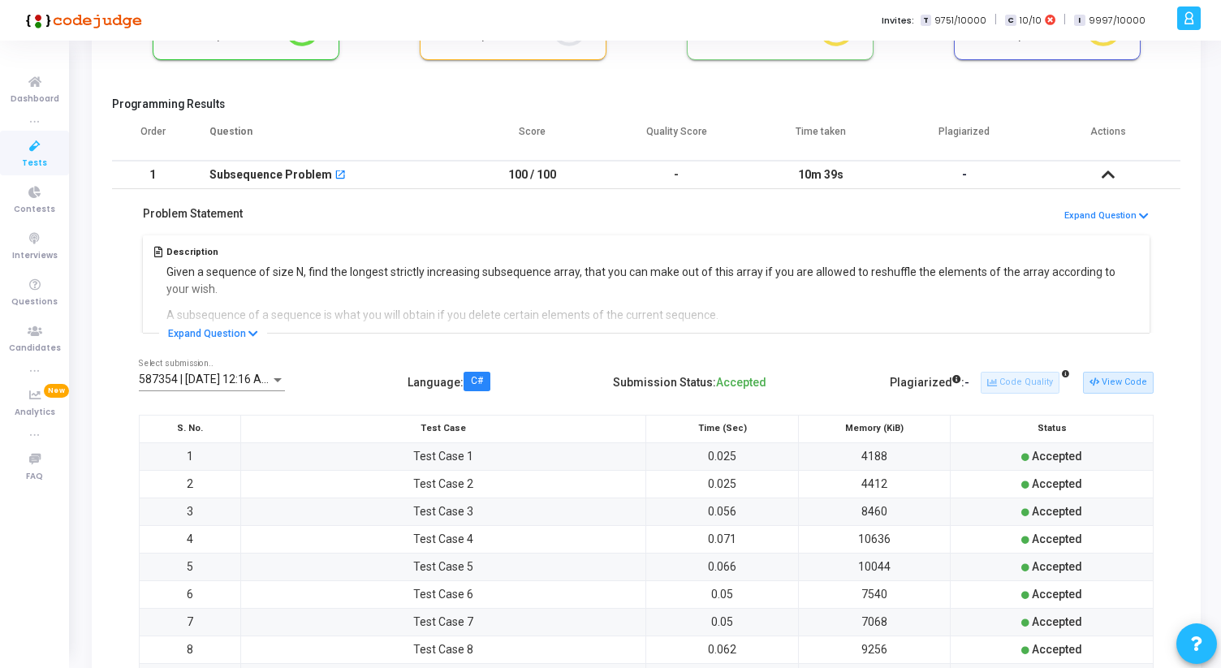
click at [1105, 176] on icon at bounding box center [1107, 174] width 13 height 11
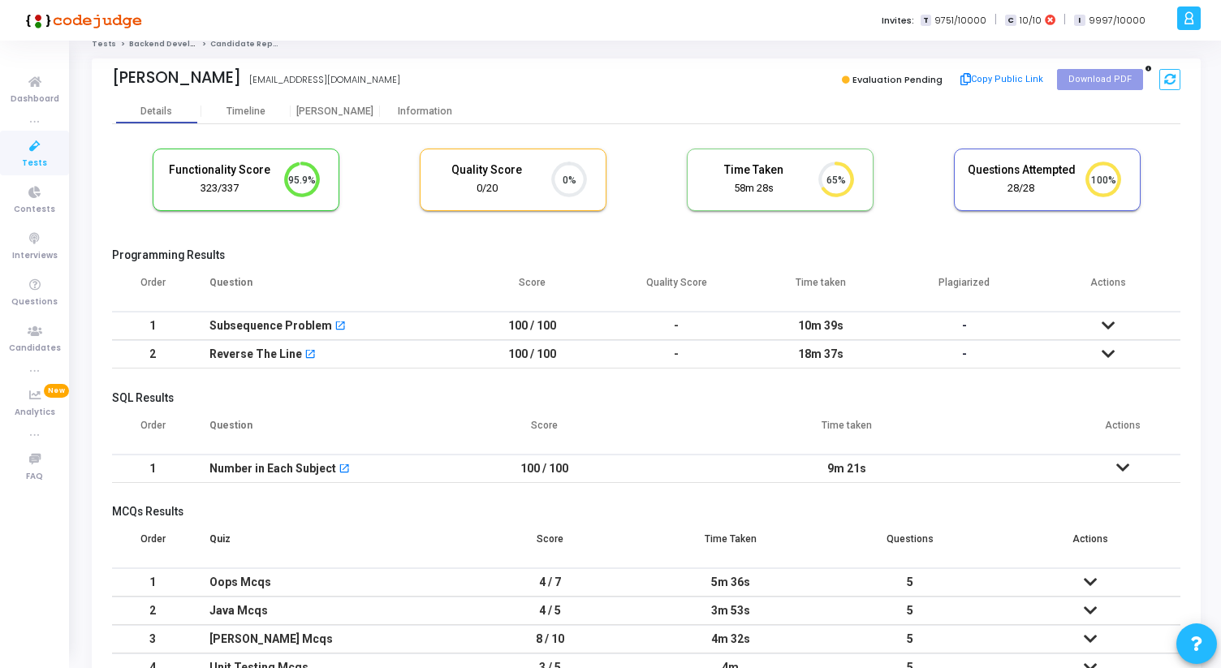
scroll to position [0, 0]
